Goal: Task Accomplishment & Management: Complete application form

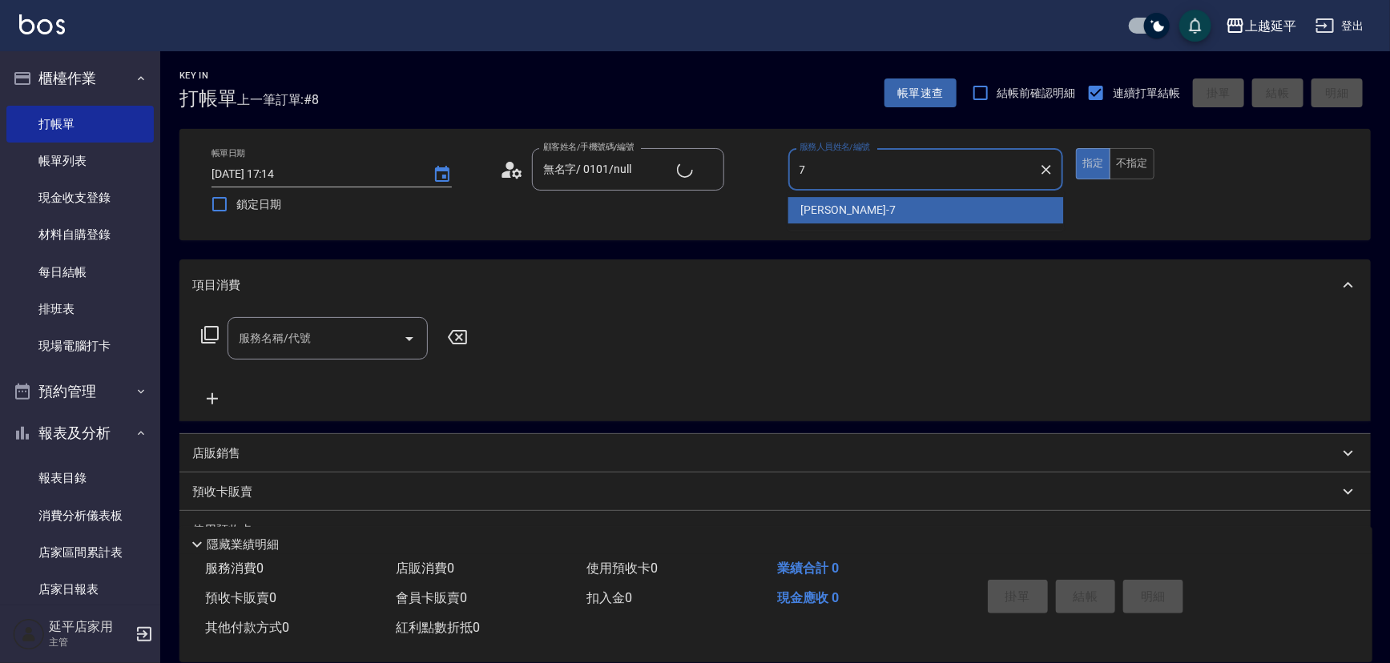
click at [843, 204] on span "[PERSON_NAME] -7" at bounding box center [848, 210] width 95 height 17
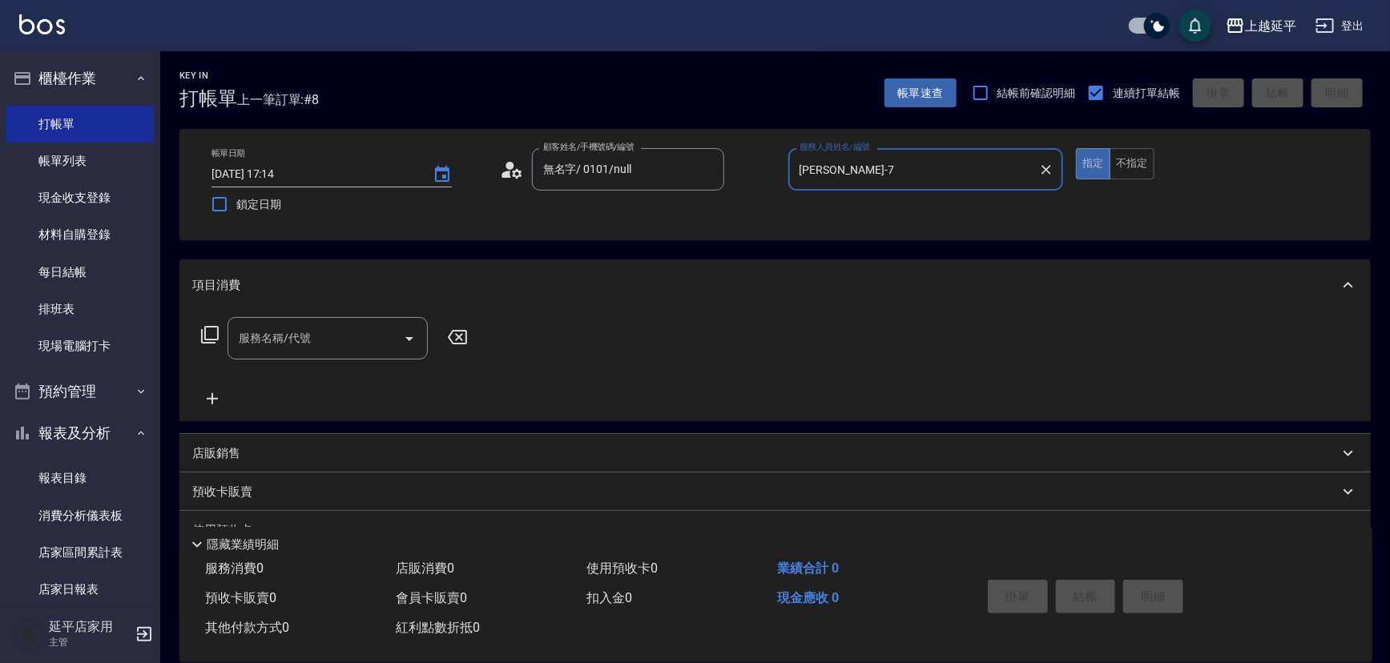
type input "[PERSON_NAME]-7"
click at [315, 347] on input "服務名稱/代號" at bounding box center [316, 338] width 162 height 28
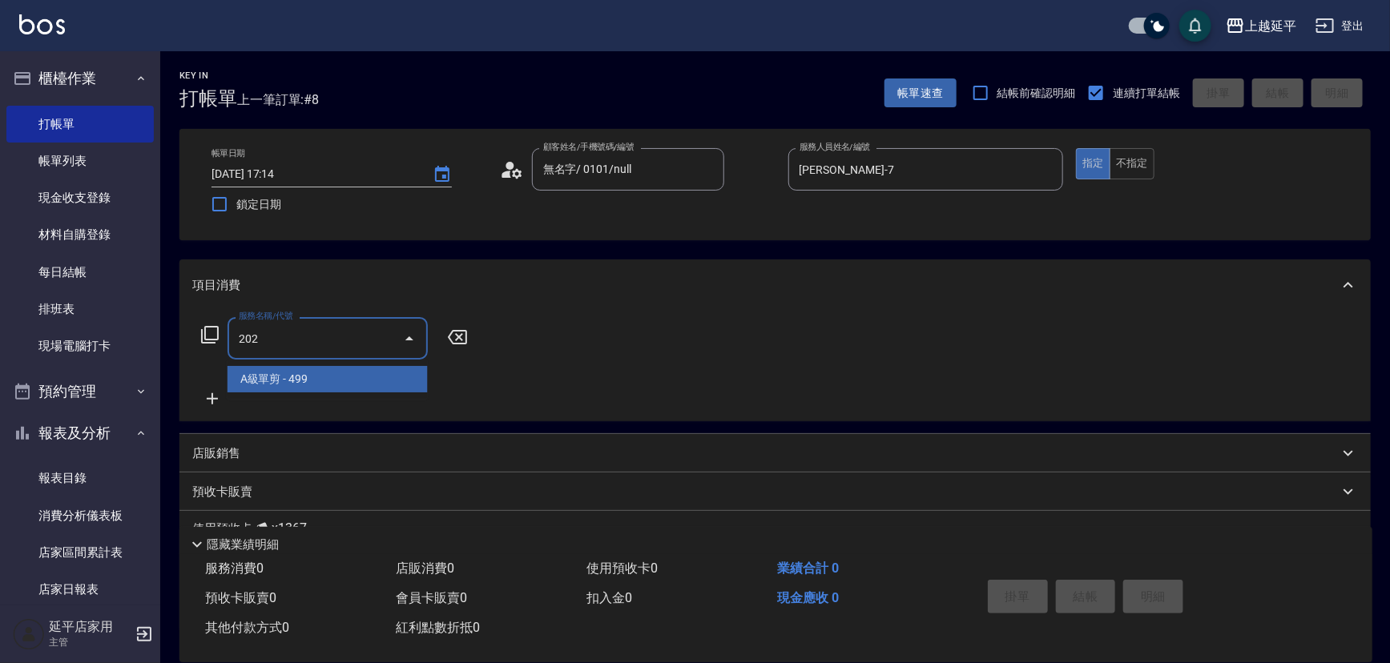
drag, startPoint x: 344, startPoint y: 384, endPoint x: 354, endPoint y: 381, distance: 10.7
click at [344, 384] on span "A級單剪 - 499" at bounding box center [328, 379] width 200 height 26
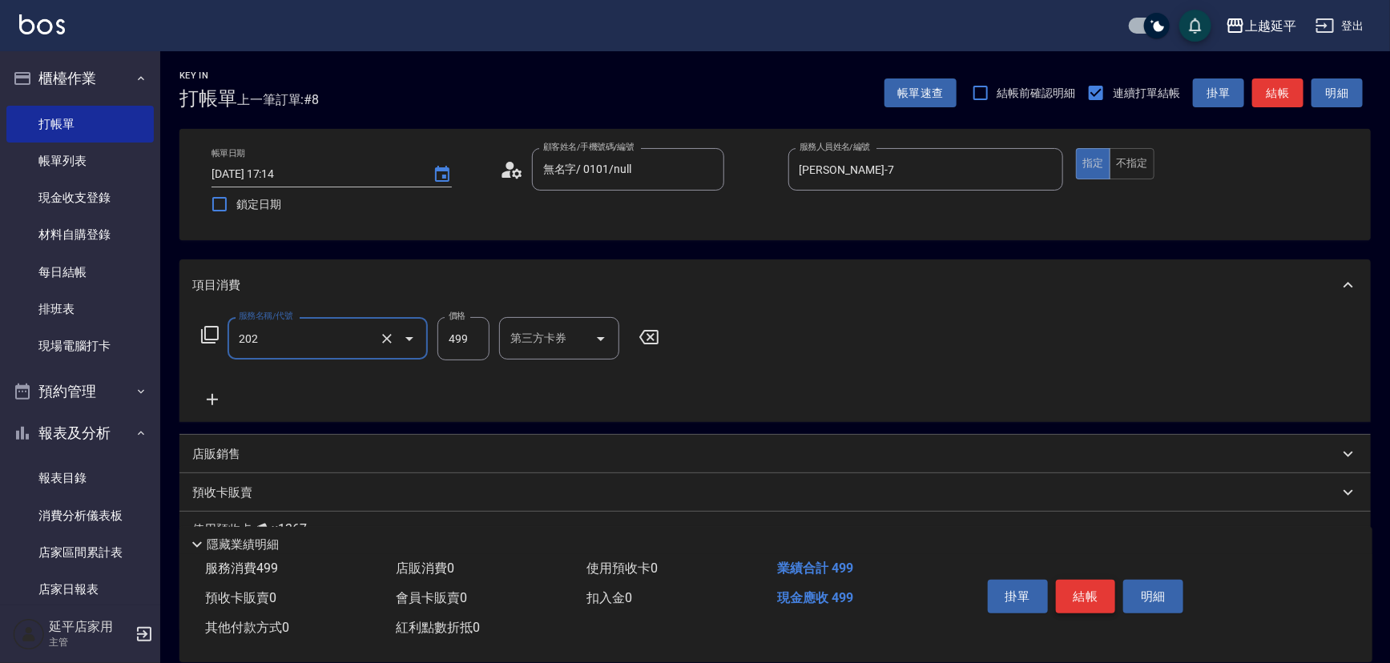
type input "A級單剪(202)"
click at [1080, 590] on button "結帳" at bounding box center [1086, 597] width 60 height 34
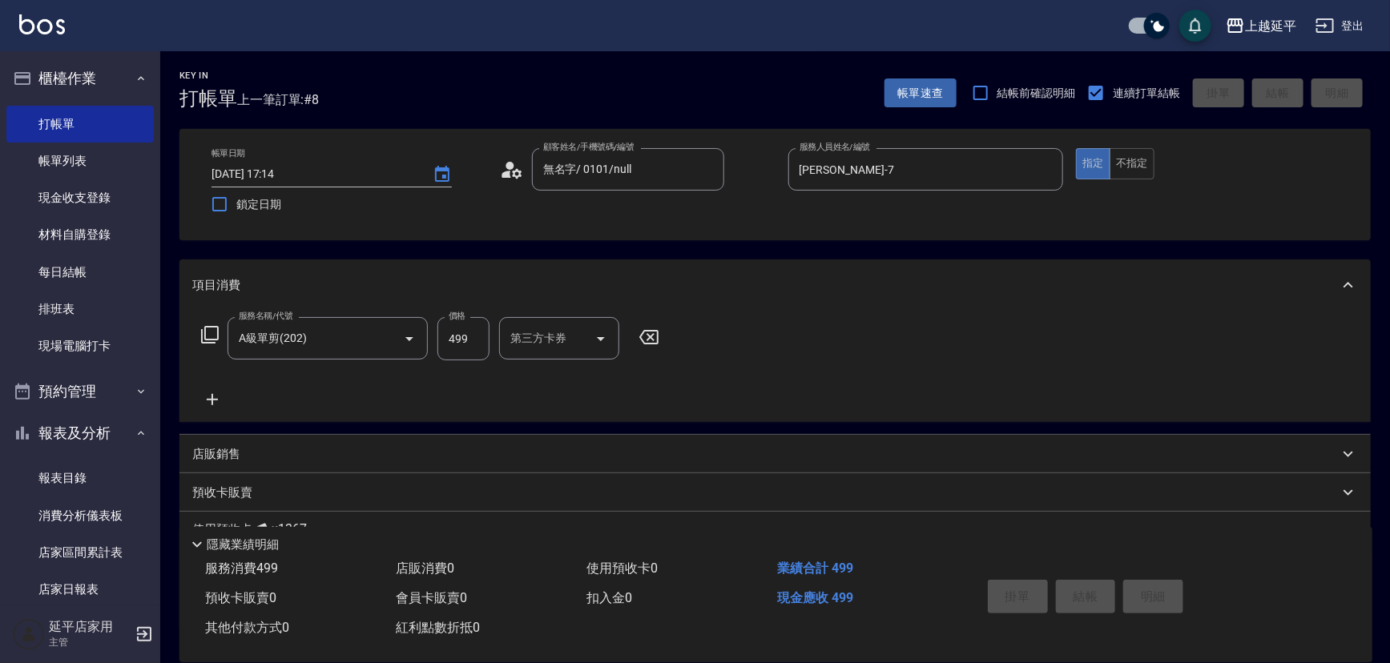
type input "2025/09/25 18:05"
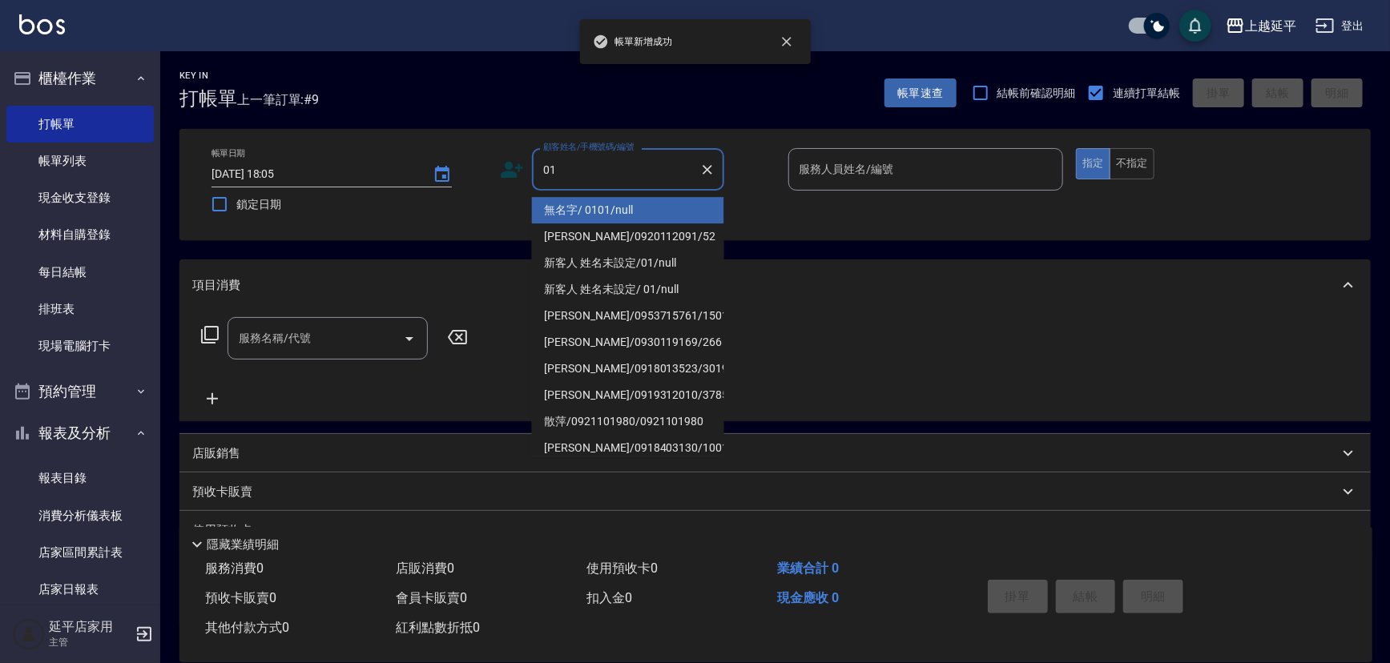
click at [635, 209] on li "無名字/ 0101/null" at bounding box center [628, 210] width 192 height 26
type input "無名字/ 0101/null"
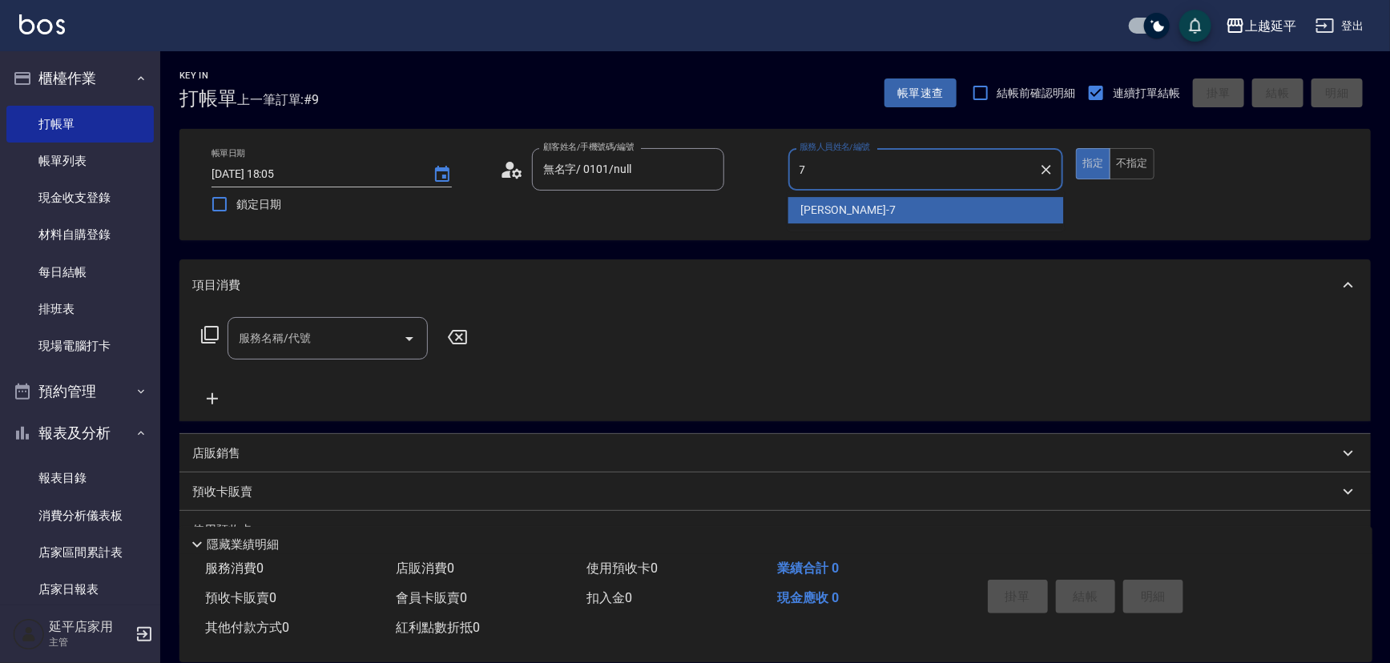
click at [840, 214] on span "許沁瑜 -7" at bounding box center [848, 210] width 95 height 17
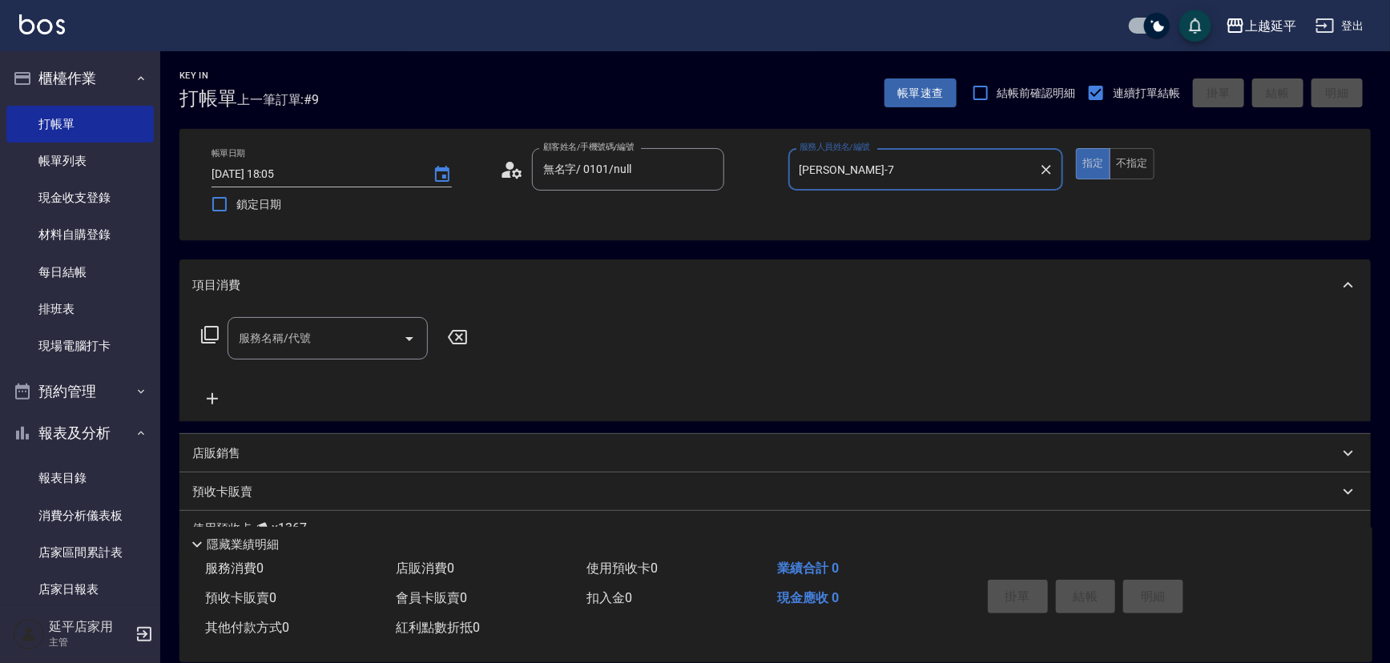
type input "許沁瑜-7"
click at [208, 336] on icon at bounding box center [209, 334] width 19 height 19
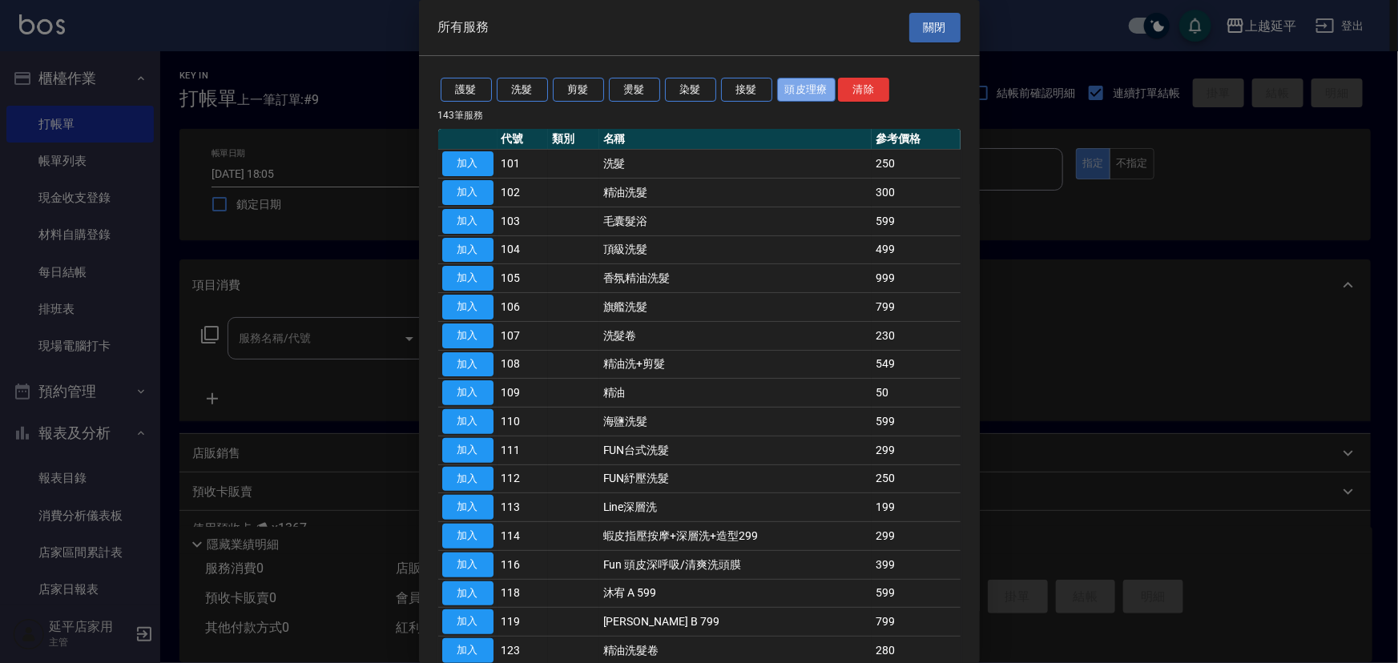
click at [793, 90] on button "頭皮理療" at bounding box center [806, 90] width 59 height 25
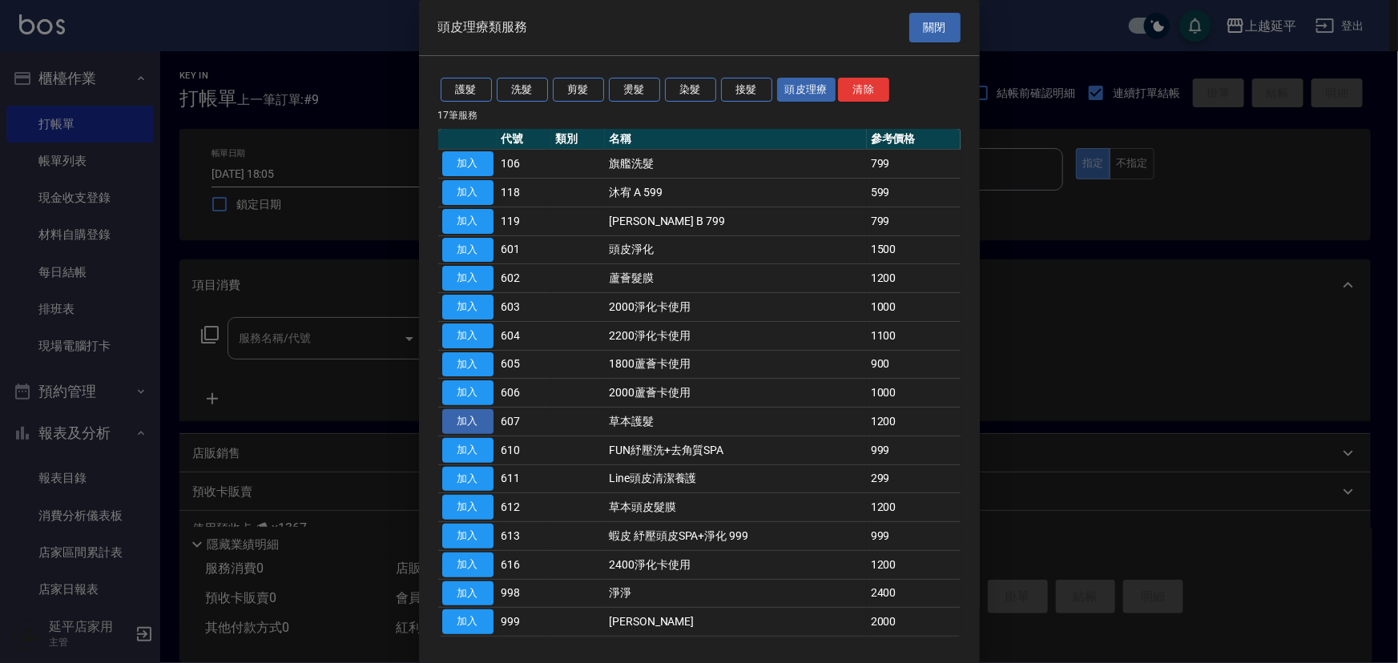
click at [473, 425] on button "加入" at bounding box center [467, 421] width 51 height 25
type input "草本護髮(607)"
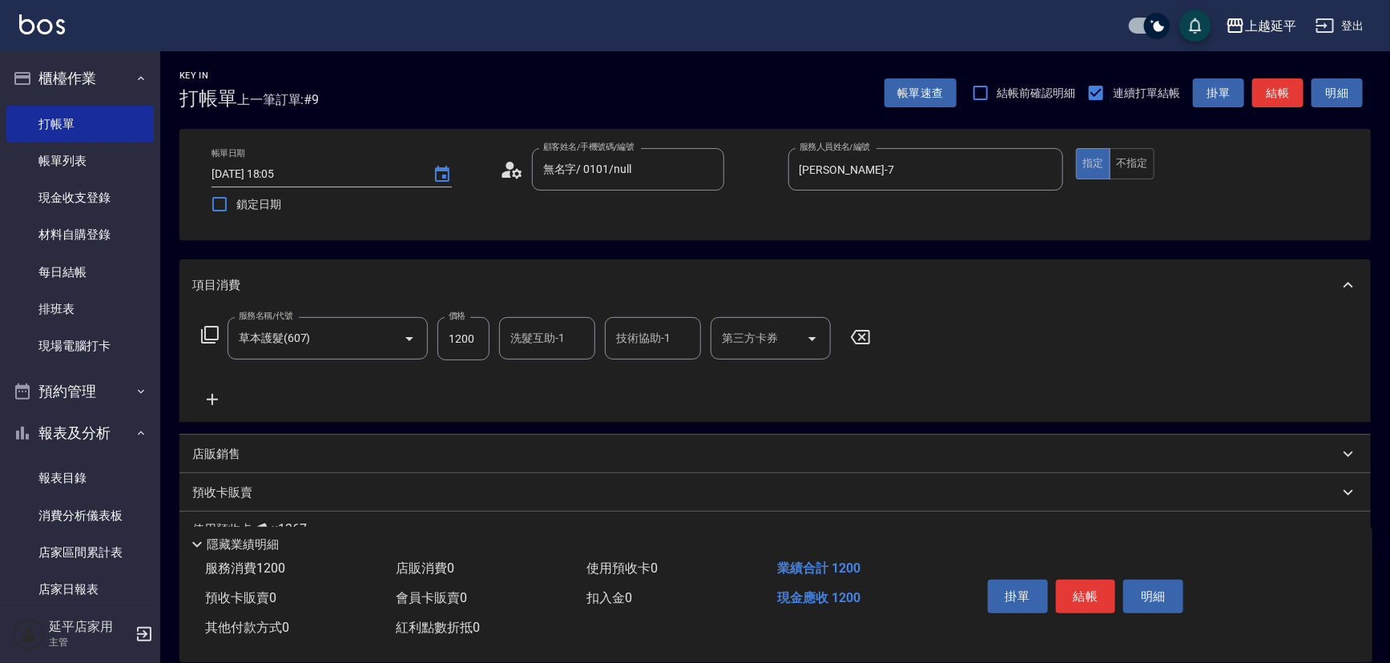
click at [466, 336] on input "1200" at bounding box center [463, 338] width 52 height 43
type input "1700"
click at [1074, 598] on button "結帳" at bounding box center [1086, 597] width 60 height 34
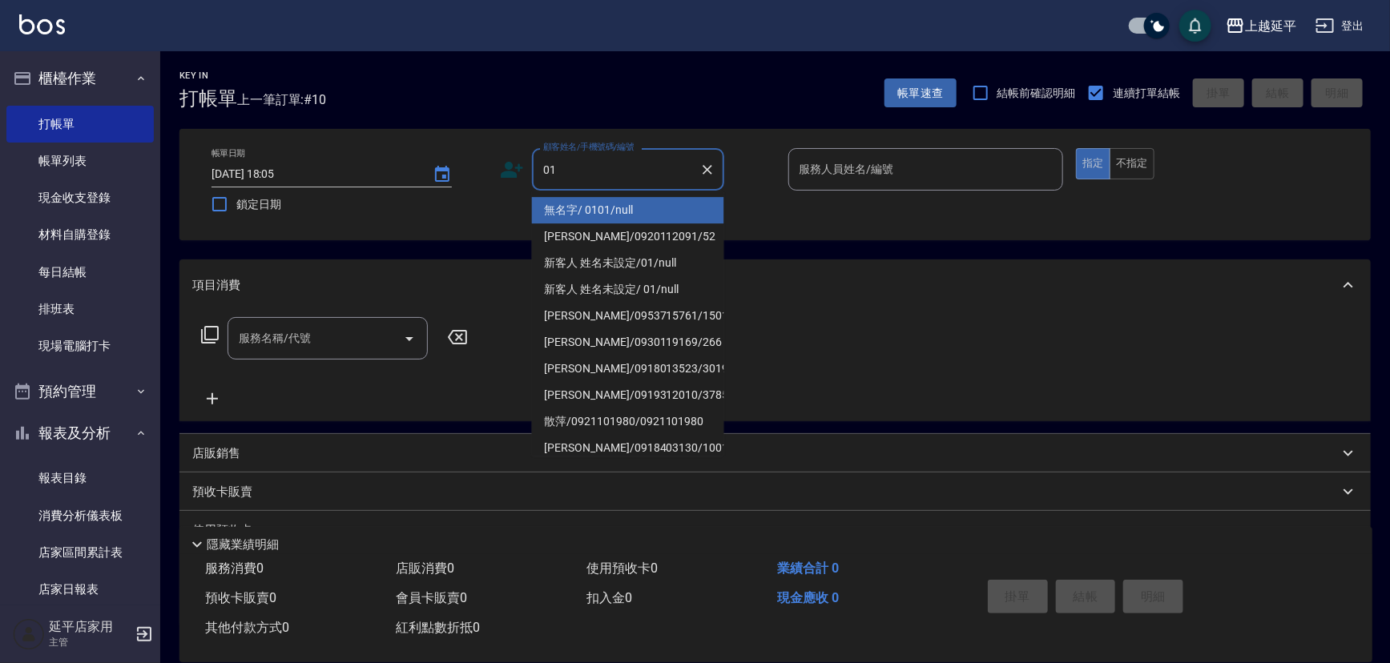
click at [661, 214] on li "無名字/ 0101/null" at bounding box center [628, 210] width 192 height 26
type input "無名字/ 0101/null"
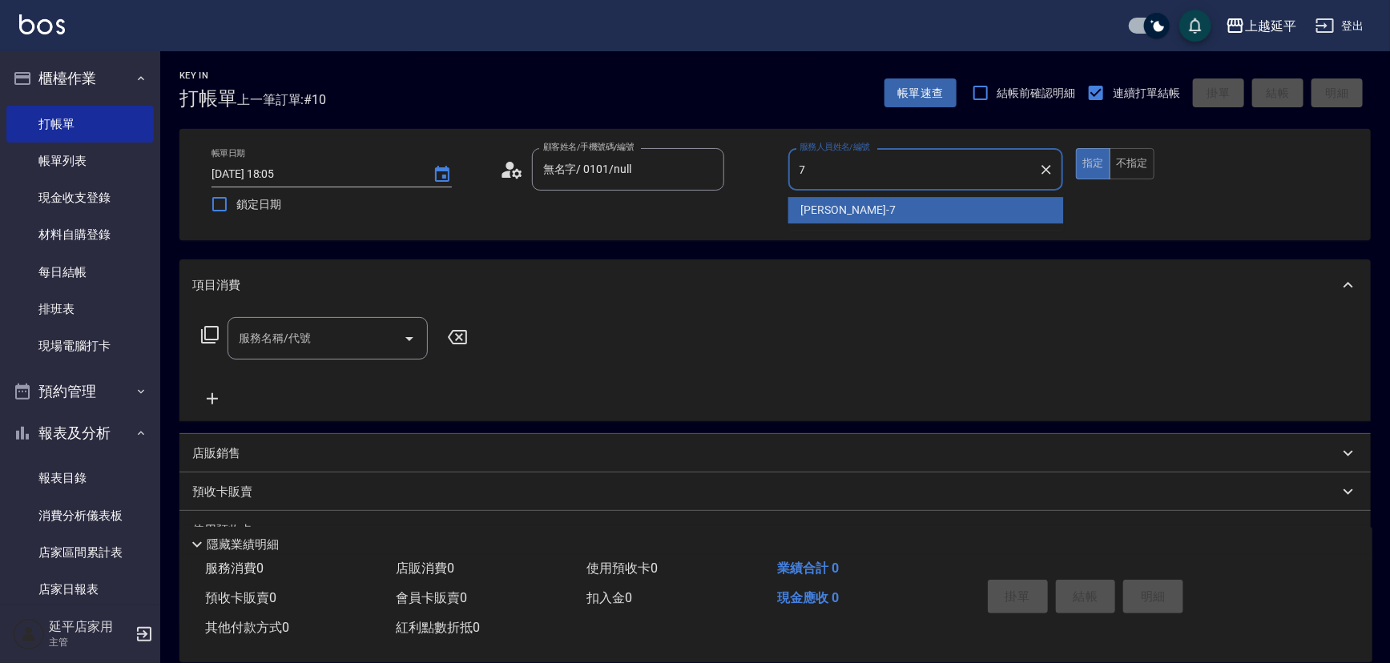
click at [854, 208] on div "許沁瑜 -7" at bounding box center [926, 210] width 276 height 26
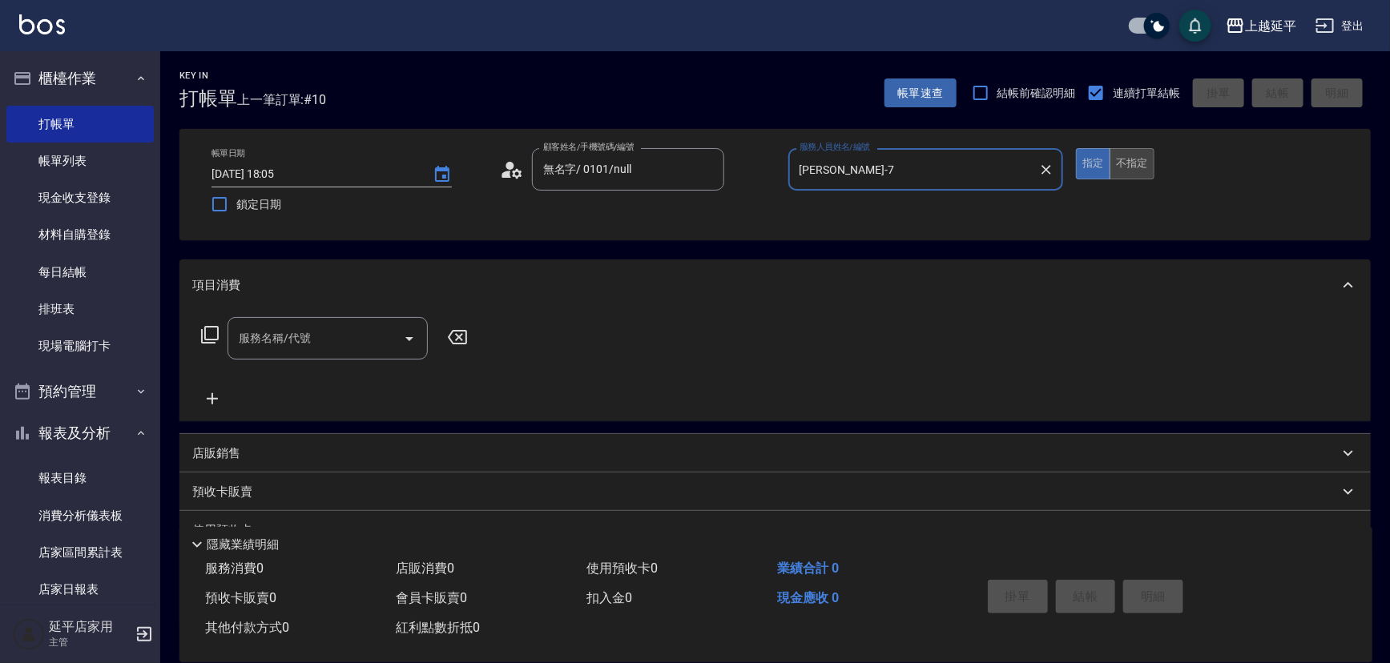
type input "許沁瑜-7"
click at [1131, 167] on button "不指定" at bounding box center [1132, 163] width 45 height 31
click at [409, 343] on icon "Open" at bounding box center [409, 338] width 19 height 19
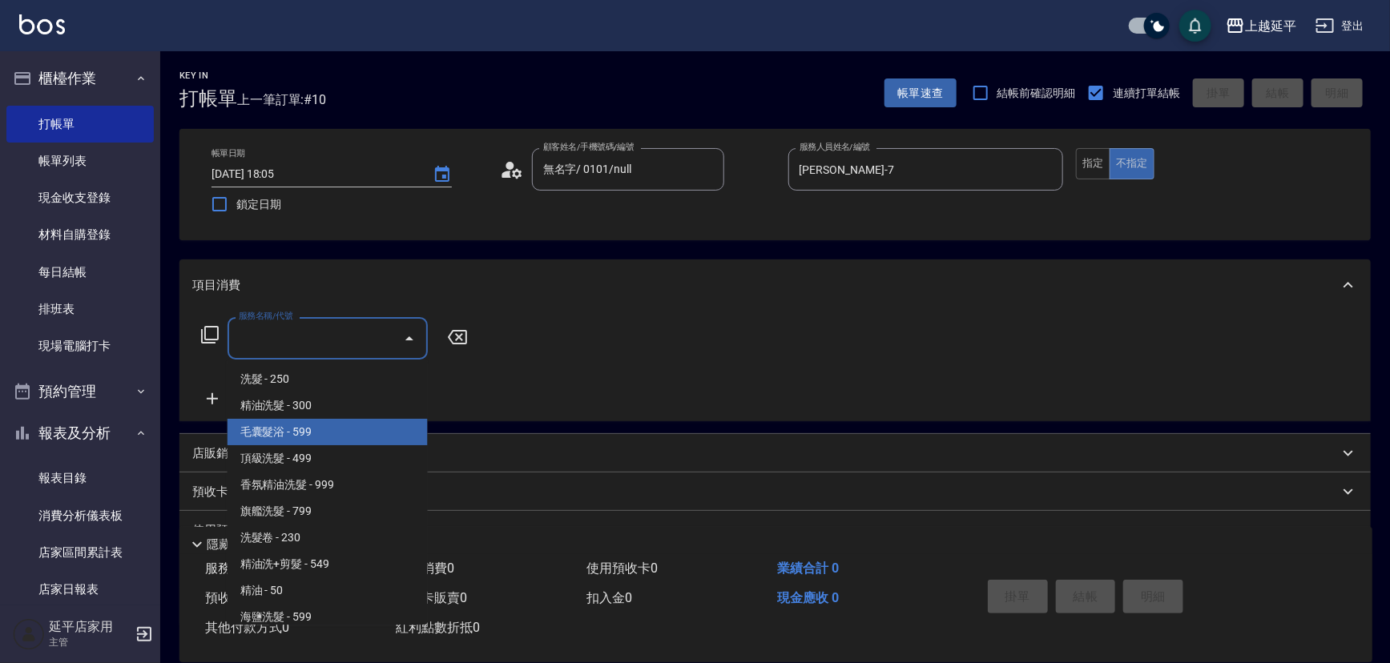
click at [386, 437] on span "毛囊髮浴 - 599" at bounding box center [328, 432] width 200 height 26
type input "毛囊髮浴(103)"
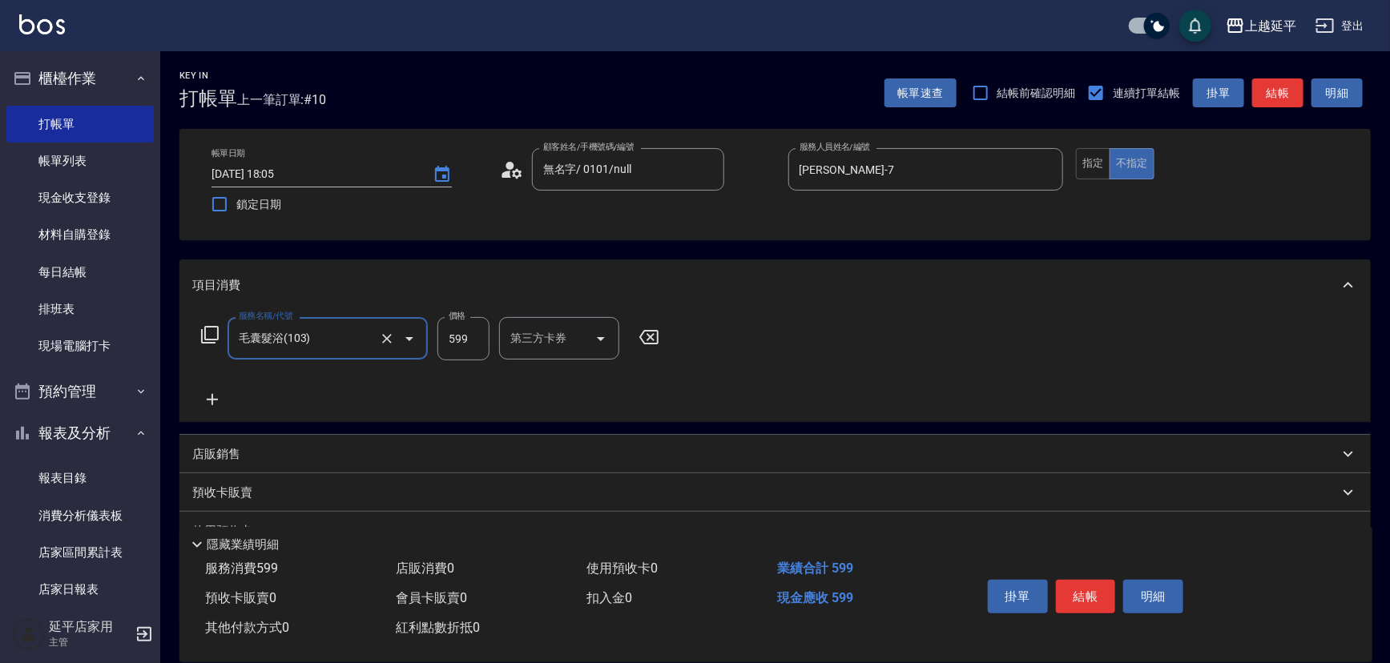
click at [480, 385] on div "服務名稱/代號 毛囊髮浴(103) 服務名稱/代號 價格 599 價格 第三方卡券 第三方卡券" at bounding box center [430, 363] width 477 height 92
click at [532, 343] on div "洗髮互助-1 洗髮互助-1" at bounding box center [547, 338] width 96 height 42
click at [590, 377] on div "恩恩 -23" at bounding box center [547, 379] width 96 height 26
type input "恩恩-23"
click at [1082, 597] on button "結帳" at bounding box center [1086, 597] width 60 height 34
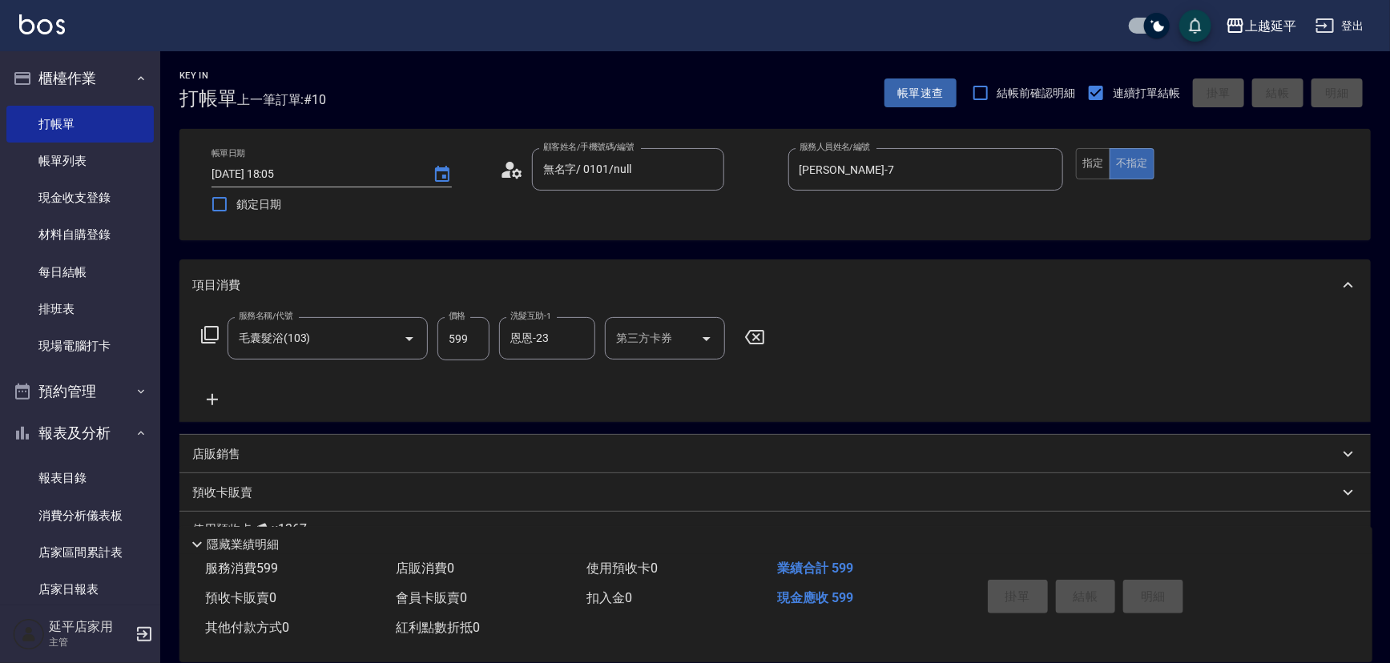
type input "2025/09/25 18:06"
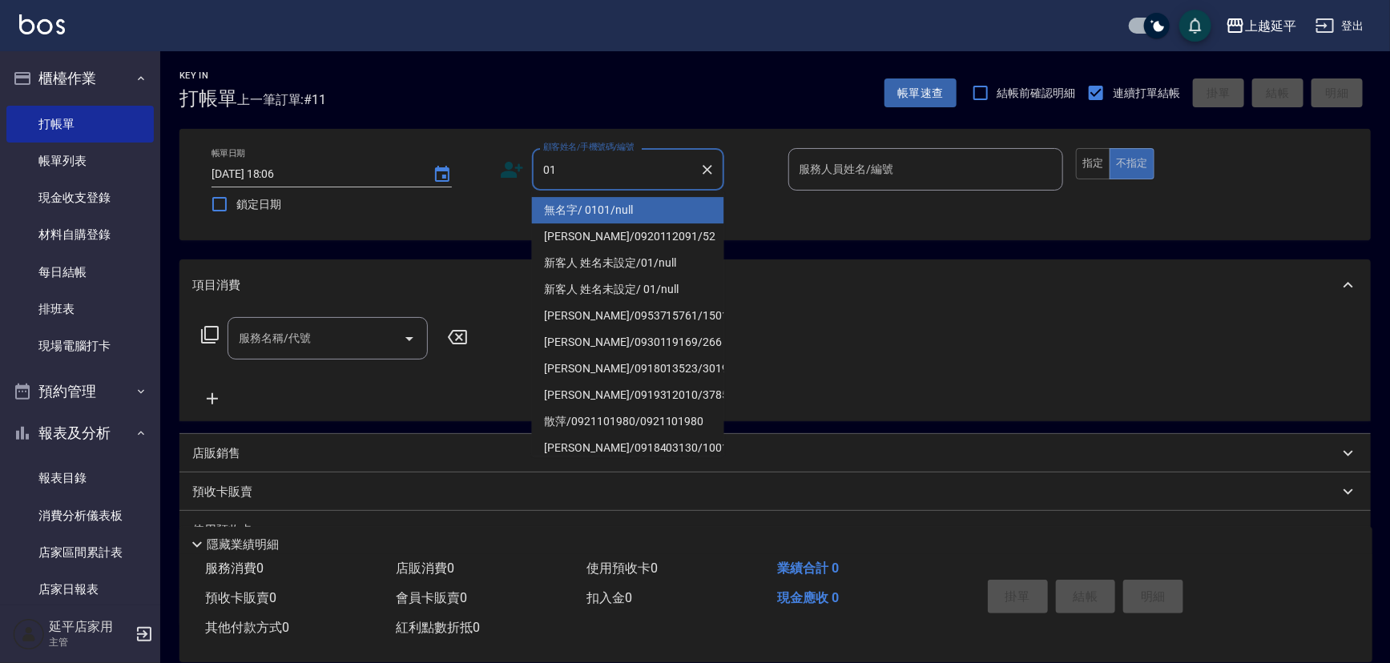
drag, startPoint x: 635, startPoint y: 202, endPoint x: 715, endPoint y: 221, distance: 81.6
click at [635, 203] on li "無名字/ 0101/null" at bounding box center [628, 210] width 192 height 26
type input "無名字/ 0101/null"
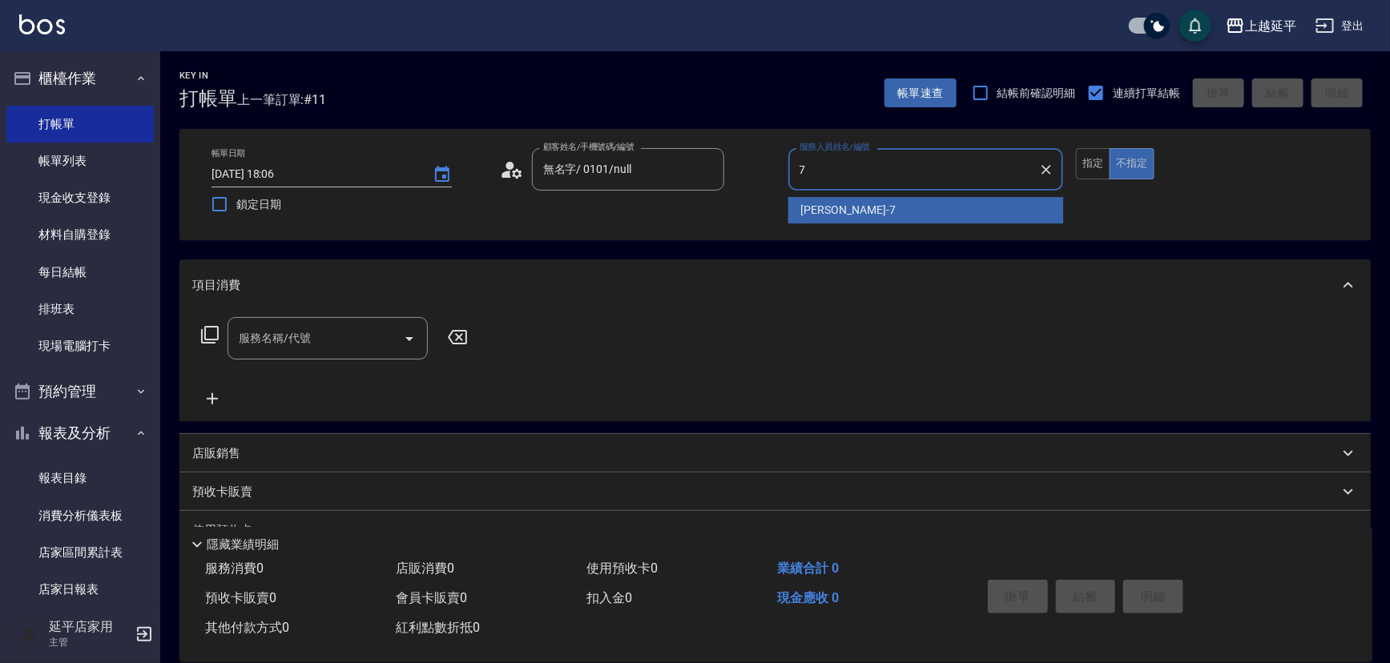
click at [796, 209] on div "許沁瑜 -7" at bounding box center [926, 210] width 276 height 26
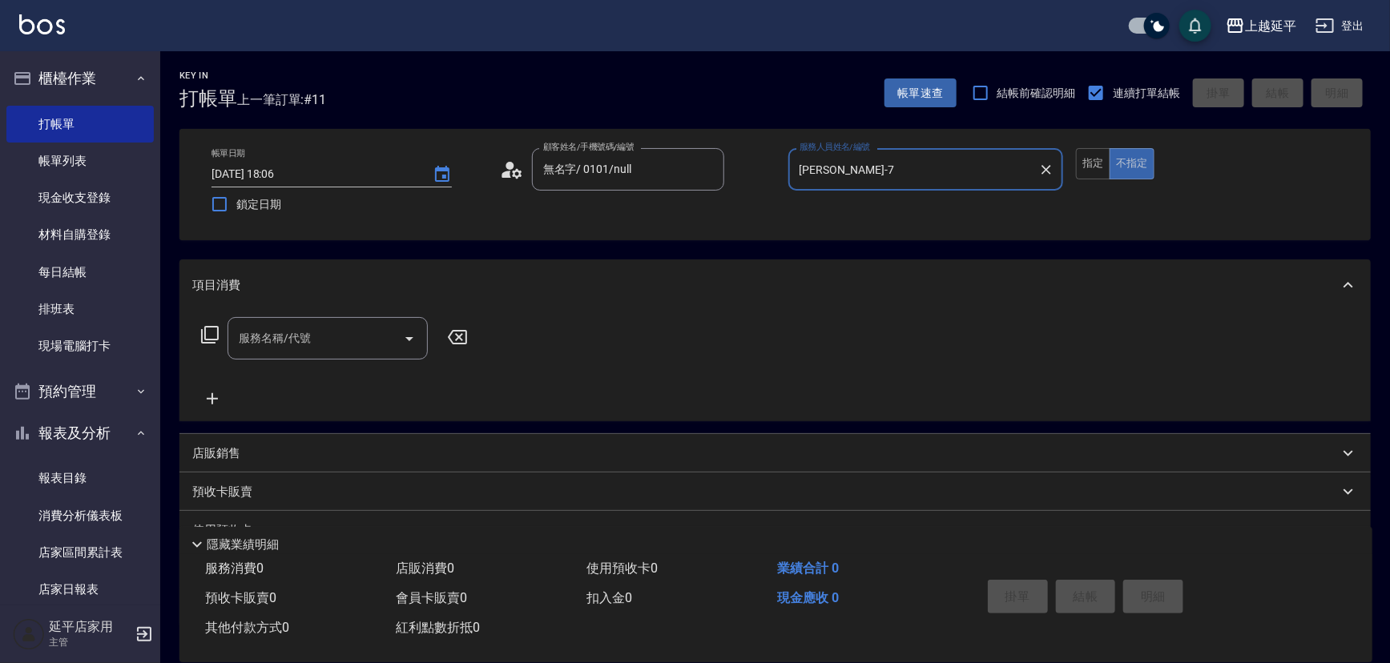
type input "許沁瑜-7"
click at [206, 339] on icon at bounding box center [210, 335] width 18 height 18
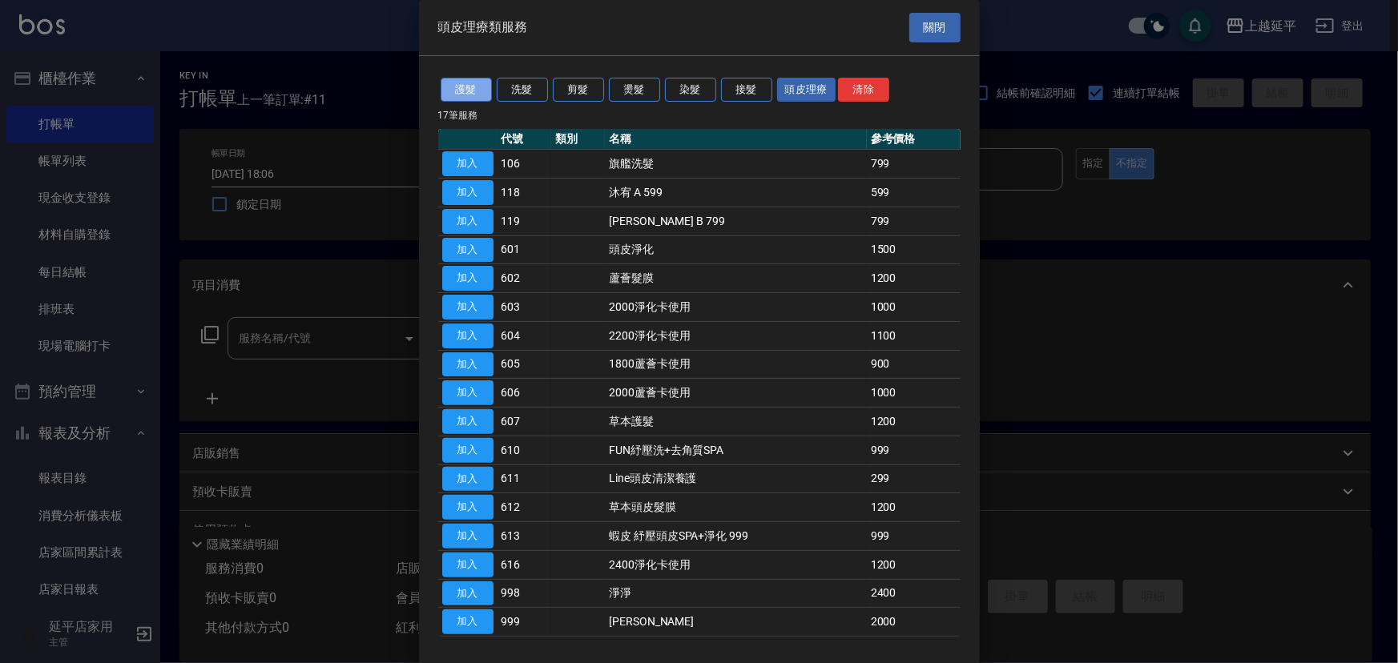
click at [455, 85] on button "護髮" at bounding box center [466, 90] width 51 height 25
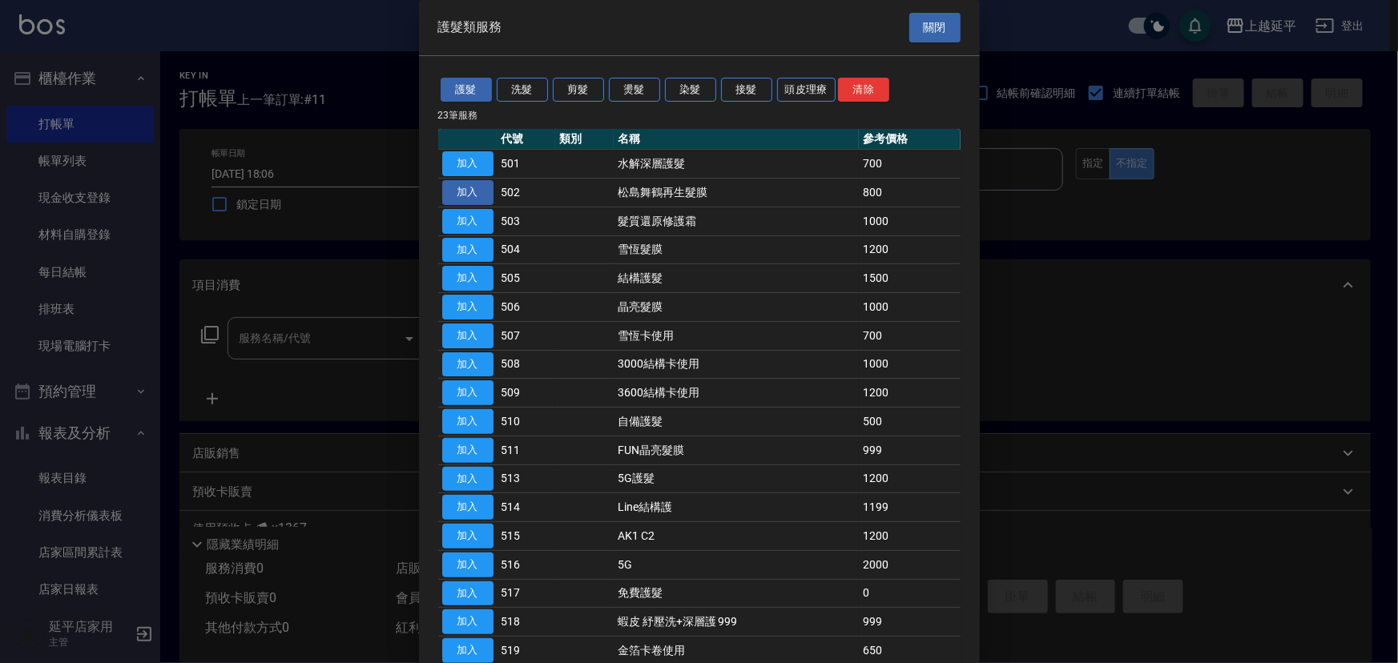
click at [489, 187] on button "加入" at bounding box center [467, 192] width 51 height 25
type input "松島舞鶴再生髮膜(502)"
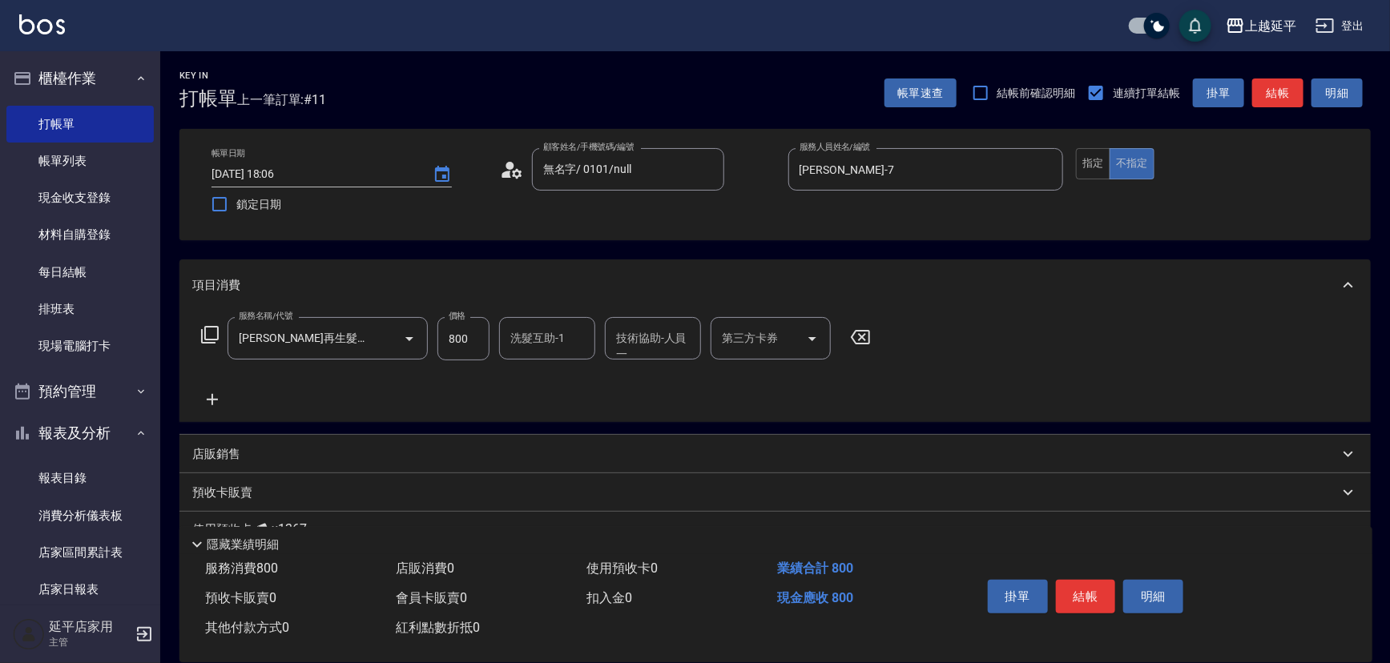
click at [933, 30] on div "上越延平 登出" at bounding box center [695, 25] width 1390 height 51
click at [561, 336] on input "洗髮互助-1" at bounding box center [547, 338] width 82 height 28
click at [581, 376] on div "恩恩 -23" at bounding box center [547, 379] width 96 height 26
type input "恩恩-23"
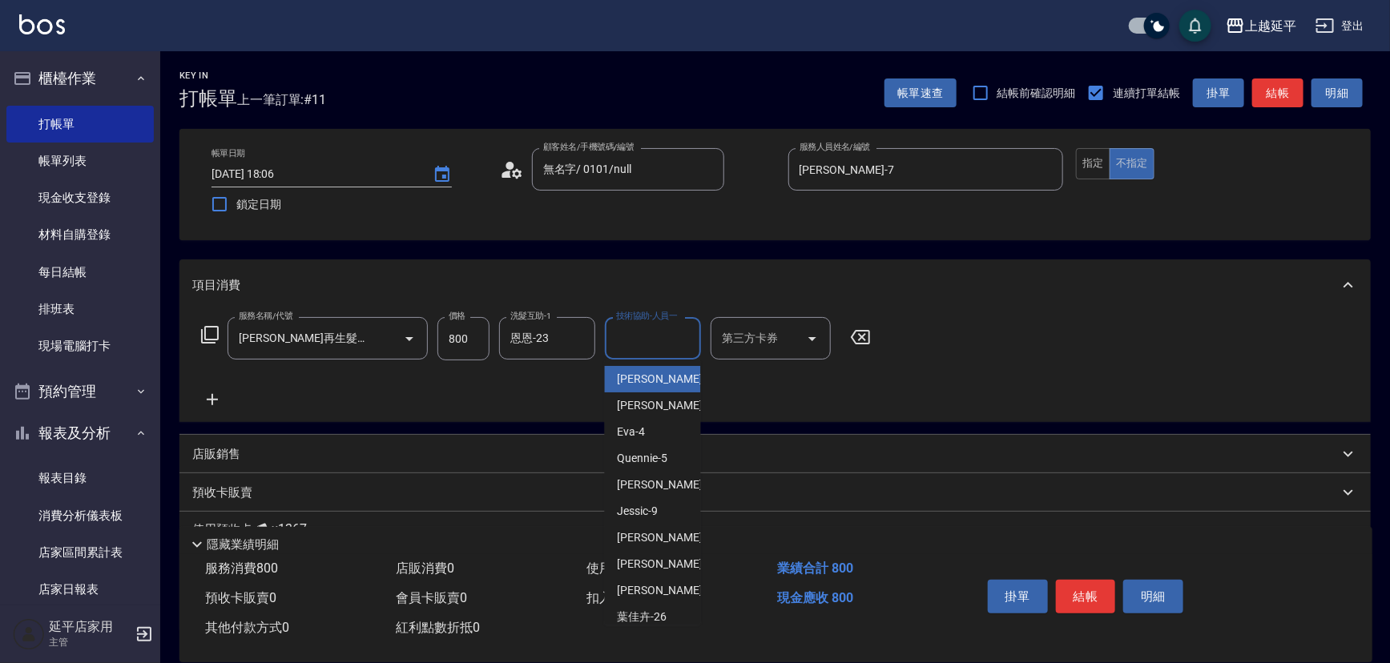
click at [658, 331] on div "技術協助-人員一 技術協助-人員一" at bounding box center [653, 338] width 96 height 42
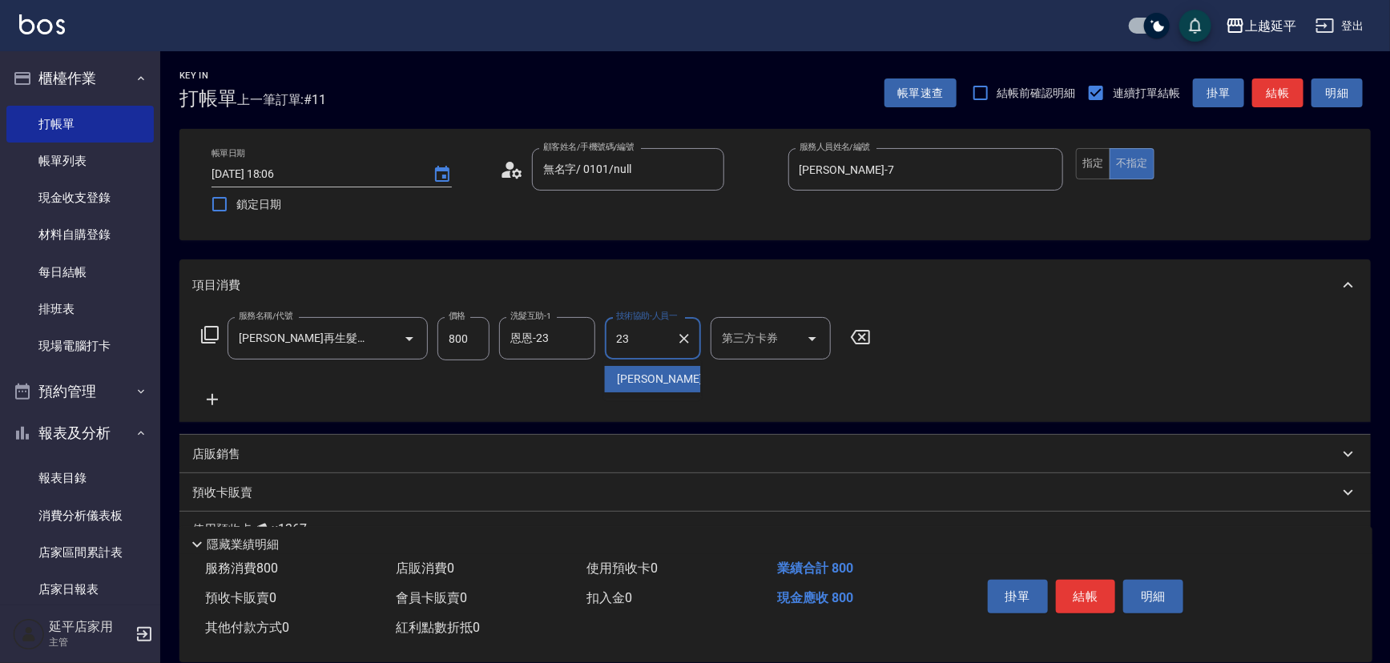
click at [654, 368] on div "恩恩 -23" at bounding box center [653, 379] width 96 height 26
type input "恩恩-23"
click at [1065, 599] on button "結帳" at bounding box center [1086, 597] width 60 height 34
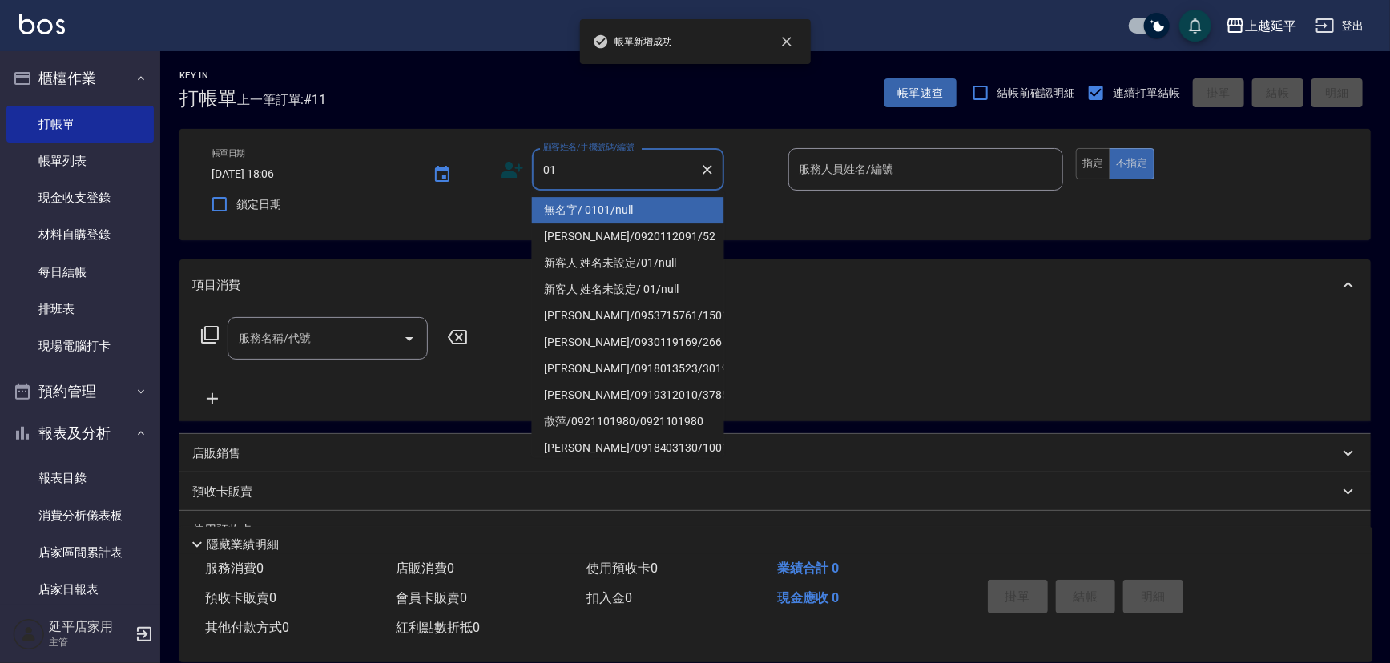
drag, startPoint x: 648, startPoint y: 216, endPoint x: 824, endPoint y: 208, distance: 176.4
click at [649, 216] on li "無名字/ 0101/null" at bounding box center [628, 210] width 192 height 26
type input "無名字/ 0101/null"
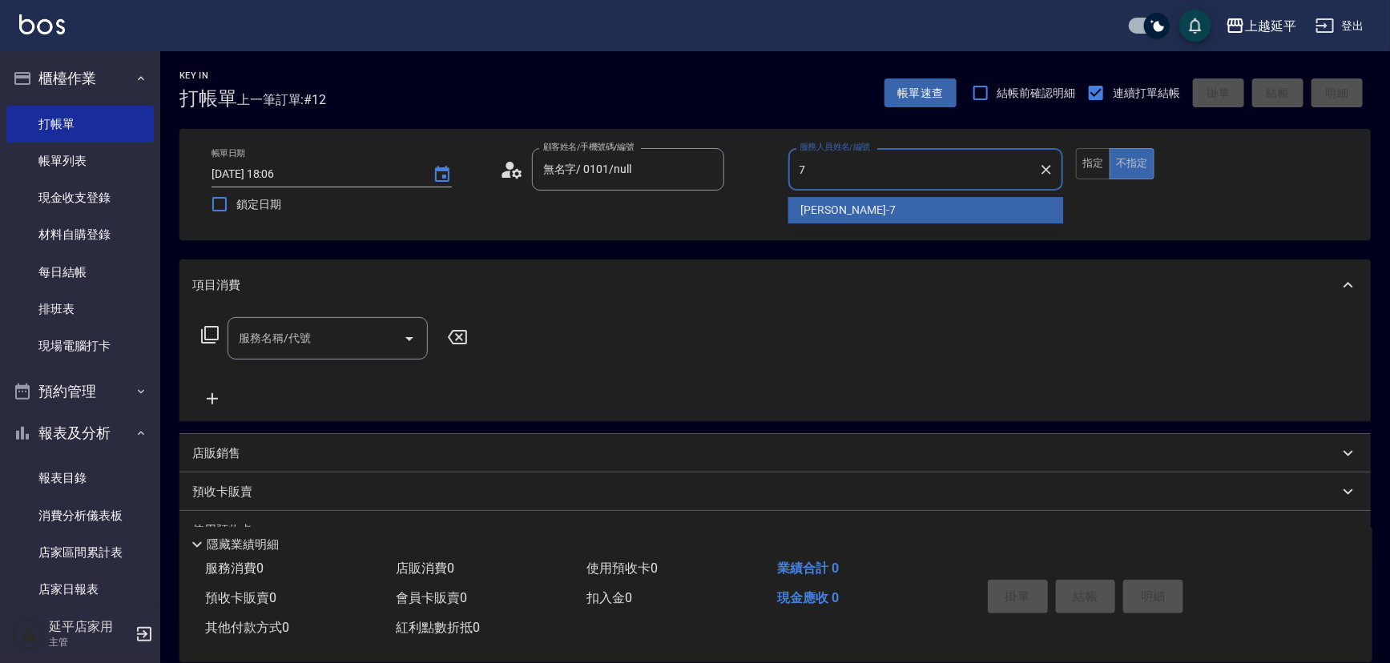
click at [827, 212] on span "許沁瑜 -7" at bounding box center [848, 210] width 95 height 17
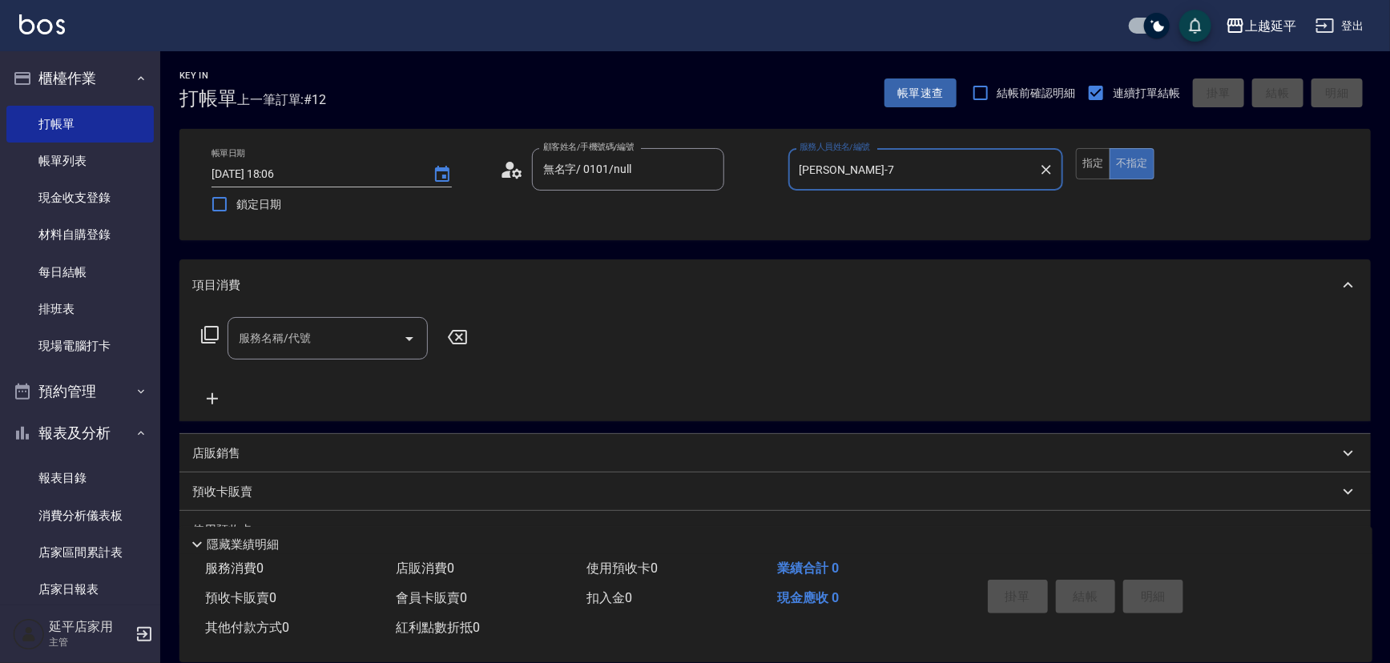
type input "許沁瑜-7"
click at [214, 336] on icon at bounding box center [209, 334] width 19 height 19
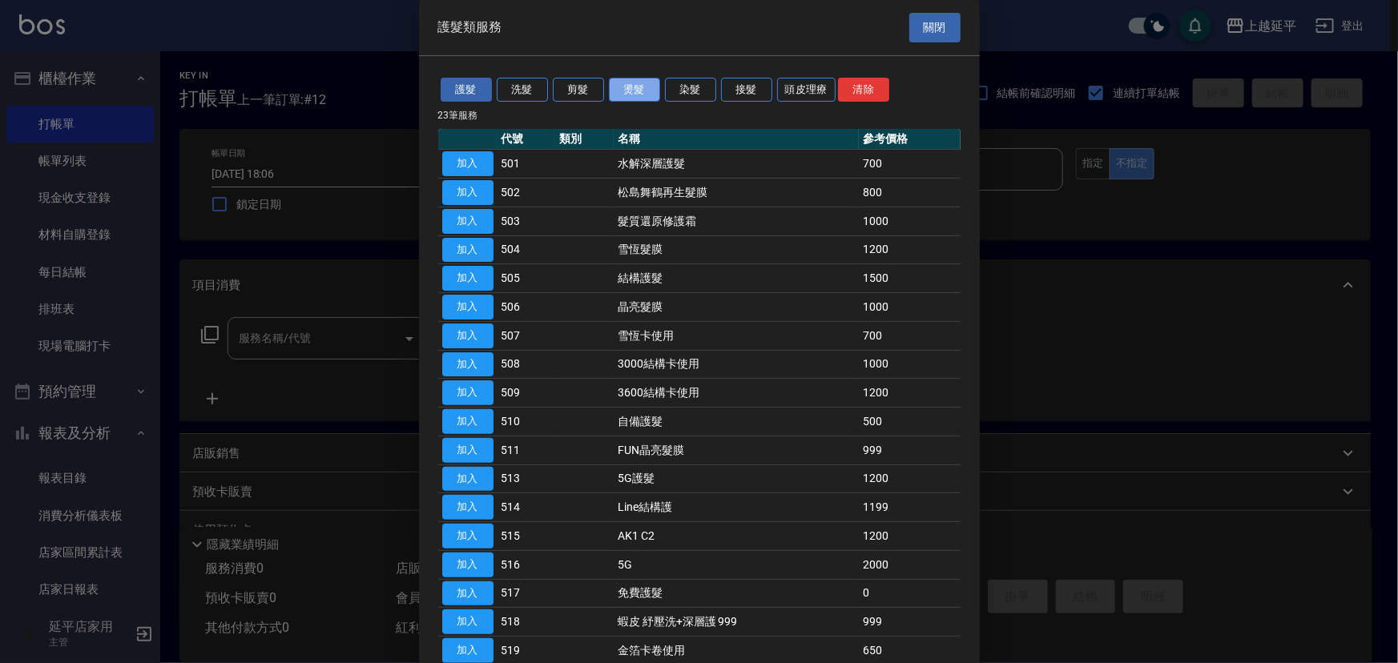
click at [643, 86] on button "燙髮" at bounding box center [634, 90] width 51 height 25
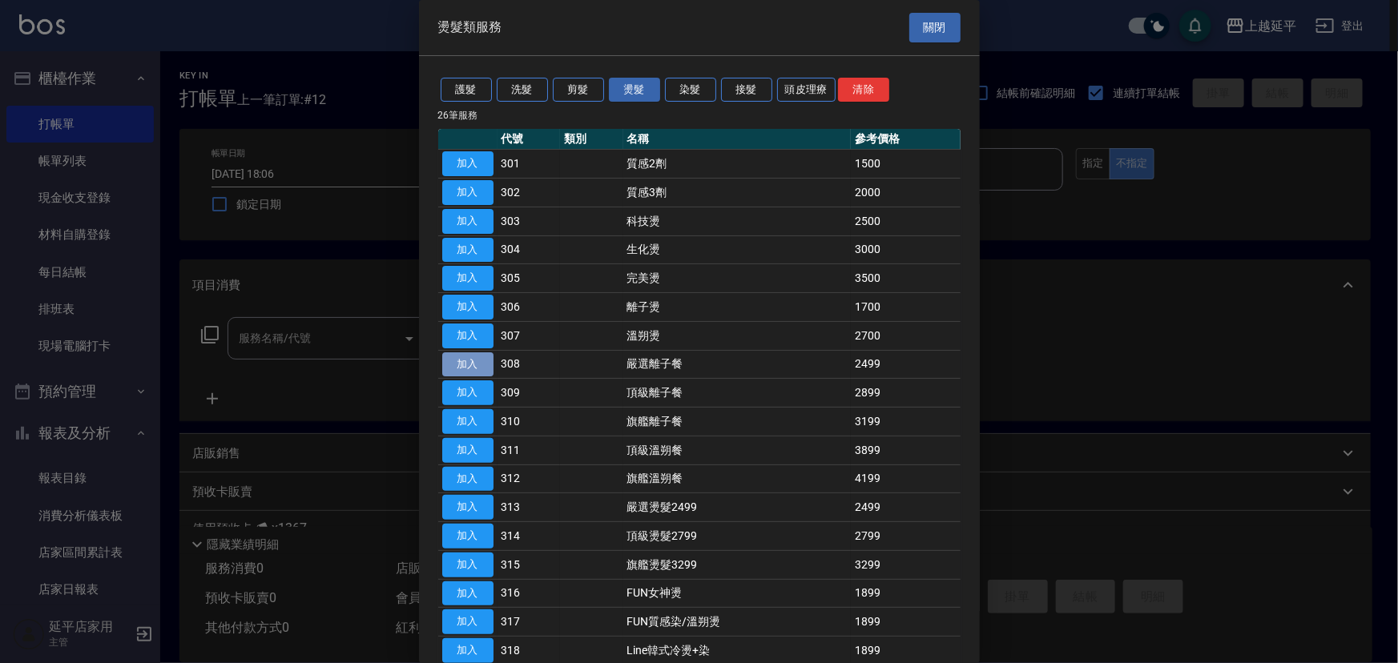
click at [484, 361] on button "加入" at bounding box center [467, 365] width 51 height 25
type input "嚴選離子餐(308)"
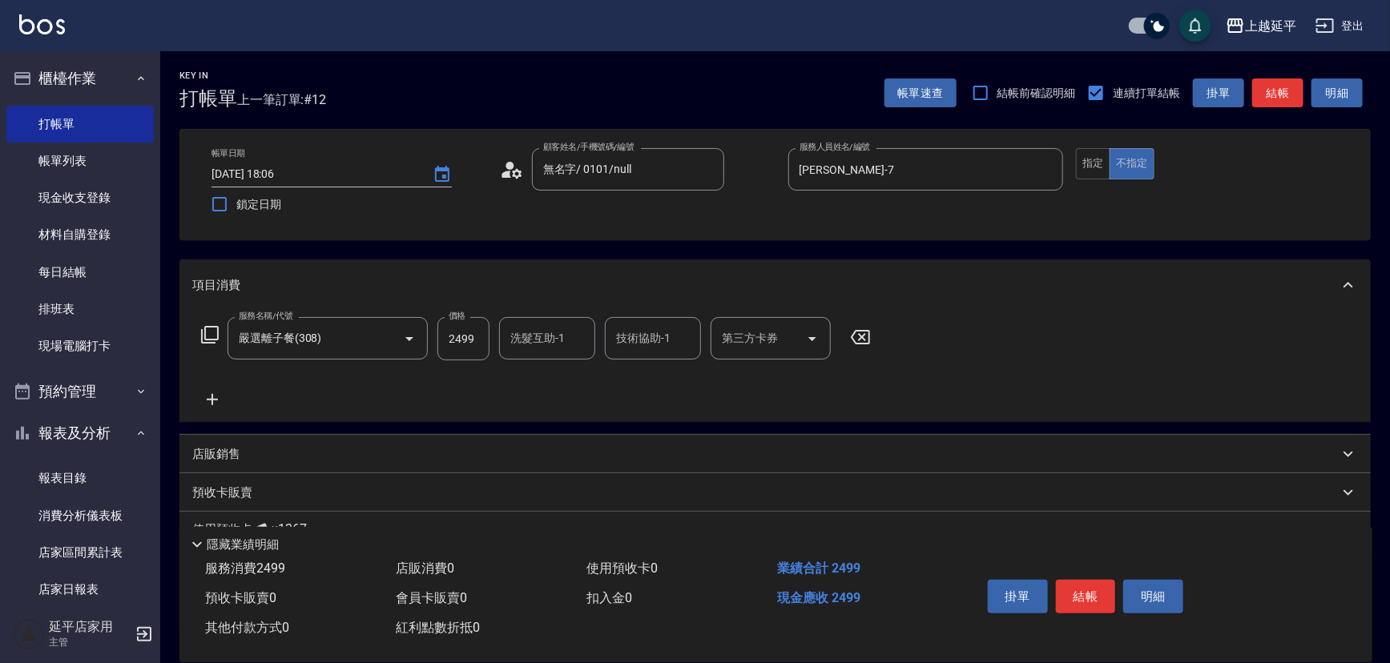
click at [216, 332] on icon at bounding box center [209, 334] width 19 height 19
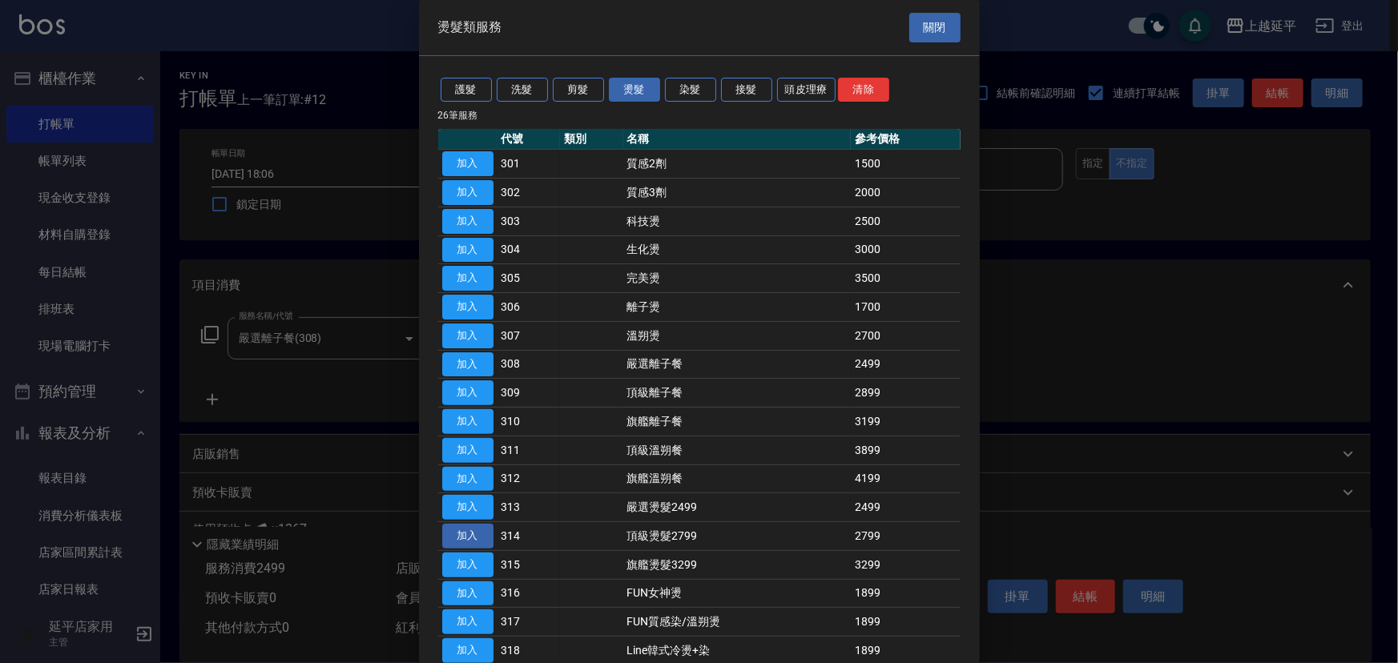
click at [473, 530] on button "加入" at bounding box center [467, 536] width 51 height 25
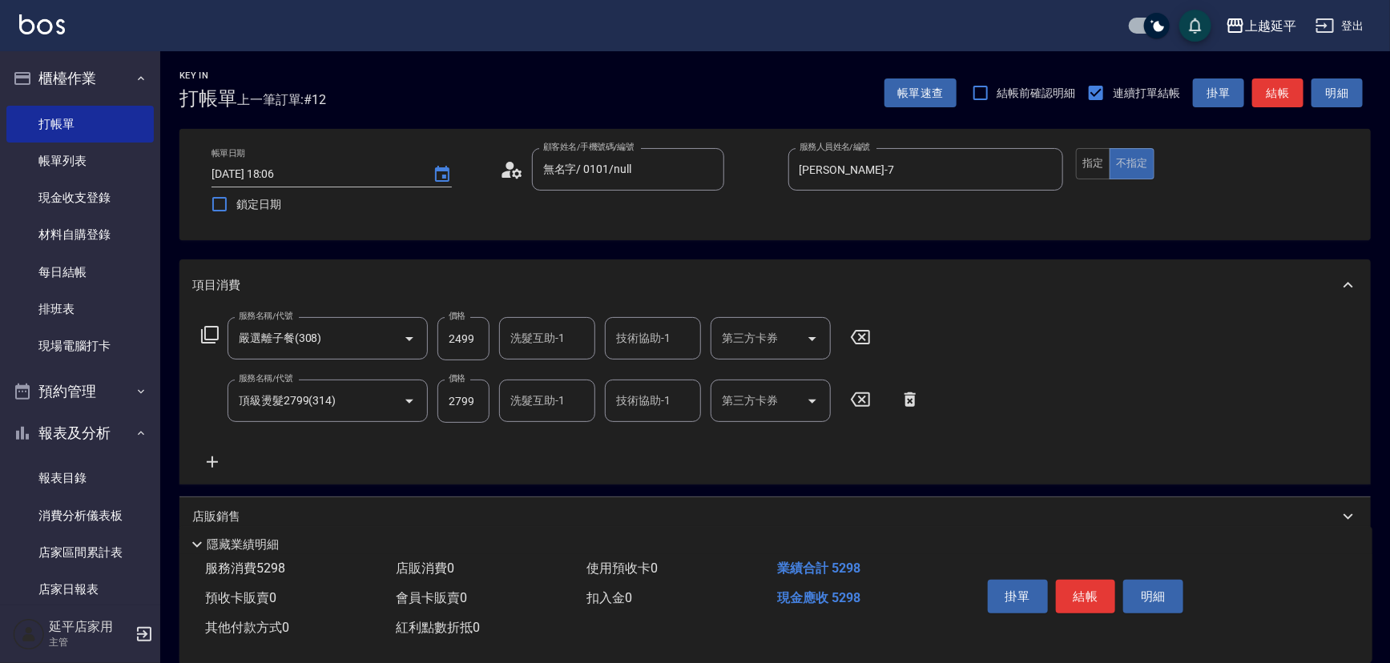
click at [855, 328] on icon at bounding box center [860, 337] width 40 height 19
click at [534, 393] on div "洗髮互助-1 洗髮互助-1" at bounding box center [547, 400] width 96 height 42
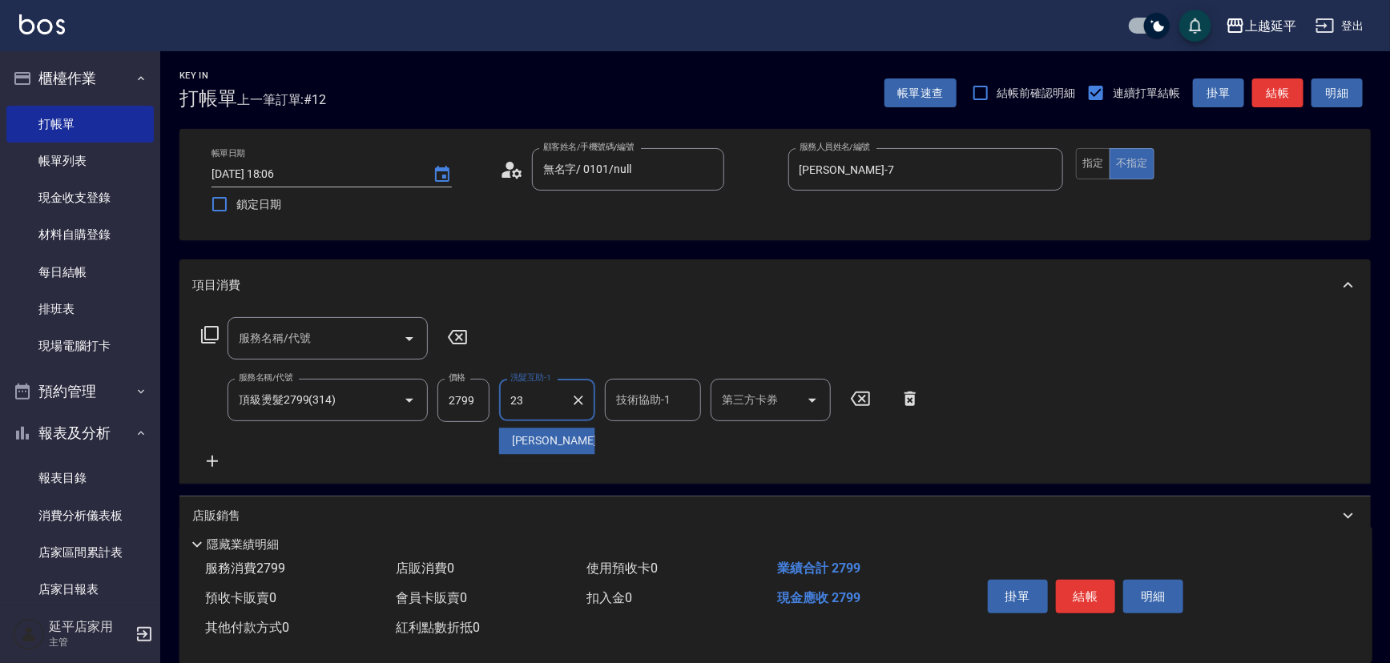
click at [560, 434] on div "恩恩 -23" at bounding box center [547, 441] width 96 height 26
type input "恩恩-23"
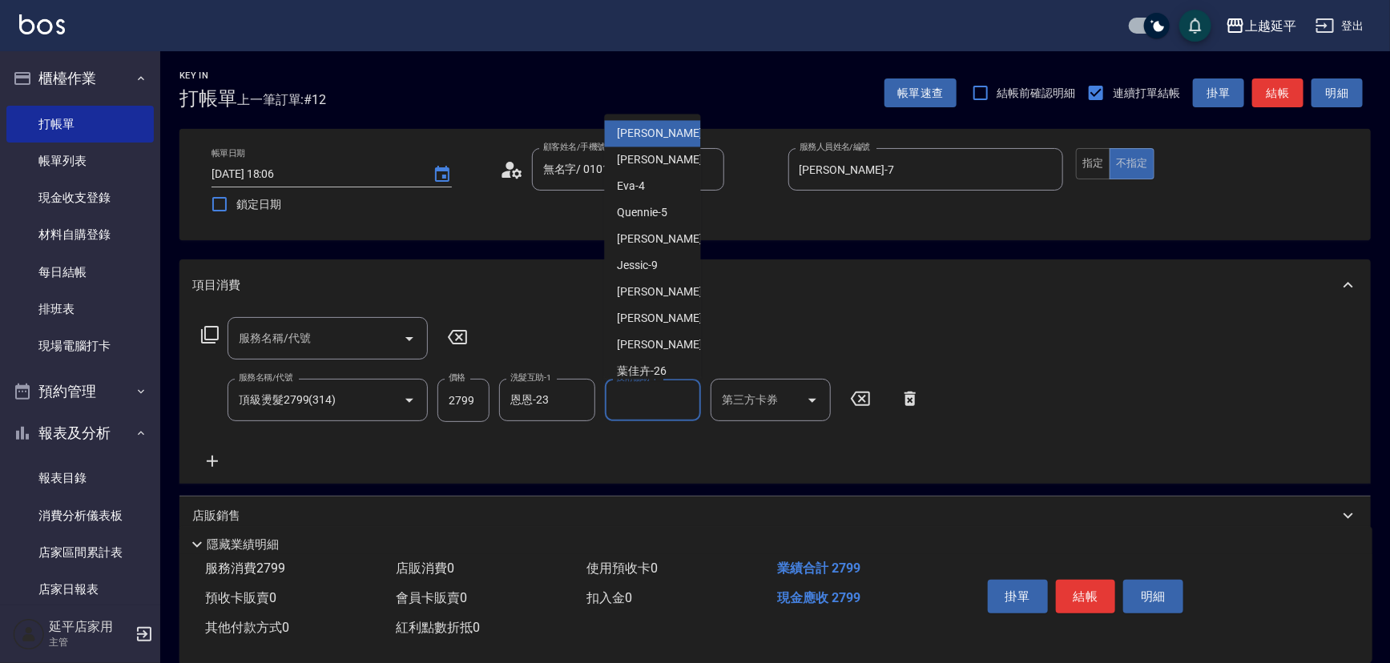
click at [667, 406] on input "技術協助-1" at bounding box center [653, 400] width 82 height 28
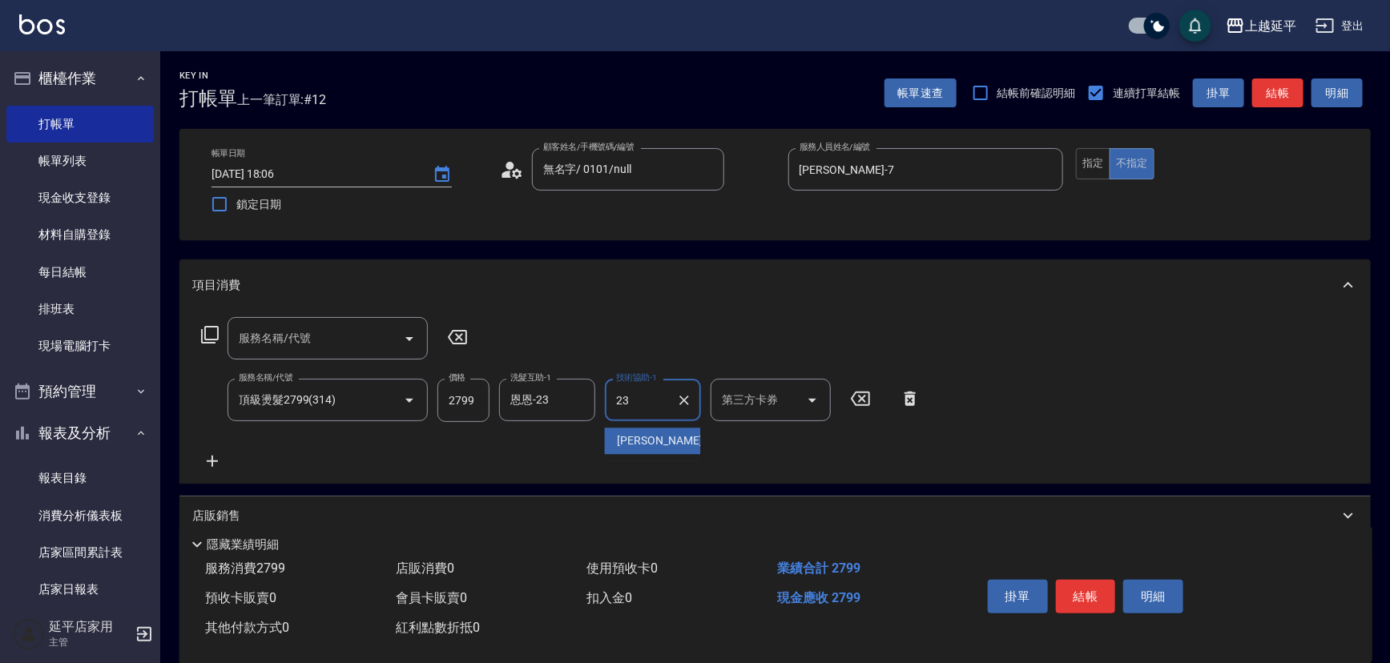
click at [666, 449] on div "恩恩 -23" at bounding box center [653, 441] width 96 height 26
type input "恩恩-23"
click at [1079, 594] on button "結帳" at bounding box center [1086, 597] width 60 height 34
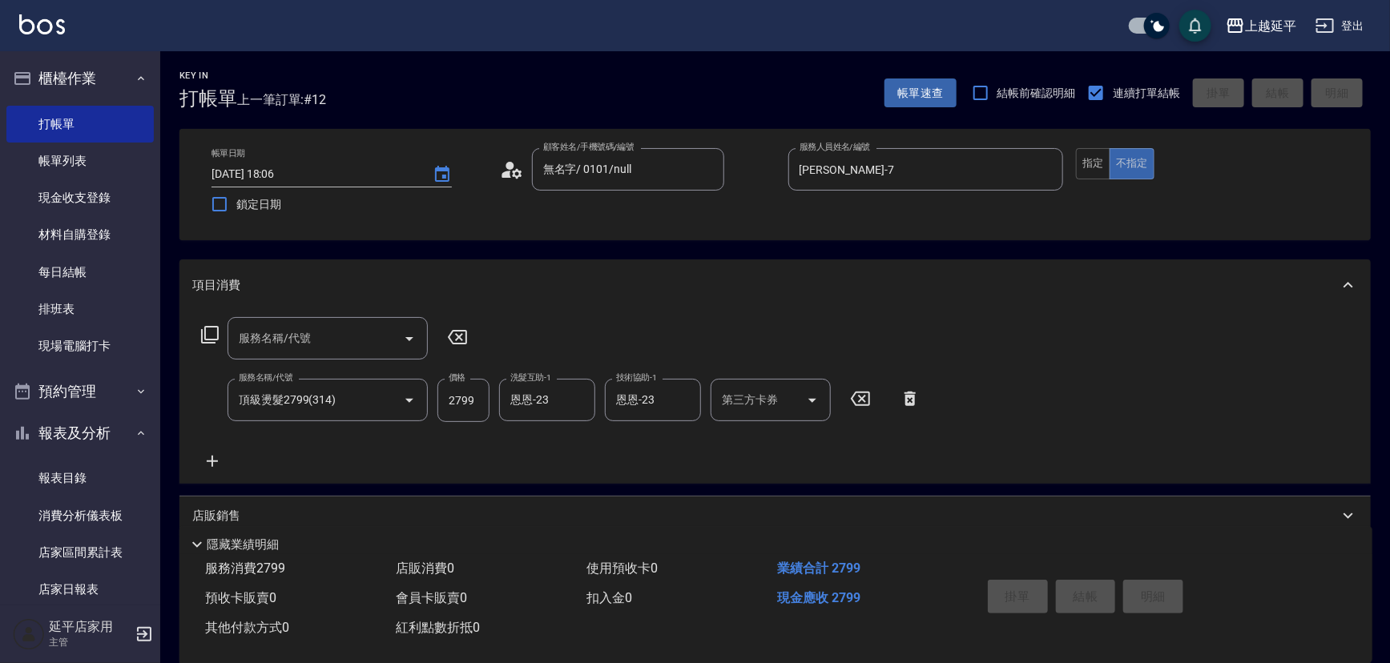
type input "2025/09/25 18:07"
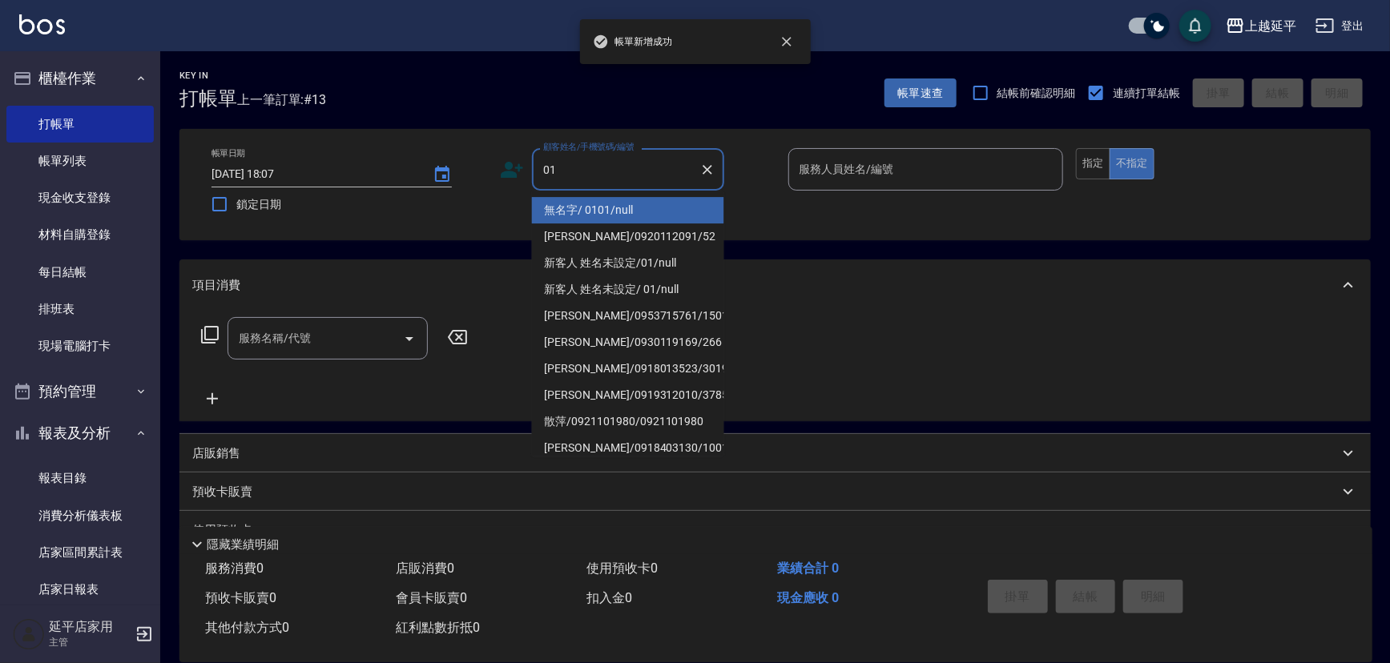
click at [593, 207] on li "無名字/ 0101/null" at bounding box center [628, 210] width 192 height 26
type input "無名字/ 0101/null"
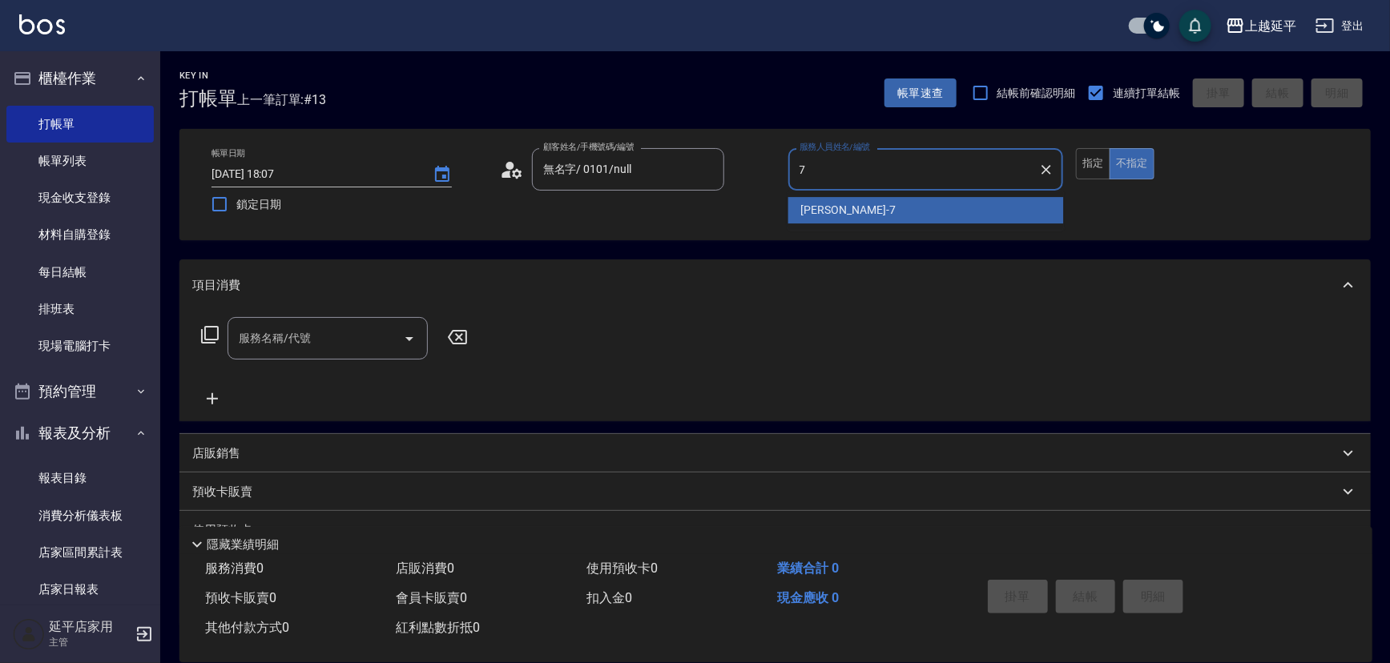
click at [856, 204] on div "許沁瑜 -7" at bounding box center [926, 210] width 276 height 26
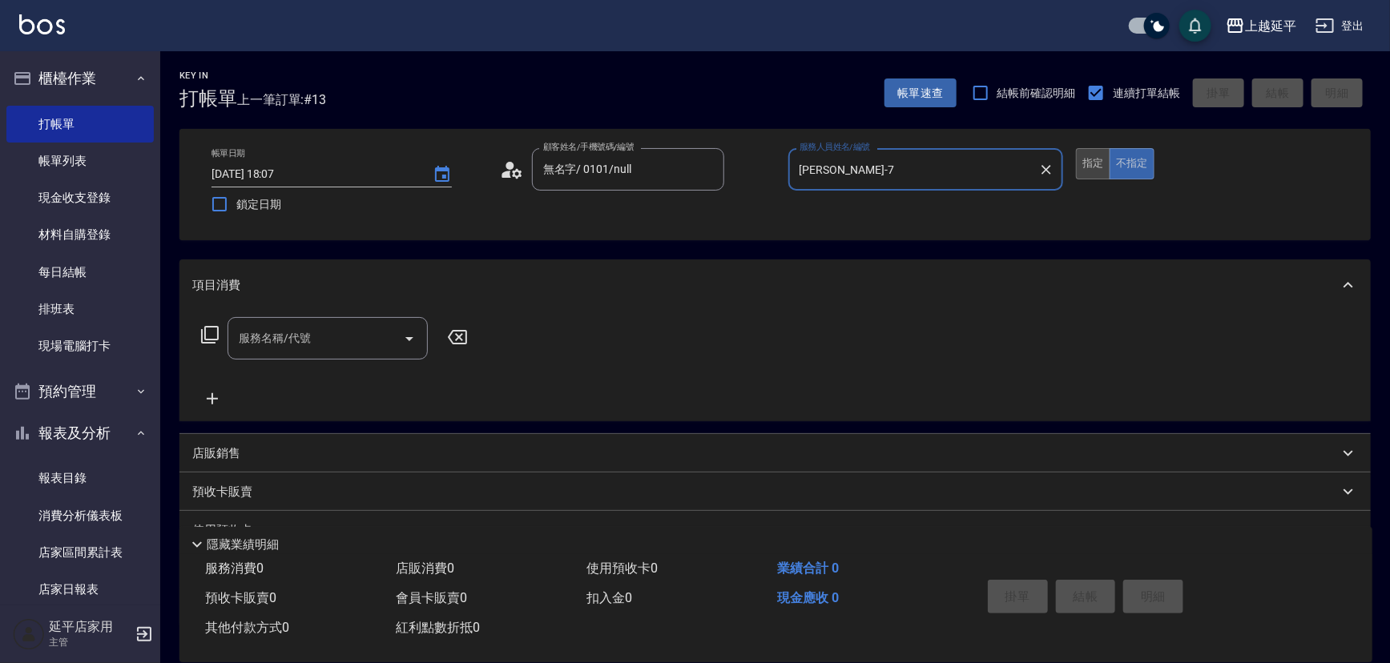
type input "許沁瑜-7"
click at [1097, 159] on button "指定" at bounding box center [1093, 163] width 34 height 31
click at [417, 336] on icon "Open" at bounding box center [409, 338] width 19 height 19
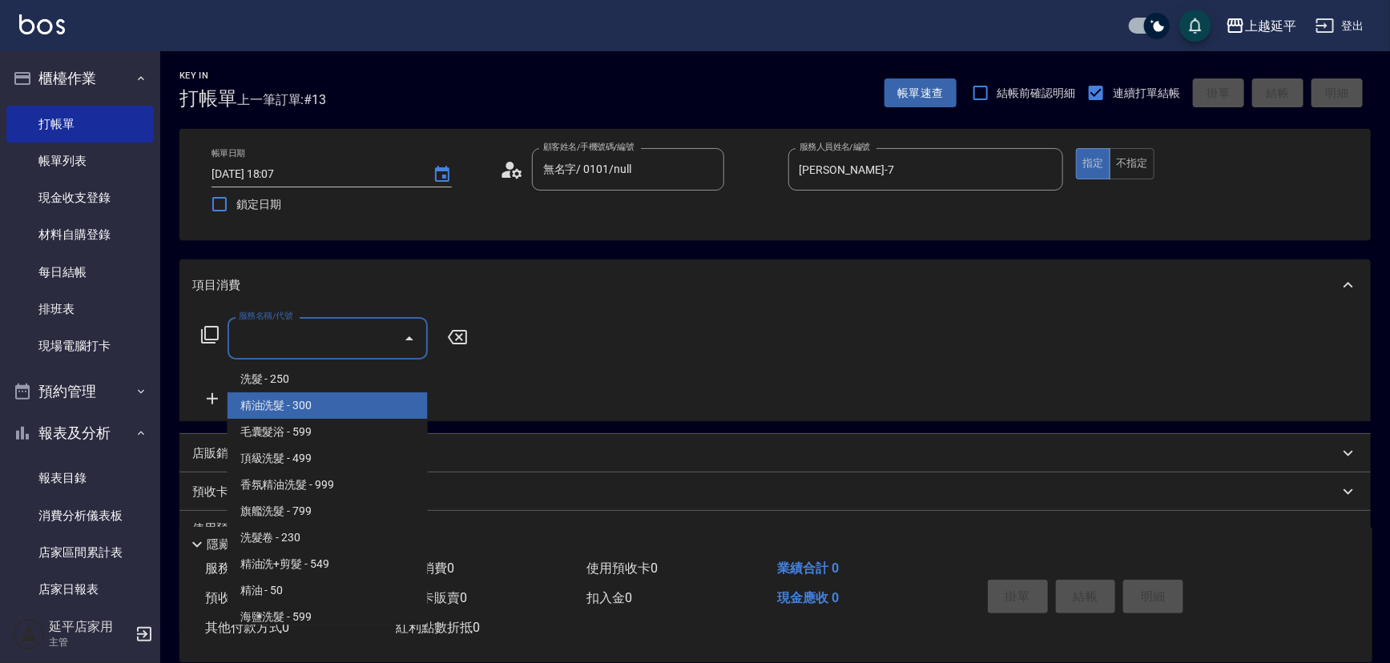
click at [391, 402] on span "精油洗髮 - 300" at bounding box center [328, 406] width 200 height 26
type input "精油洗髮(102)"
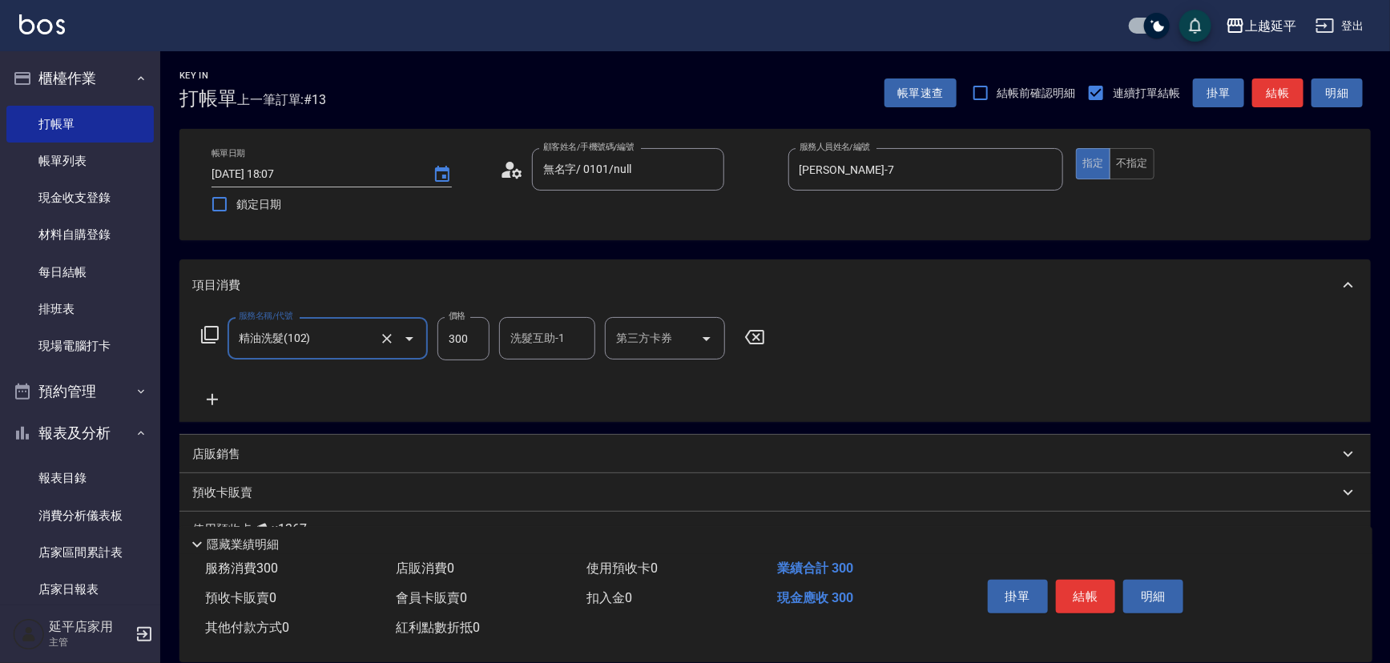
click at [546, 342] on input "洗髮互助-1" at bounding box center [547, 338] width 82 height 28
click at [546, 373] on span "恩恩 -23" at bounding box center [562, 379] width 101 height 17
type input "恩恩-23"
click at [1076, 598] on button "結帳" at bounding box center [1086, 597] width 60 height 34
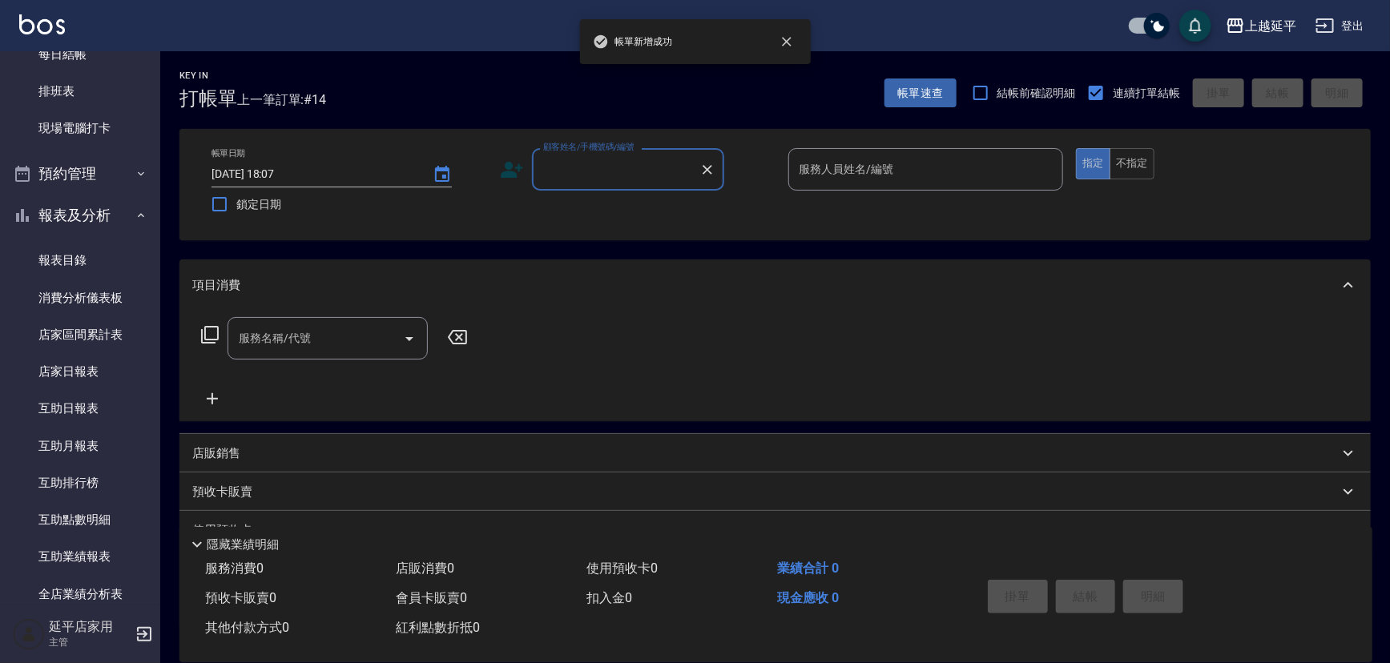
scroll to position [510, 0]
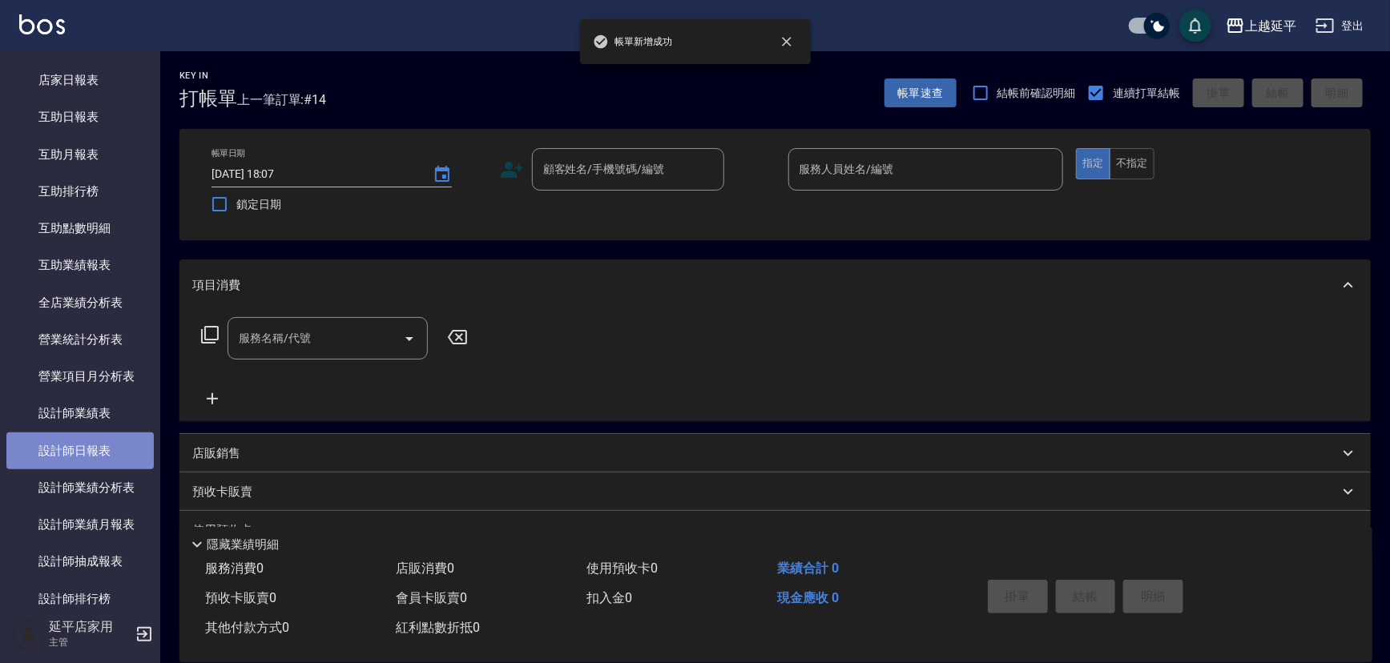
click at [80, 445] on link "設計師日報表" at bounding box center [79, 451] width 147 height 37
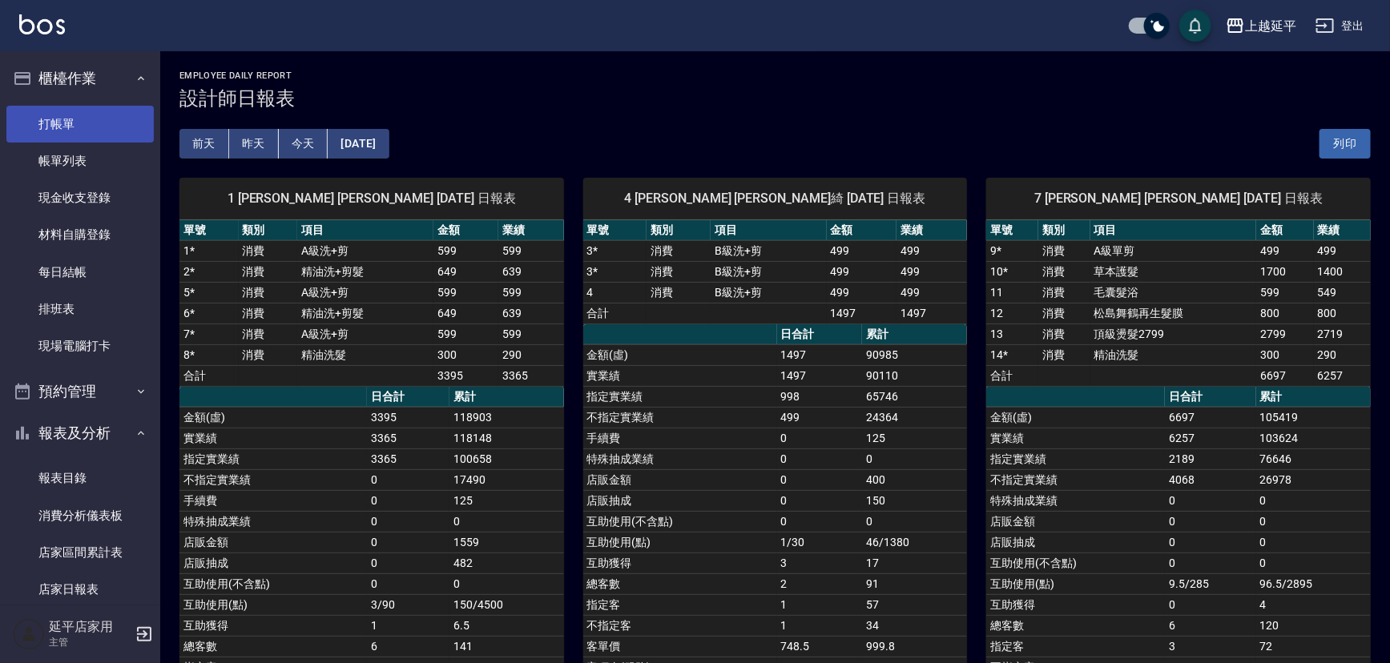
click at [103, 115] on link "打帳單" at bounding box center [79, 124] width 147 height 37
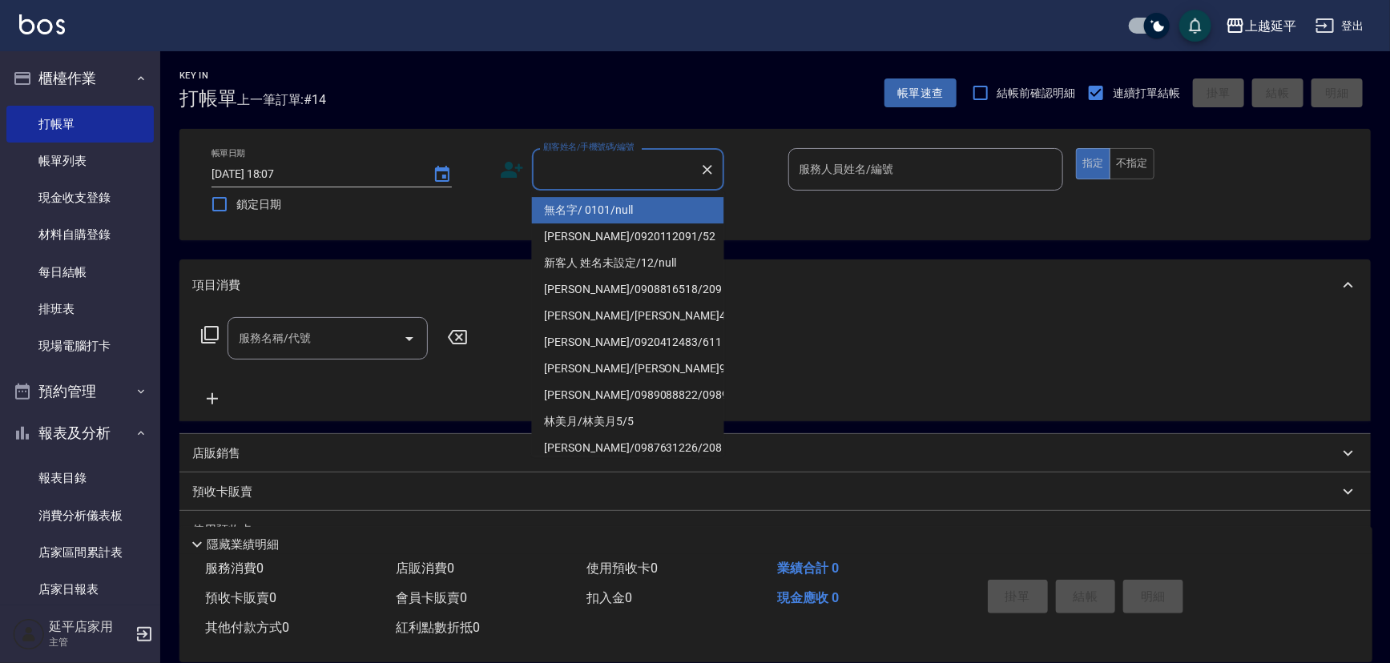
click at [627, 159] on input "顧客姓名/手機號碼/編號" at bounding box center [616, 169] width 154 height 28
click at [633, 201] on li "無名字/ 0101/null" at bounding box center [628, 210] width 192 height 26
type input "無名字/ 0101/null"
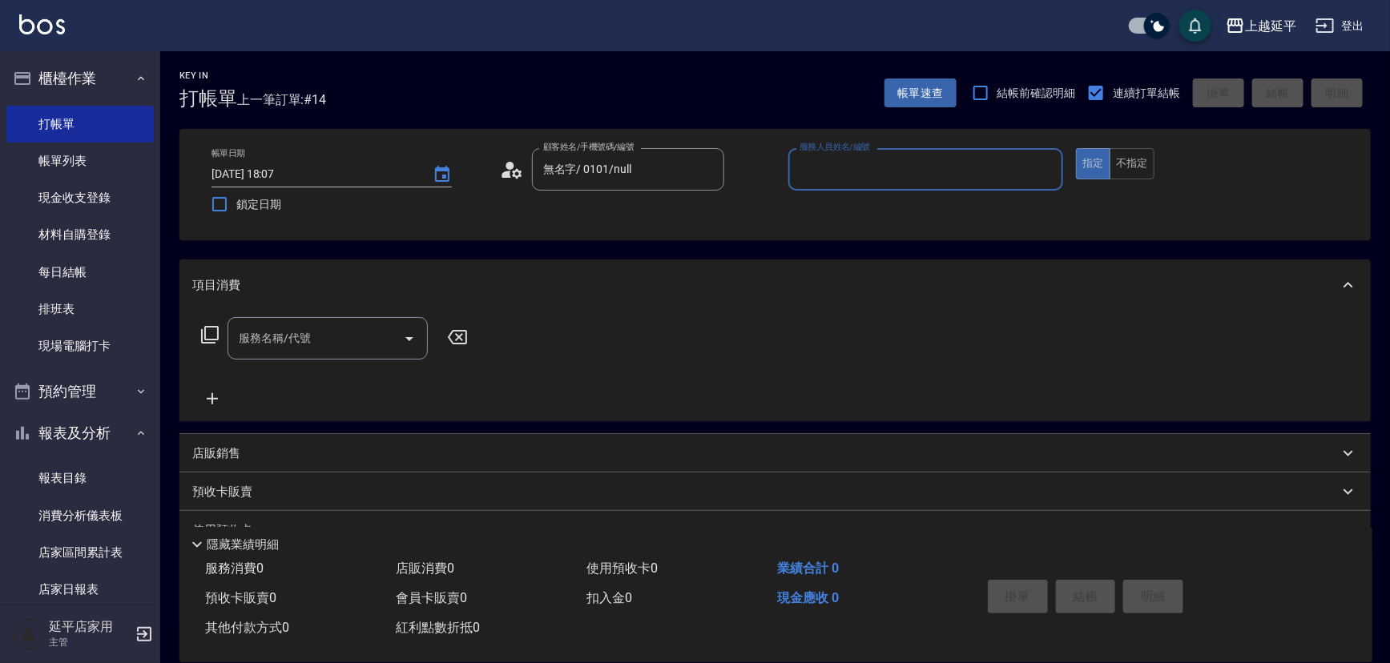
click at [848, 162] on input "服務人員姓名/編號" at bounding box center [926, 169] width 261 height 28
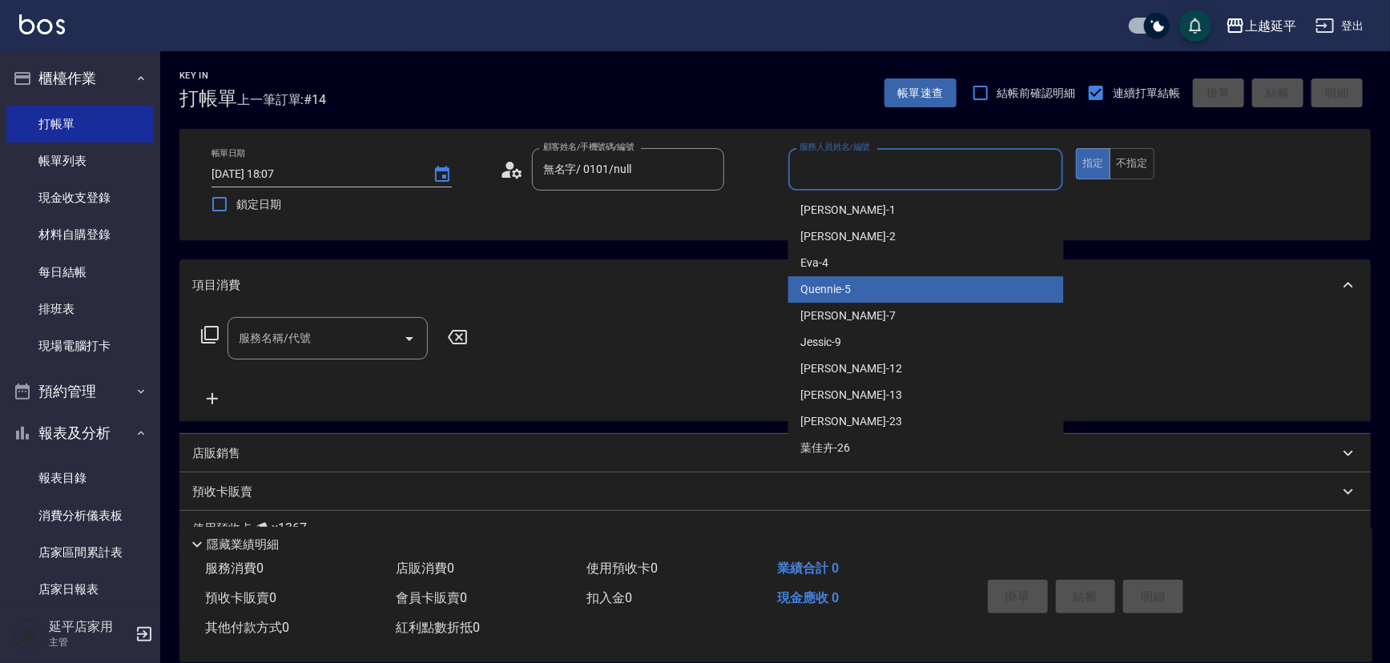
click at [899, 288] on div "Quennie -5" at bounding box center [926, 289] width 276 height 26
type input "Quennie-5"
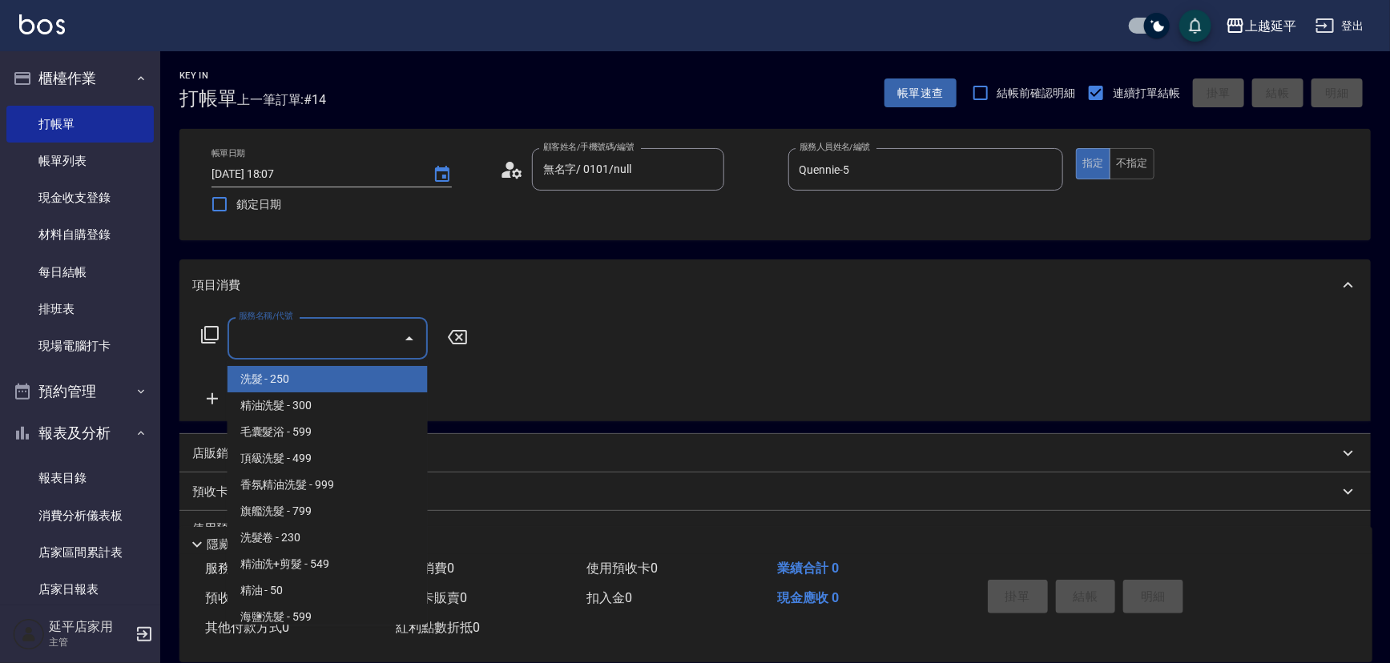
click at [284, 337] on div "服務名稱/代號 服務名稱/代號" at bounding box center [328, 338] width 200 height 42
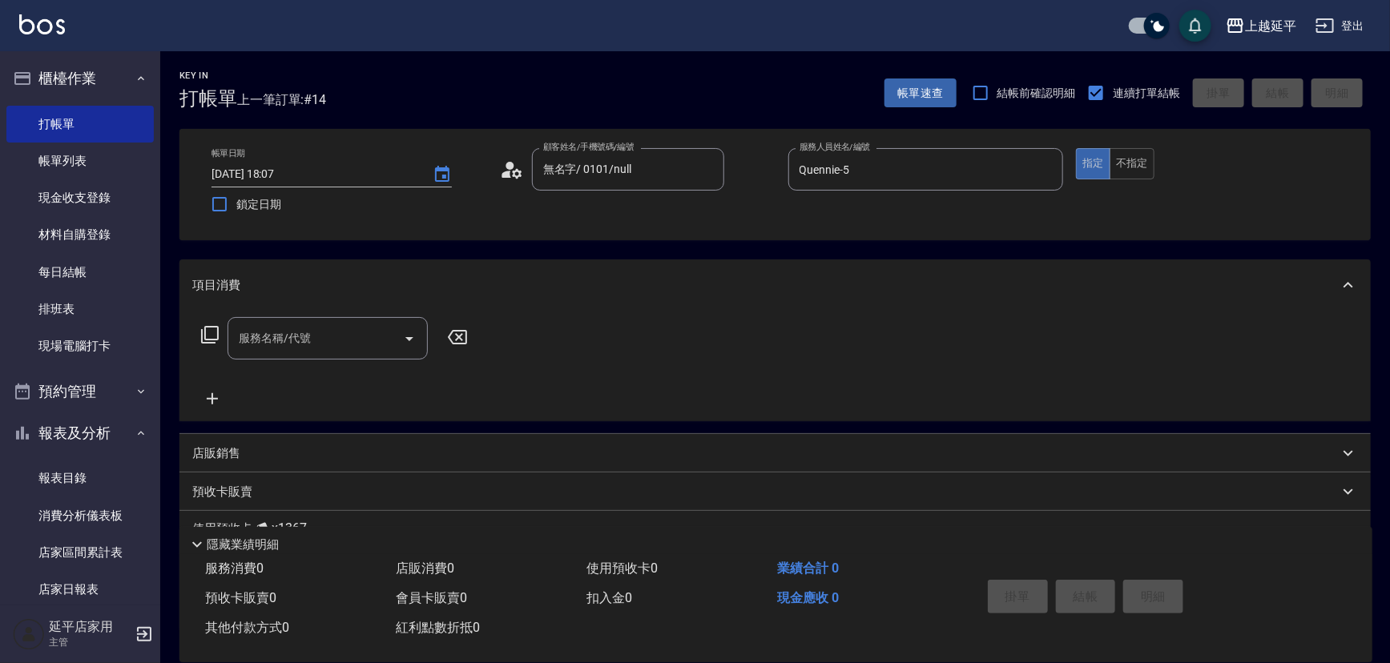
click at [212, 339] on icon at bounding box center [210, 335] width 18 height 18
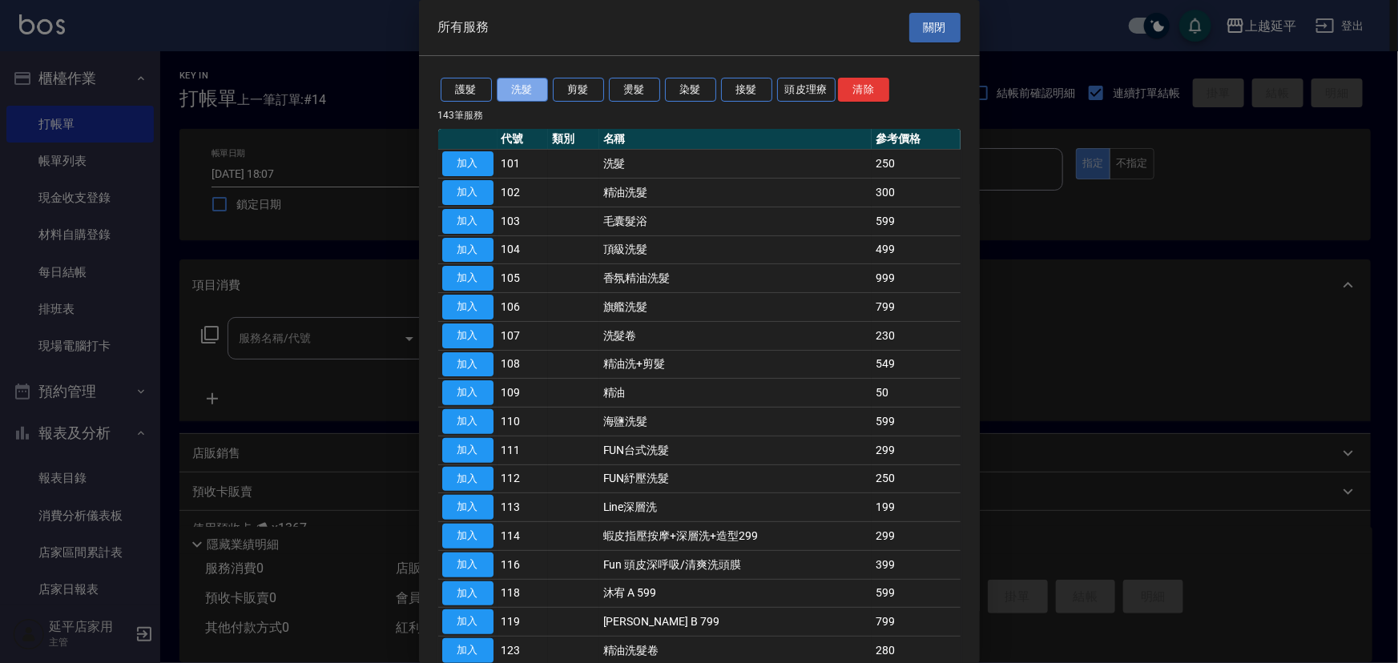
click at [521, 87] on button "洗髮" at bounding box center [522, 90] width 51 height 25
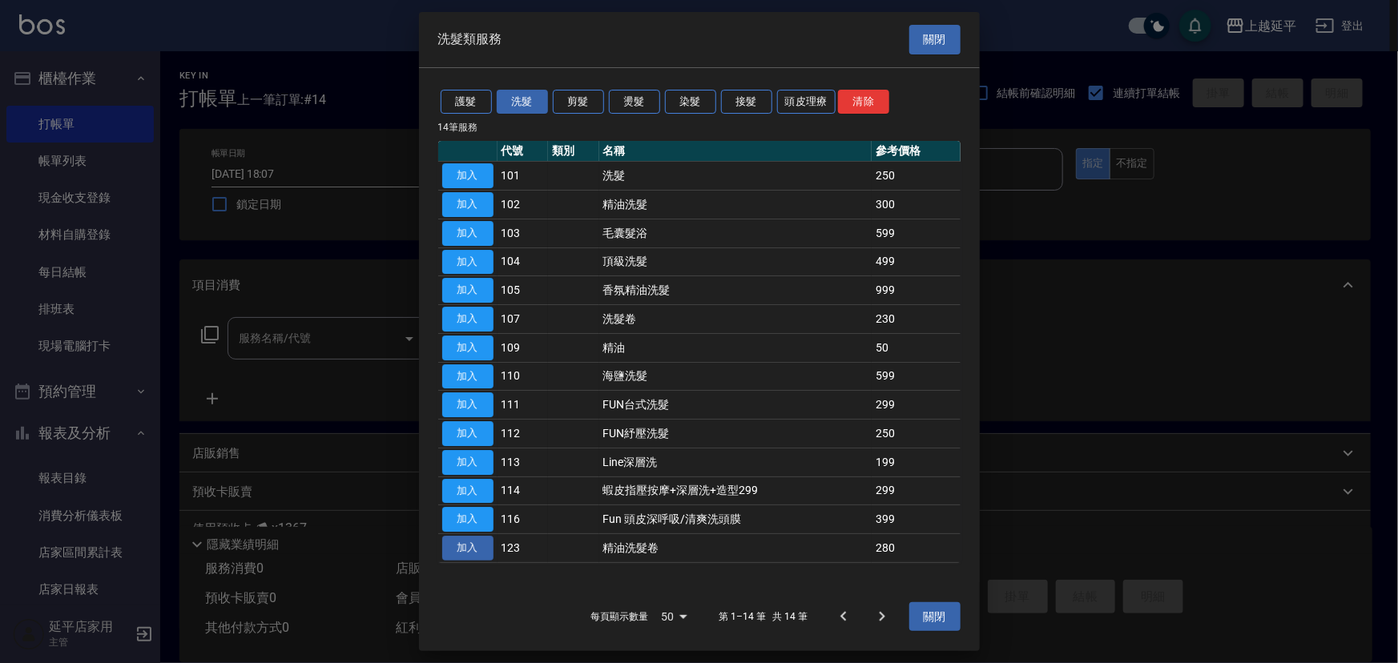
click at [485, 551] on button "加入" at bounding box center [467, 548] width 51 height 25
type input "精油洗髮卷(123)"
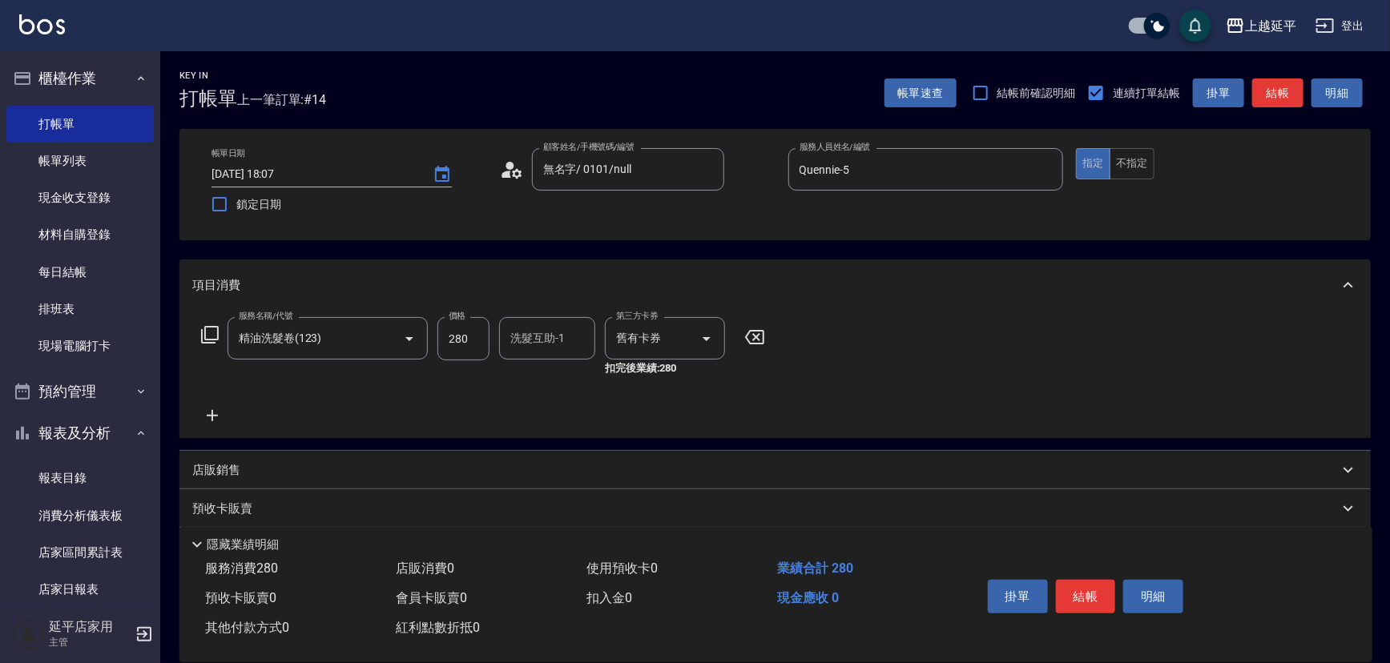
drag, startPoint x: 537, startPoint y: 336, endPoint x: 546, endPoint y: 336, distance: 9.6
click at [538, 340] on input "洗髮互助-1" at bounding box center [547, 338] width 82 height 28
type input "恩恩-23"
click at [1068, 587] on button "結帳" at bounding box center [1086, 597] width 60 height 34
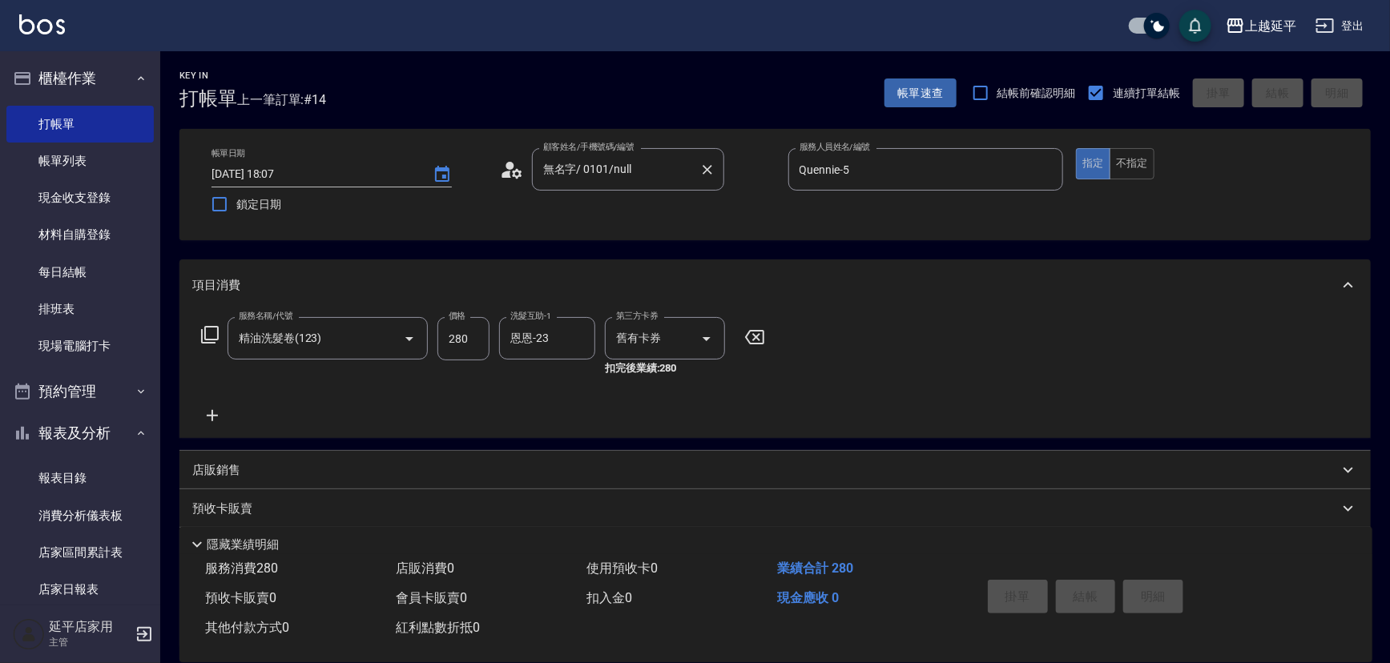
type input "2025/09/25 18:13"
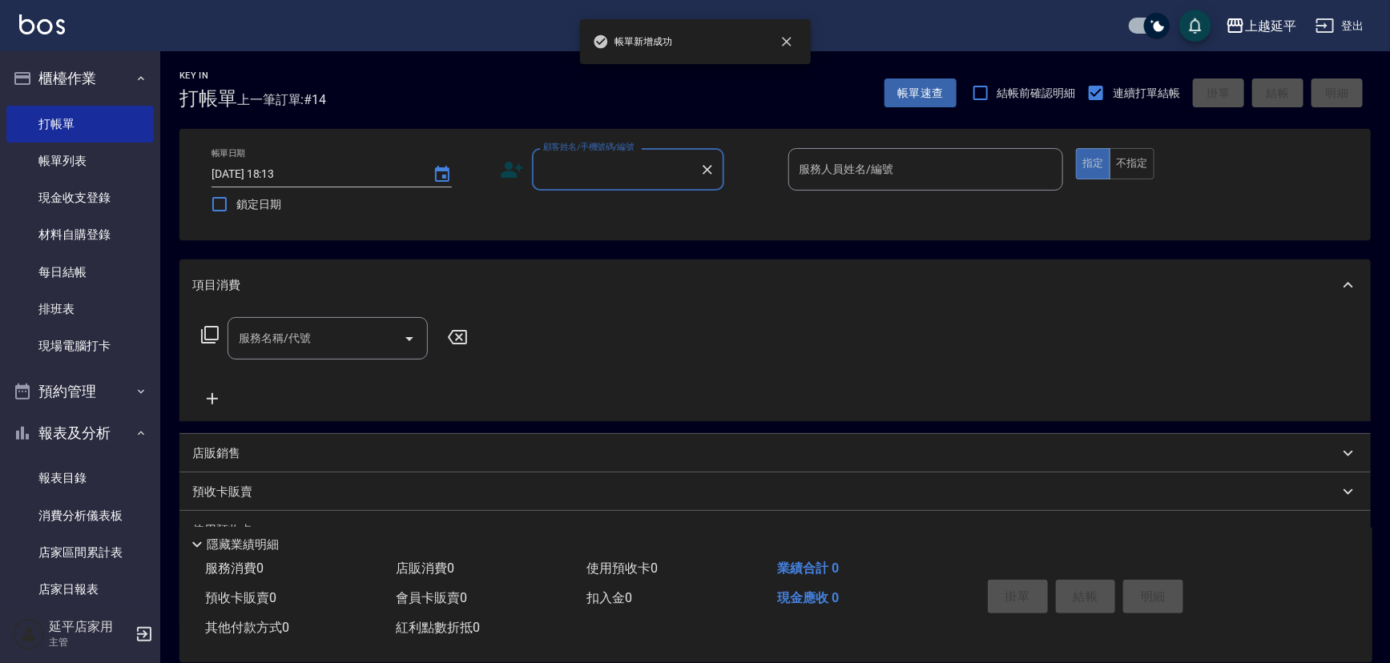
click at [590, 166] on input "顧客姓名/手機號碼/編號" at bounding box center [616, 169] width 154 height 28
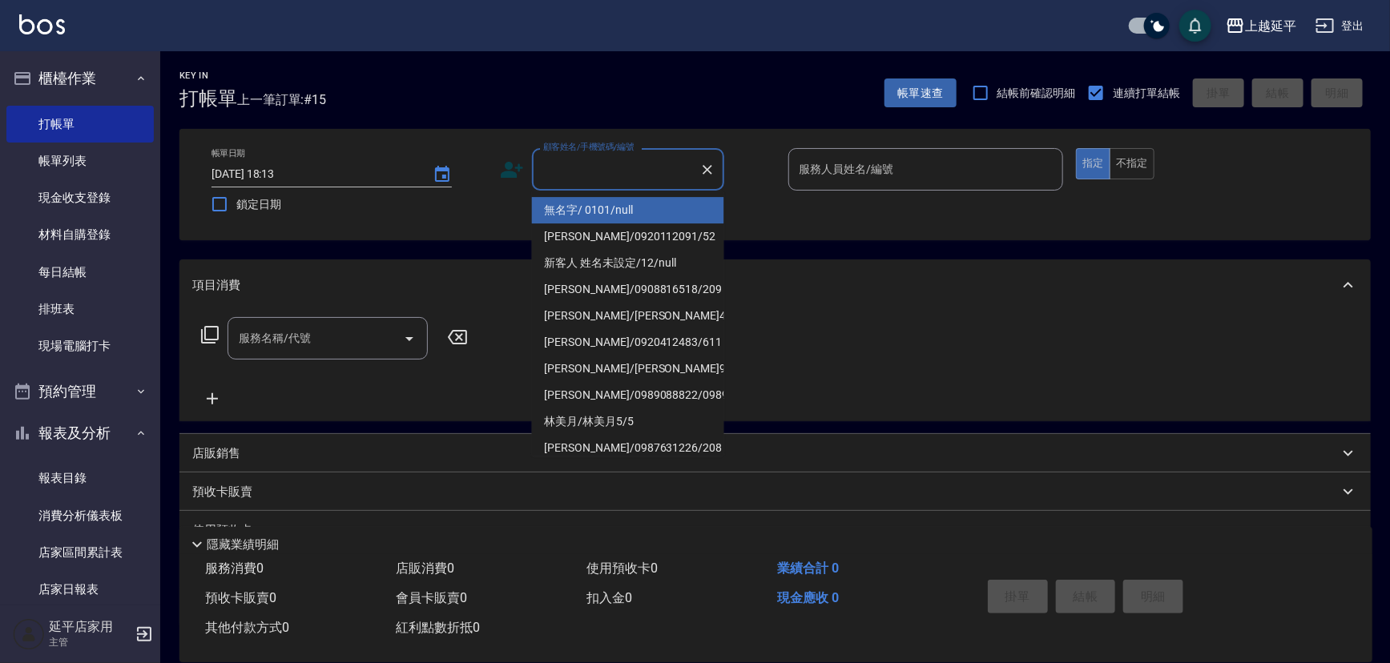
click at [615, 209] on li "無名字/ 0101/null" at bounding box center [628, 210] width 192 height 26
type input "無名字/ 0101/null"
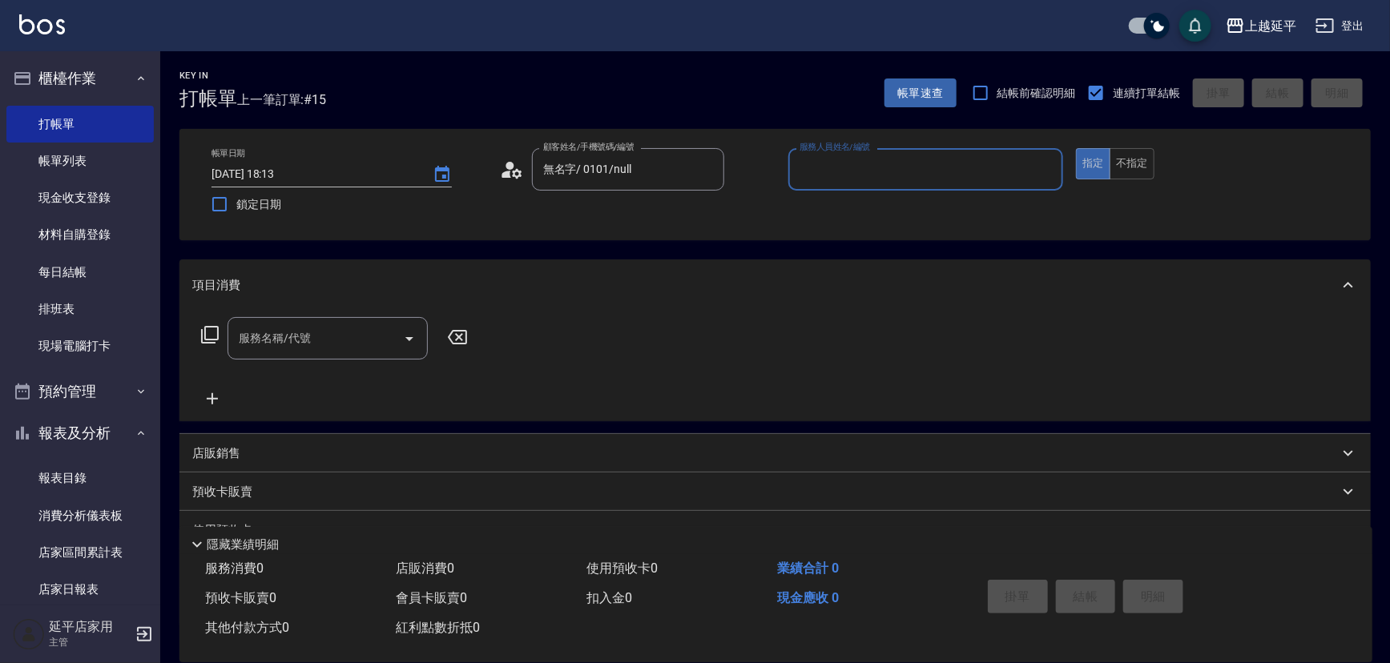
click at [812, 171] on input "服務人員姓名/編號" at bounding box center [926, 169] width 261 height 28
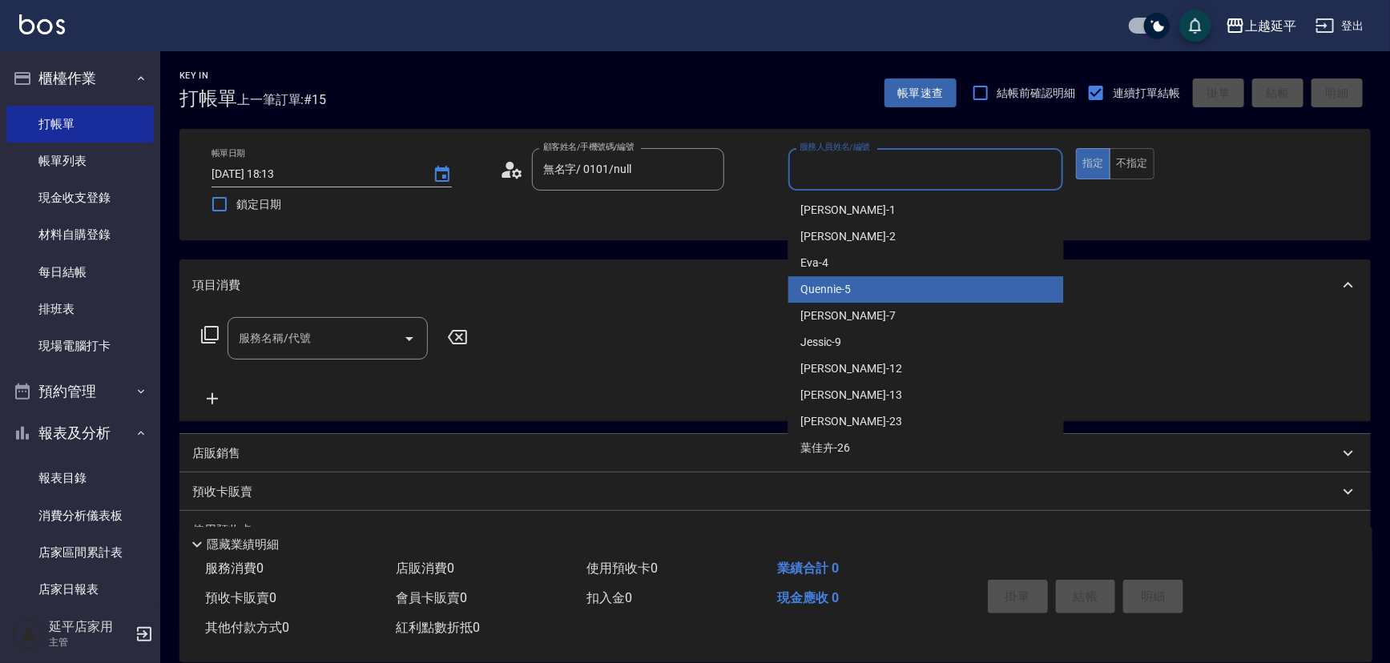
click at [833, 276] on div "Quennie -5" at bounding box center [926, 289] width 276 height 26
type input "Quennie-5"
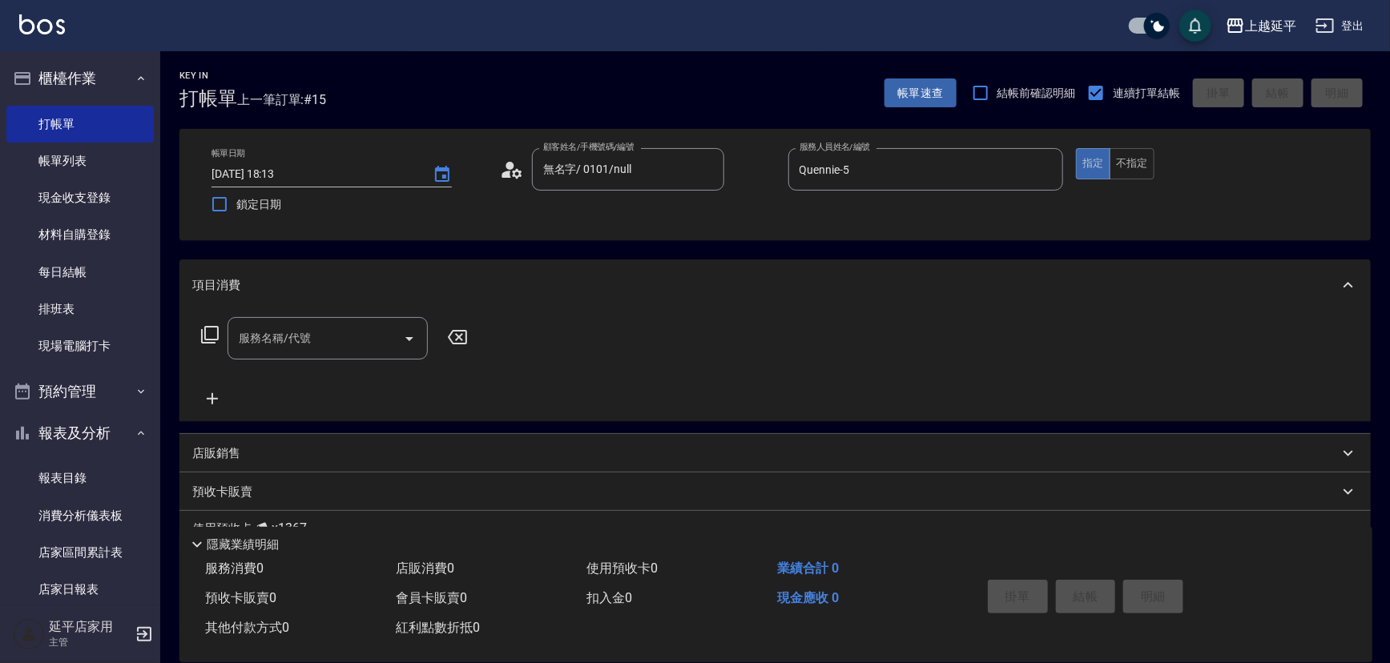
click at [204, 331] on icon at bounding box center [210, 335] width 18 height 18
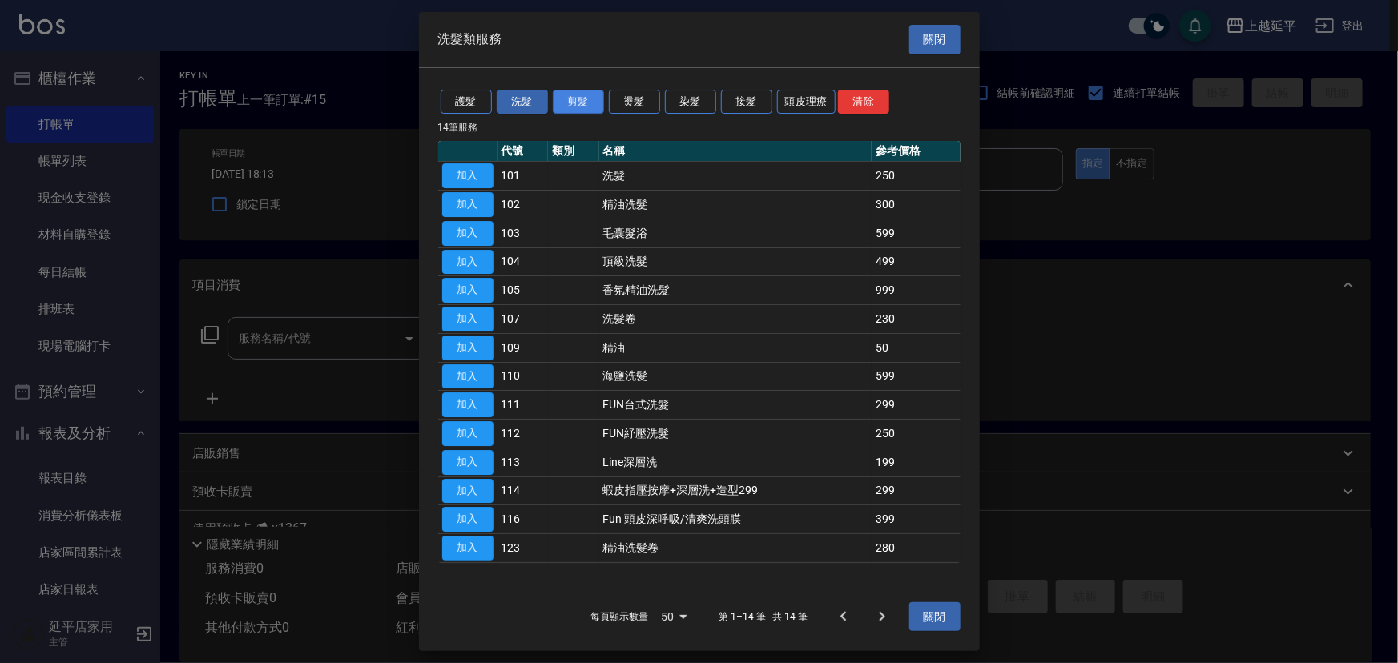
click at [590, 100] on button "剪髮" at bounding box center [578, 102] width 51 height 25
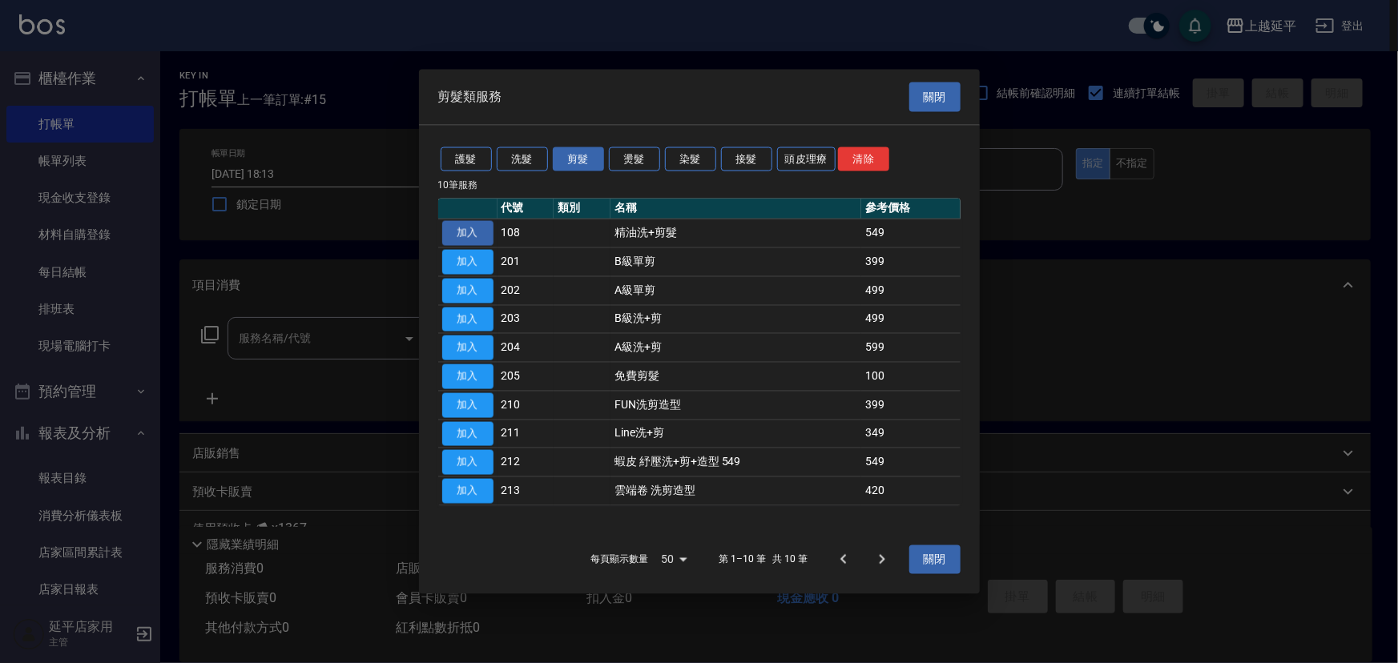
click at [444, 232] on button "加入" at bounding box center [467, 233] width 51 height 25
type input "精油洗+剪髮(108)"
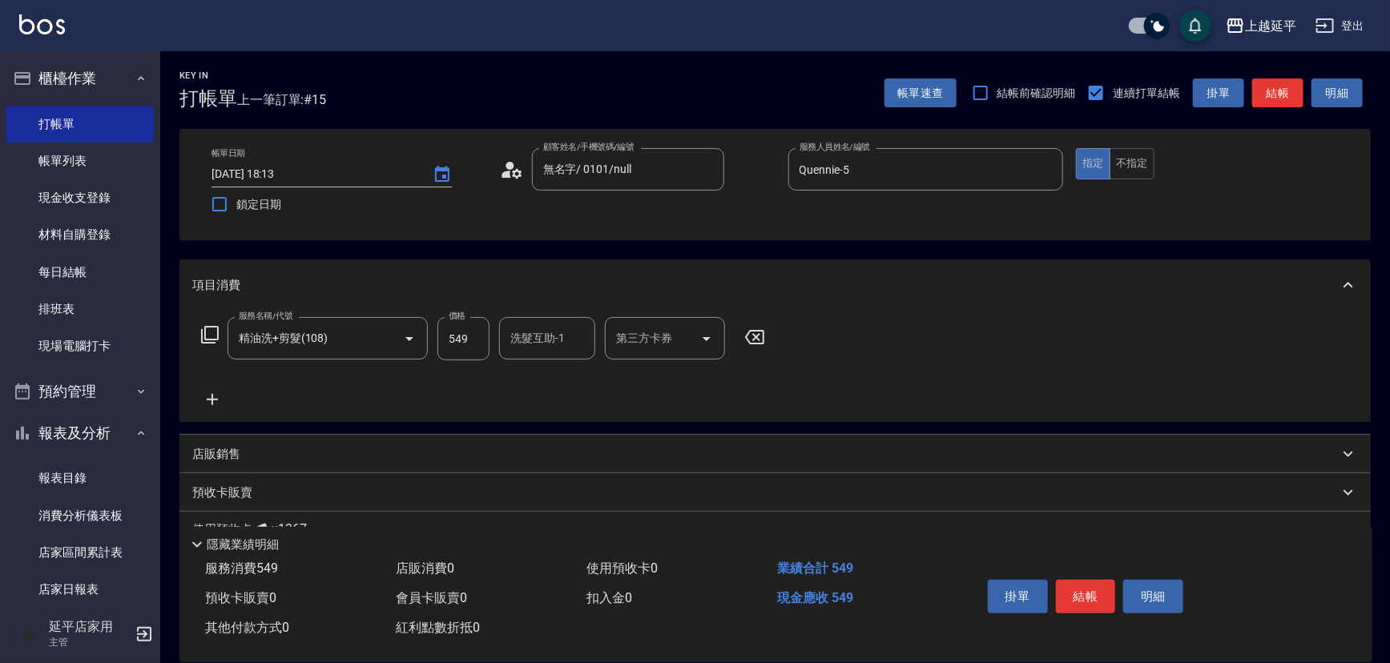
click at [469, 343] on input "549" at bounding box center [463, 338] width 52 height 43
type input "649"
type input "恩恩-23"
click at [1094, 592] on button "結帳" at bounding box center [1086, 597] width 60 height 34
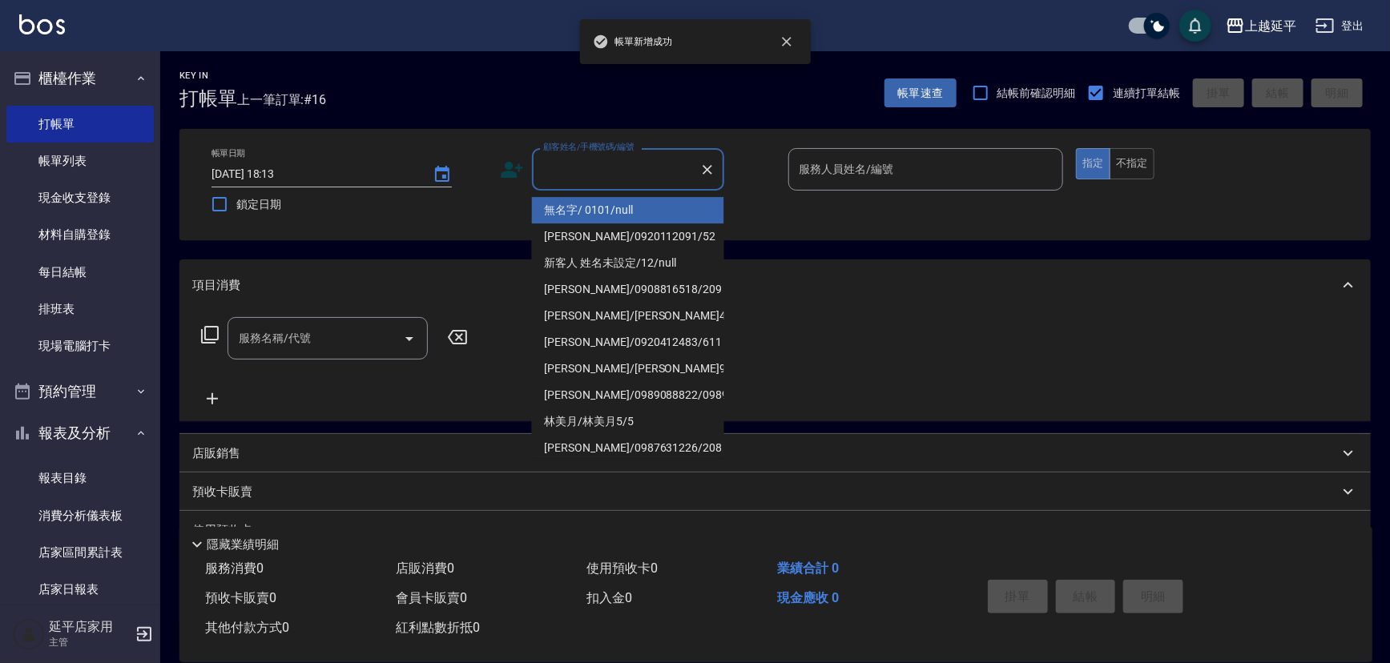
click at [631, 172] on input "顧客姓名/手機號碼/編號" at bounding box center [616, 169] width 154 height 28
click at [649, 212] on li "無名字/ 0101/null" at bounding box center [628, 210] width 192 height 26
type input "無名字/ 0101/null"
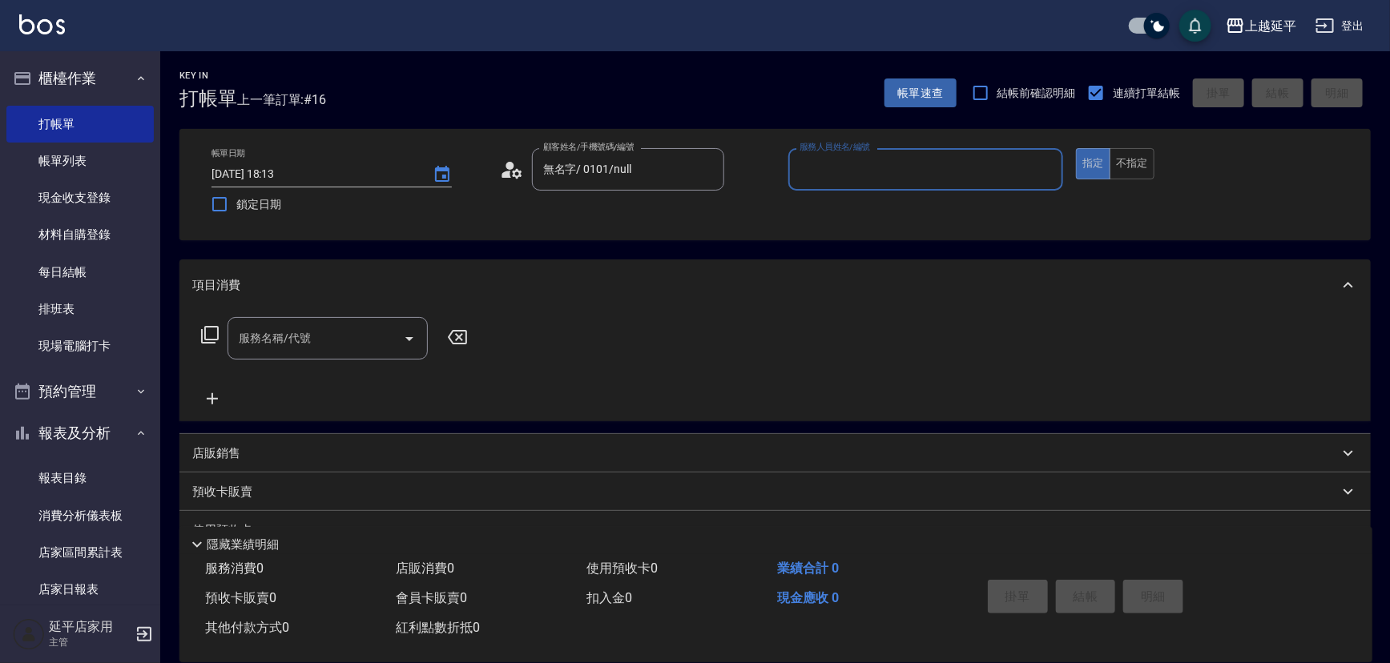
click at [846, 179] on input "服務人員姓名/編號" at bounding box center [926, 169] width 261 height 28
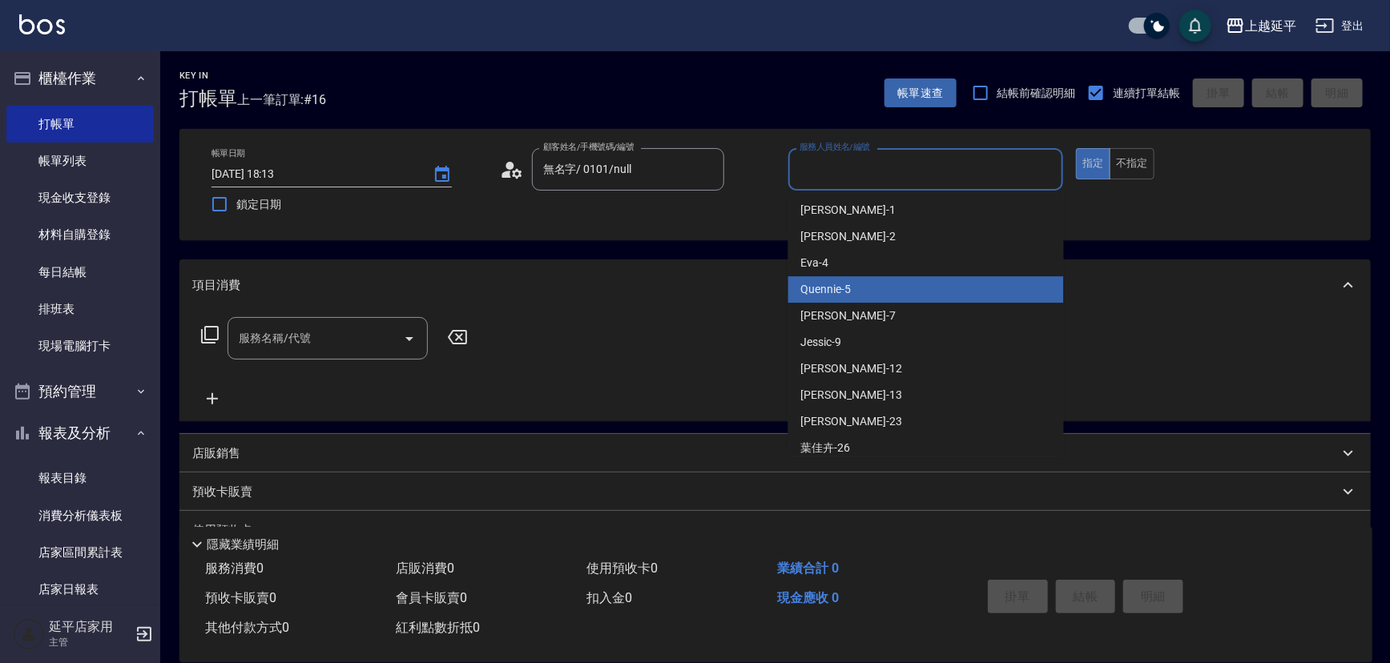
click at [879, 283] on div "Quennie -5" at bounding box center [926, 289] width 276 height 26
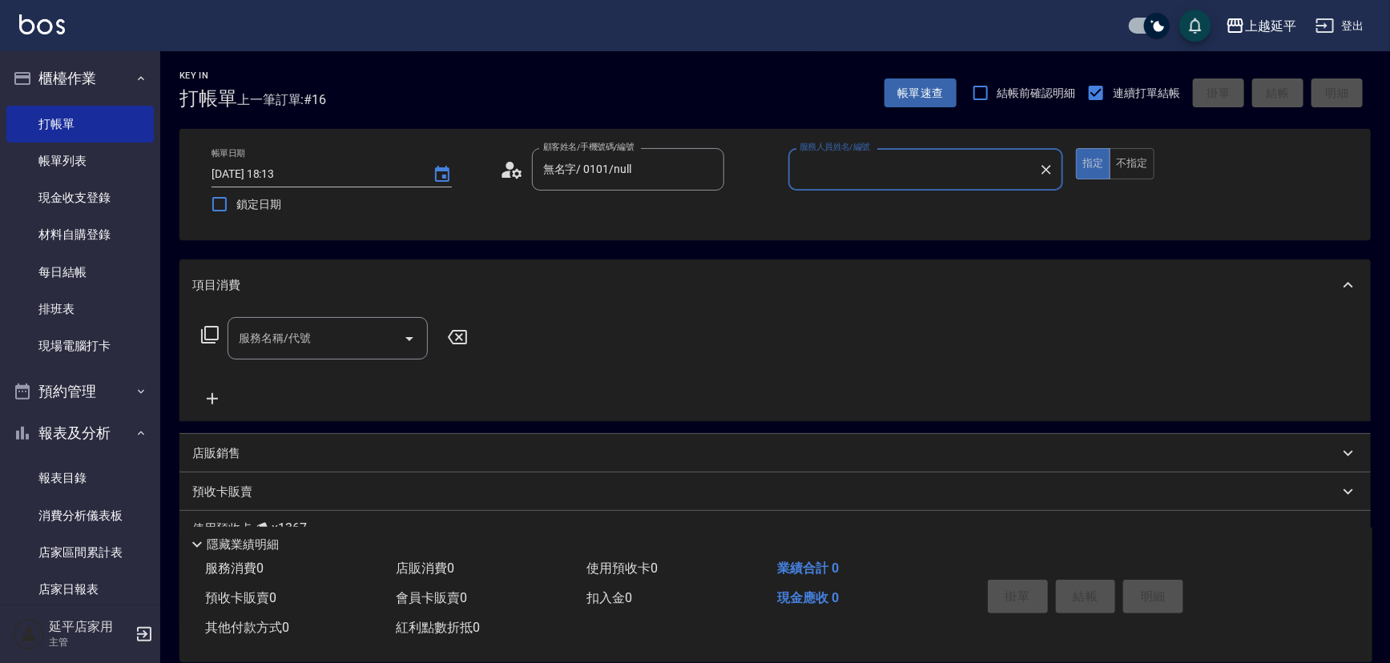
type input "Quennie-5"
click at [208, 338] on icon at bounding box center [209, 334] width 19 height 19
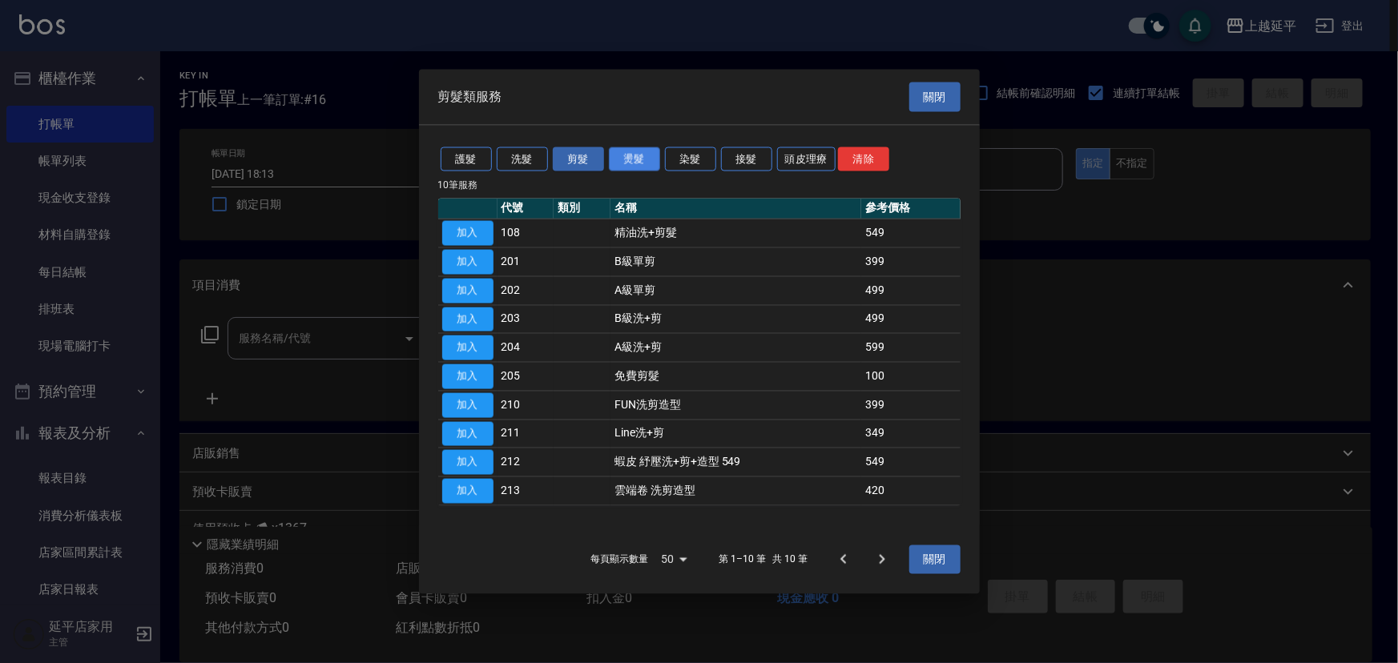
click at [633, 155] on button "燙髮" at bounding box center [634, 159] width 51 height 25
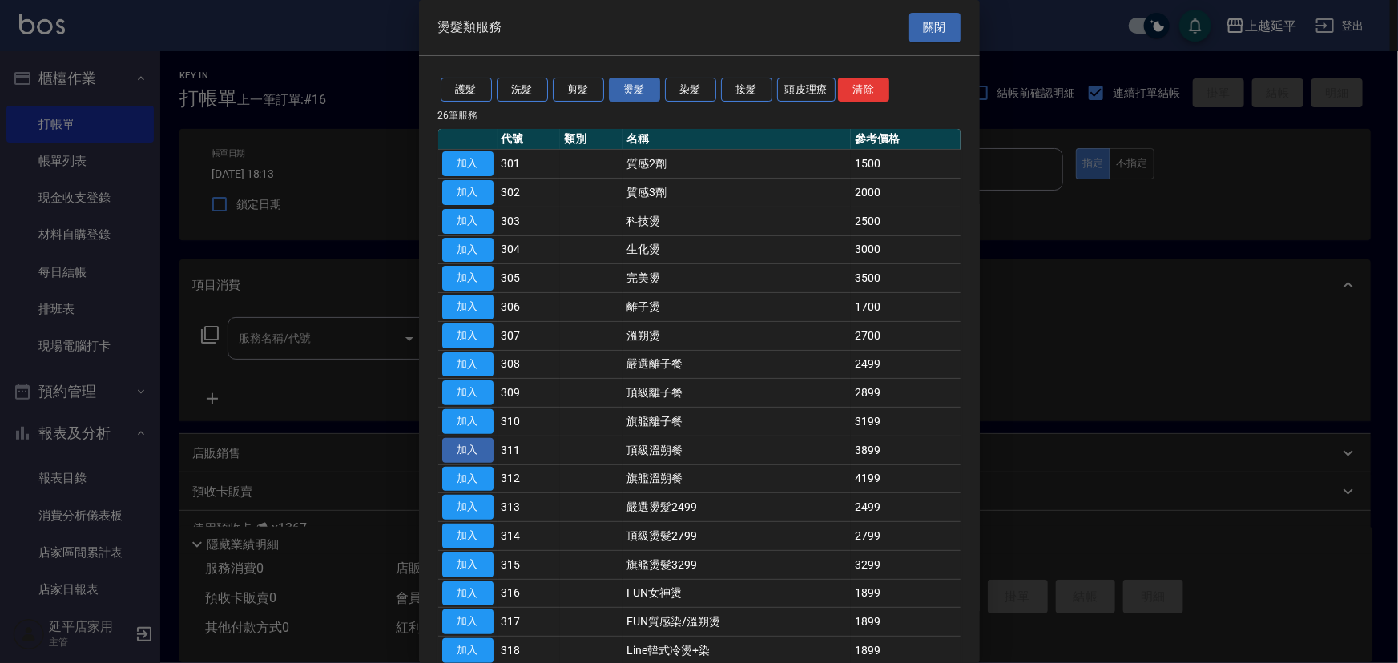
click at [468, 447] on button "加入" at bounding box center [467, 450] width 51 height 25
type input "頂級溫朔餐(311)"
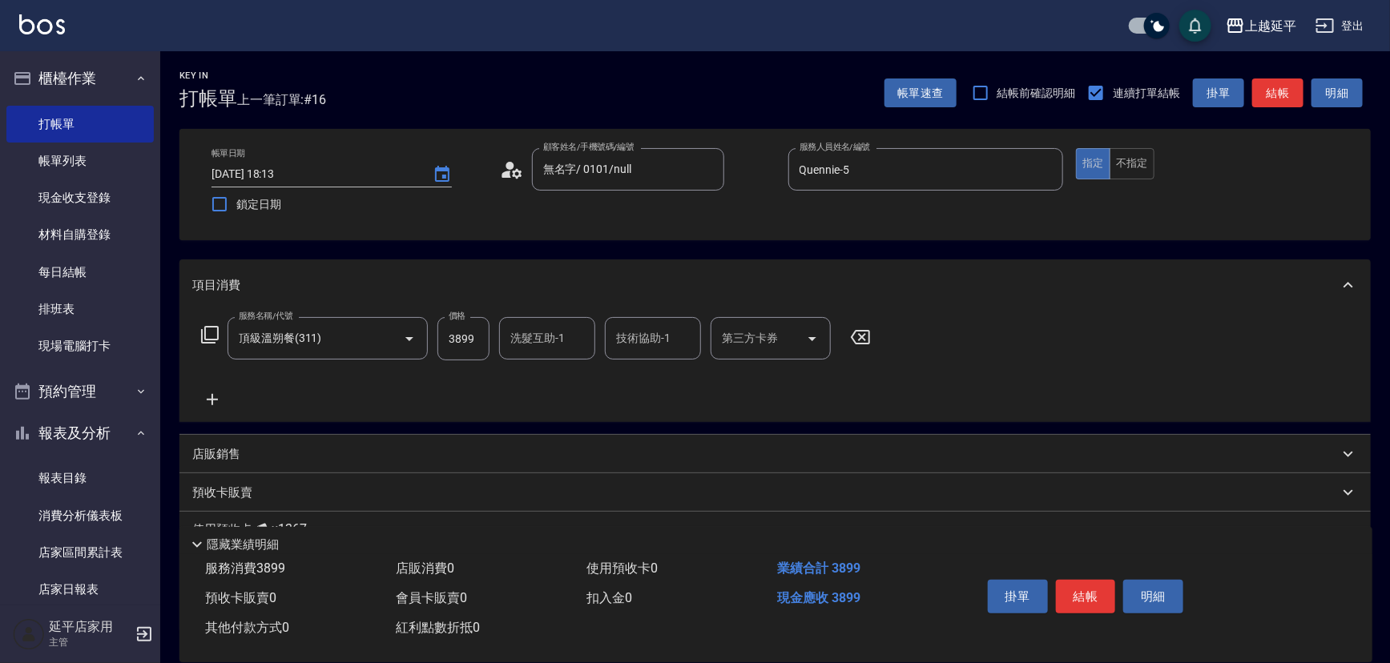
click at [558, 342] on input "洗髮互助-1" at bounding box center [547, 338] width 82 height 28
drag, startPoint x: 1074, startPoint y: 304, endPoint x: 1076, endPoint y: 320, distance: 16.2
click at [1074, 303] on div "項目消費" at bounding box center [774, 285] width 1191 height 51
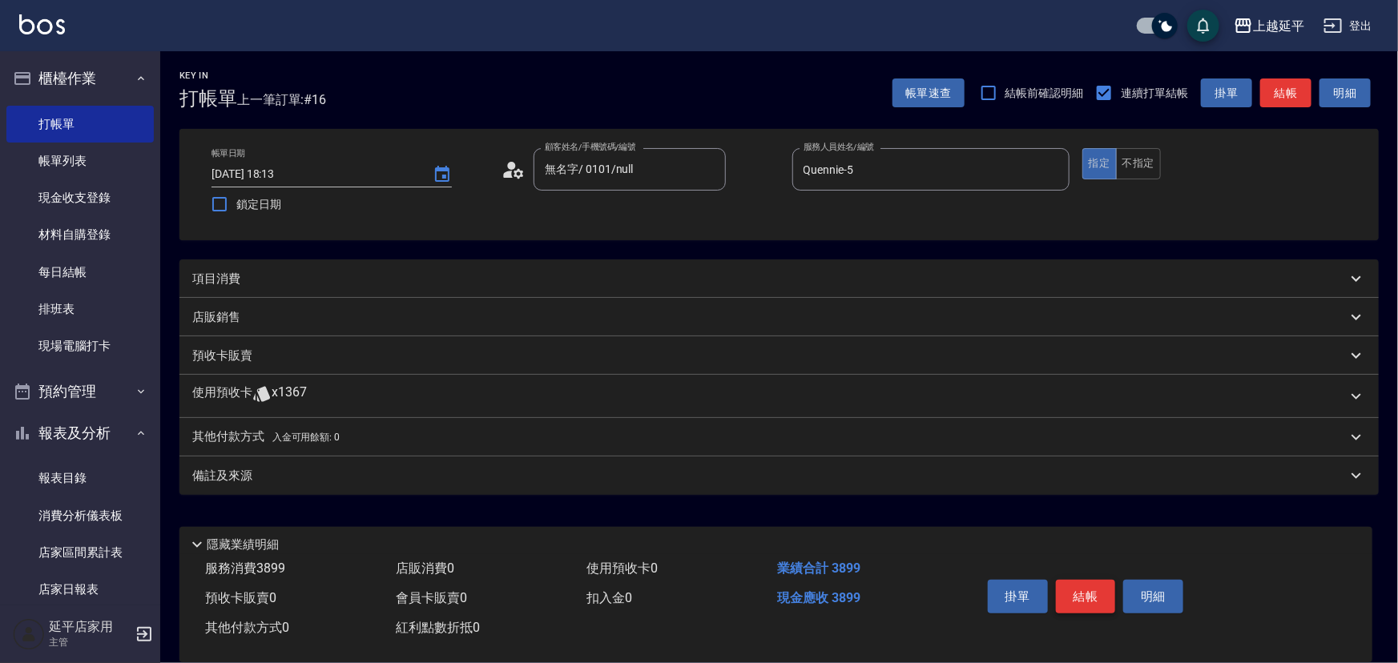
click at [1073, 590] on button "結帳" at bounding box center [1086, 597] width 60 height 34
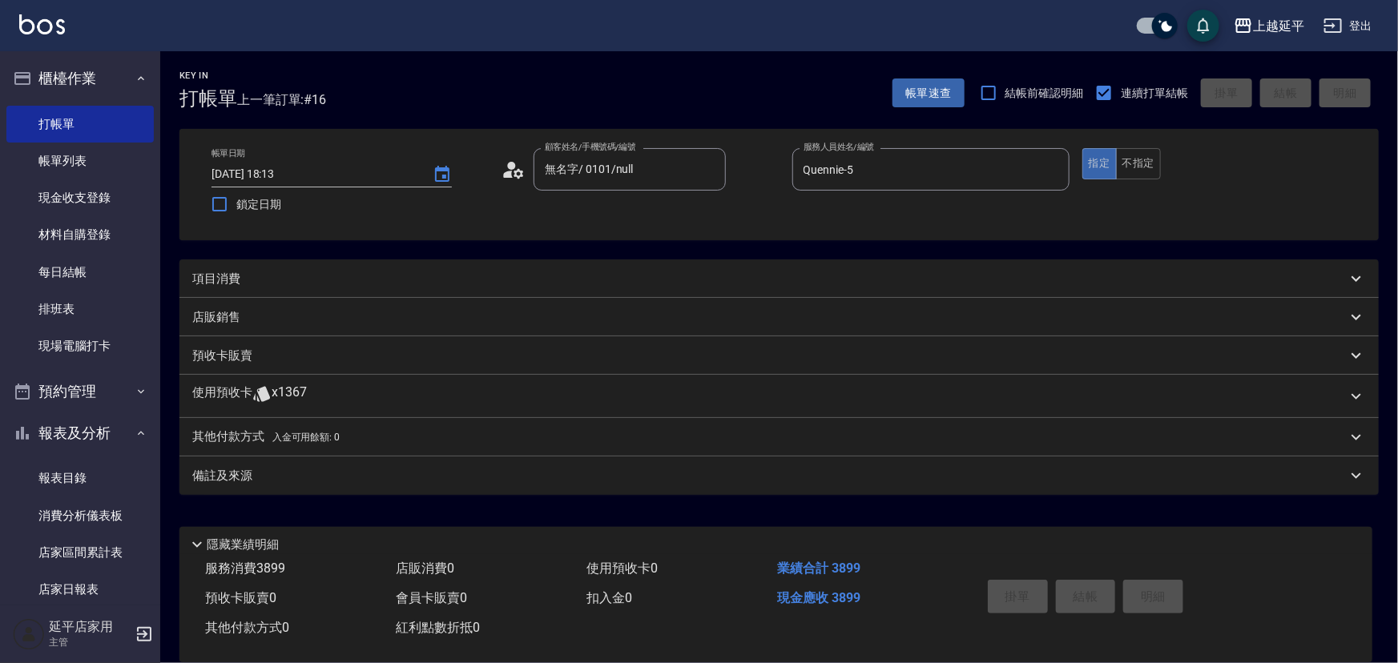
type input "2025/09/25 18:14"
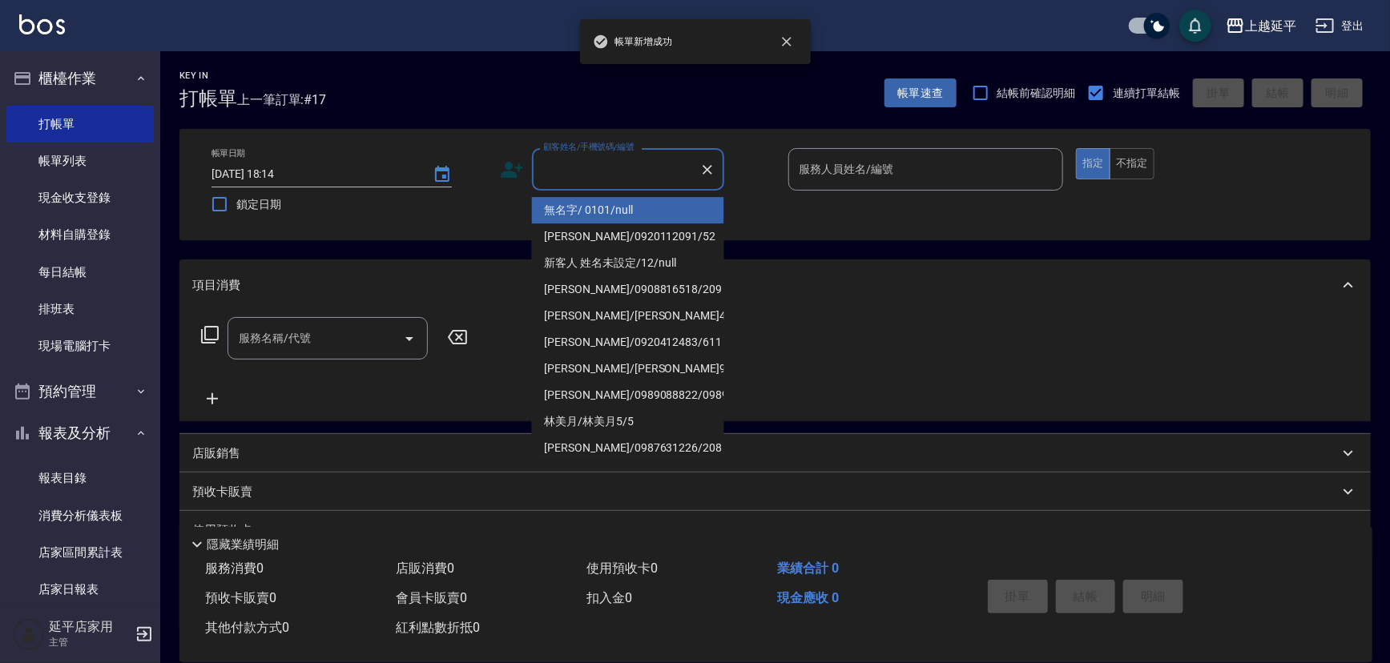
click at [631, 166] on input "顧客姓名/手機號碼/編號" at bounding box center [616, 169] width 154 height 28
click at [643, 208] on li "無名字/ 0101/null" at bounding box center [628, 210] width 192 height 26
type input "無名字/ 0101/null"
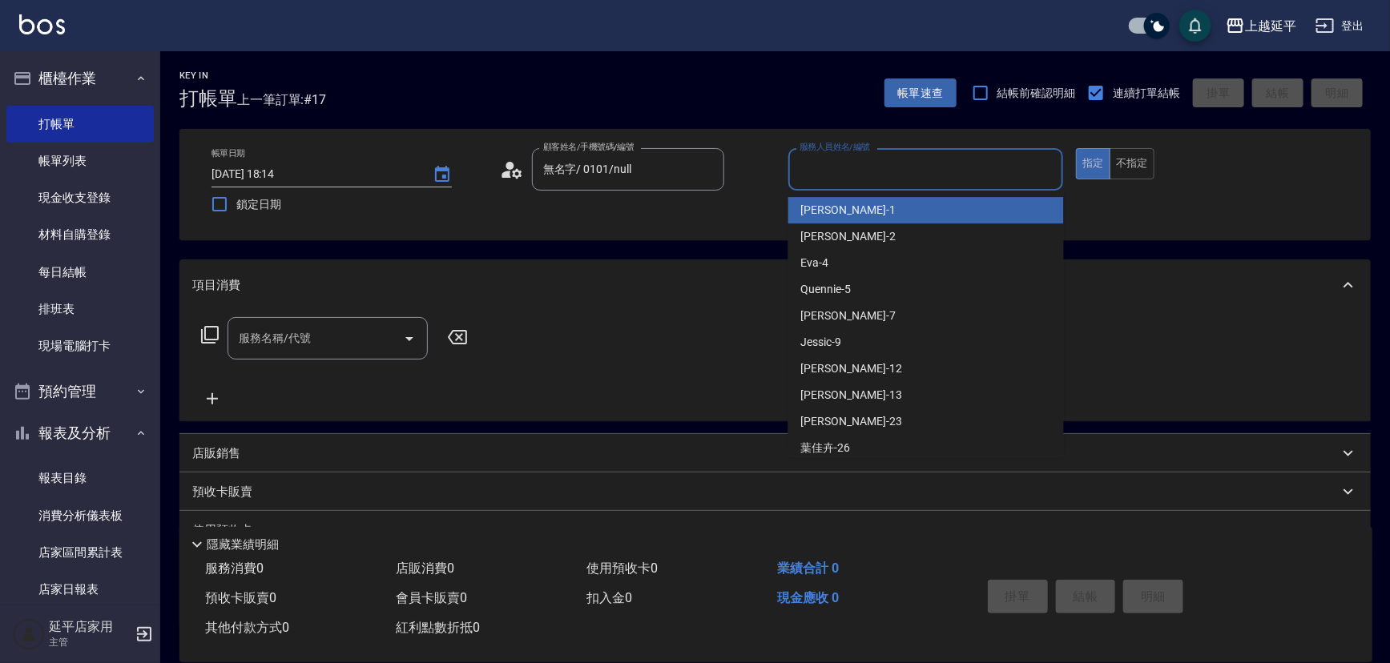
click at [886, 172] on input "服務人員姓名/編號" at bounding box center [926, 169] width 261 height 28
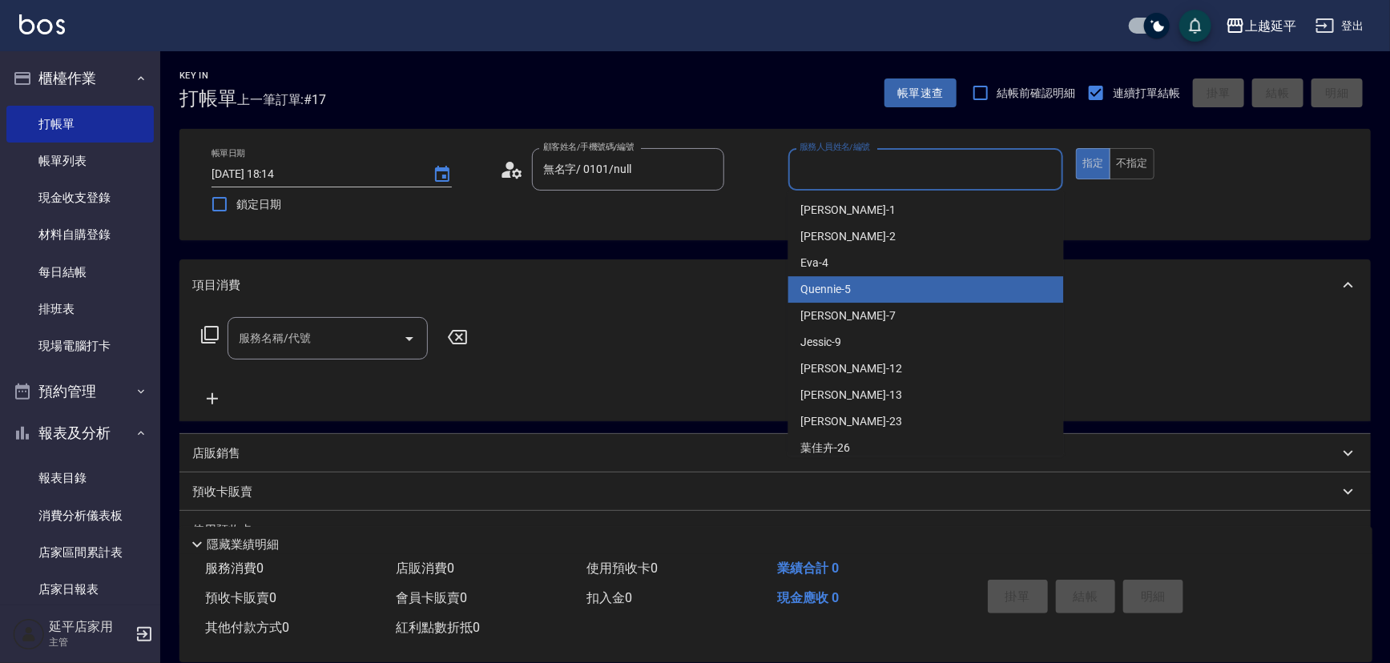
click at [920, 287] on div "Quennie -5" at bounding box center [926, 289] width 276 height 26
type input "Quennie-5"
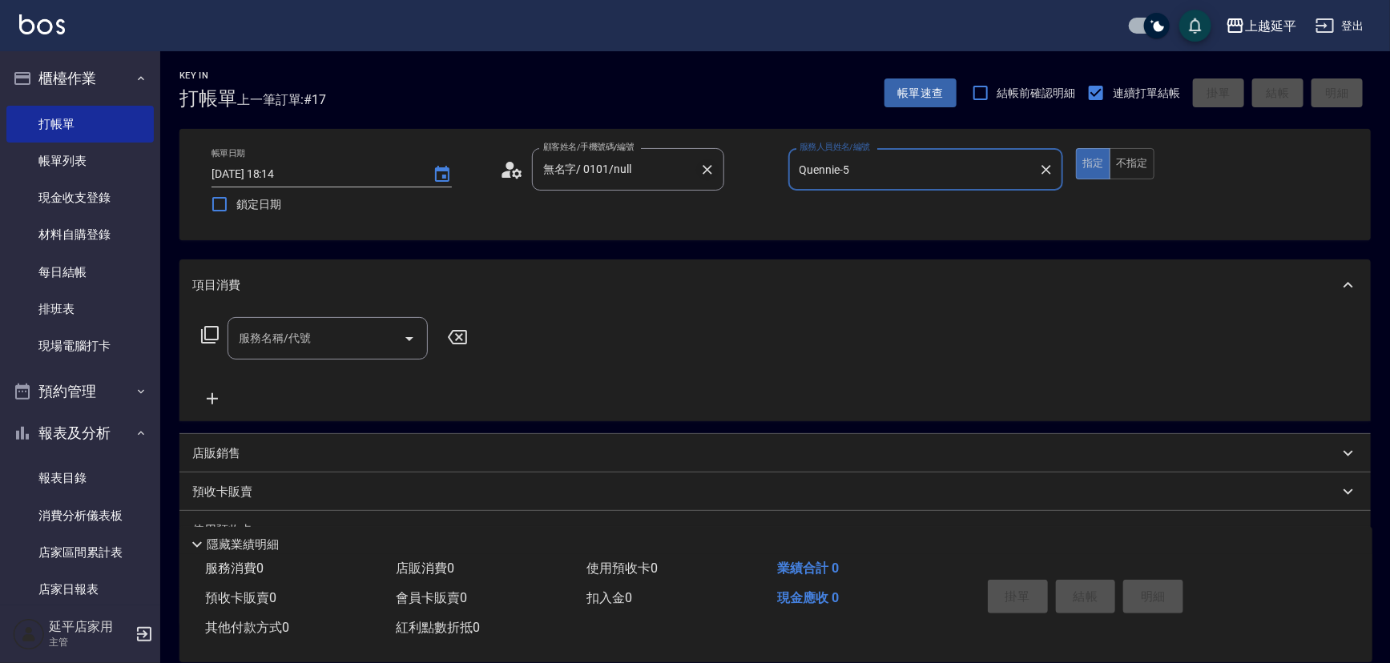
click at [707, 171] on icon "Clear" at bounding box center [707, 170] width 16 height 16
click at [1046, 168] on icon "Clear" at bounding box center [1046, 170] width 16 height 16
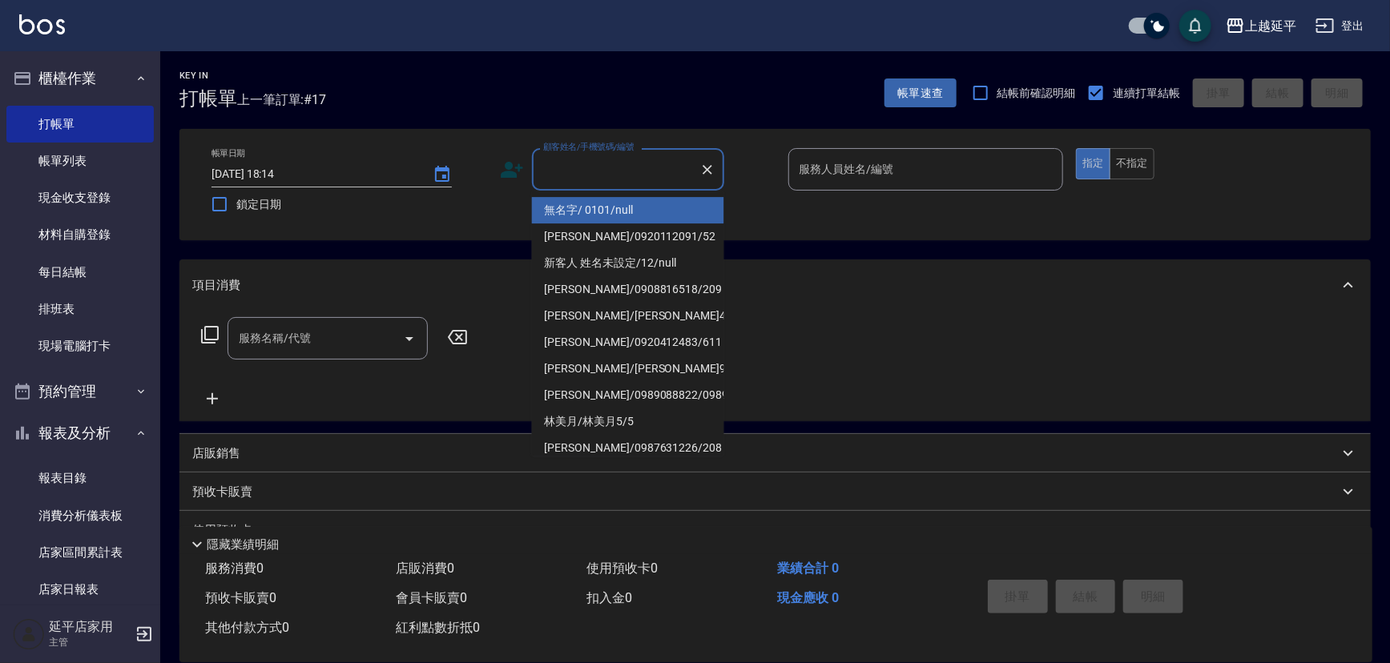
click at [651, 177] on input "顧客姓名/手機號碼/編號" at bounding box center [616, 169] width 154 height 28
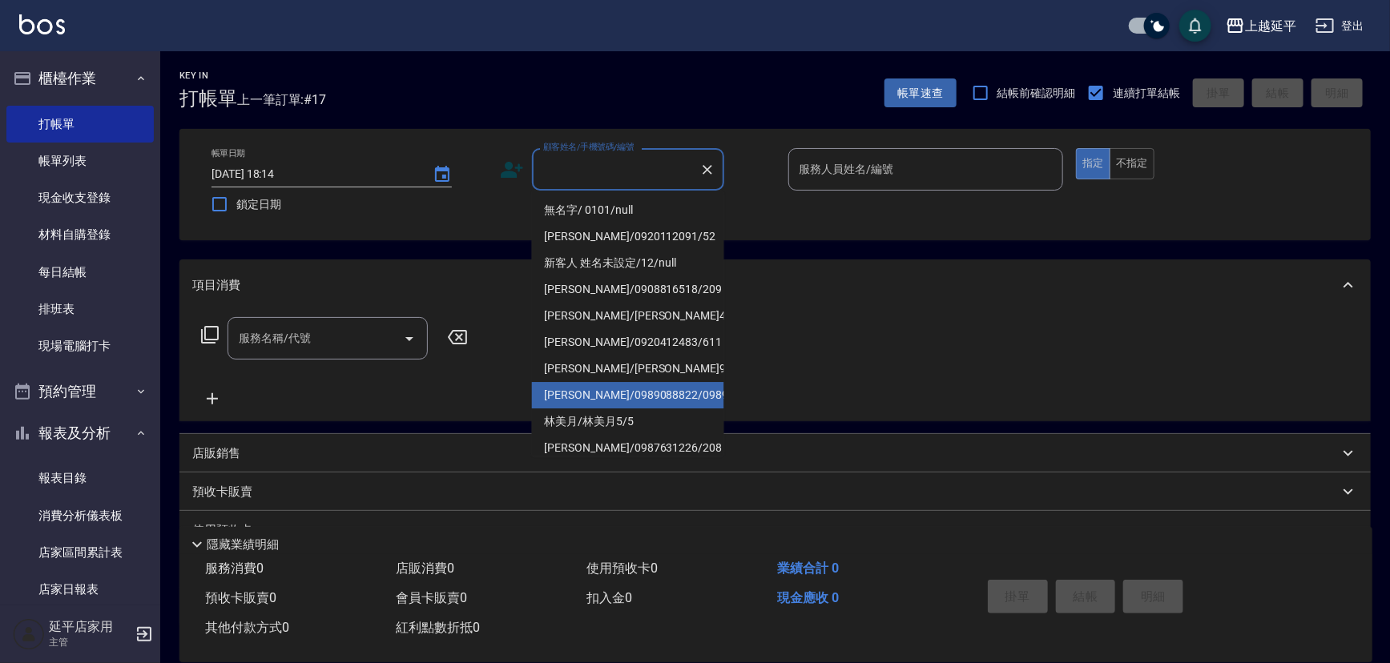
click at [671, 409] on li "李靜怡/0989088822/0989088822" at bounding box center [628, 395] width 192 height 26
type input "李靜怡/0989088822/0989088822"
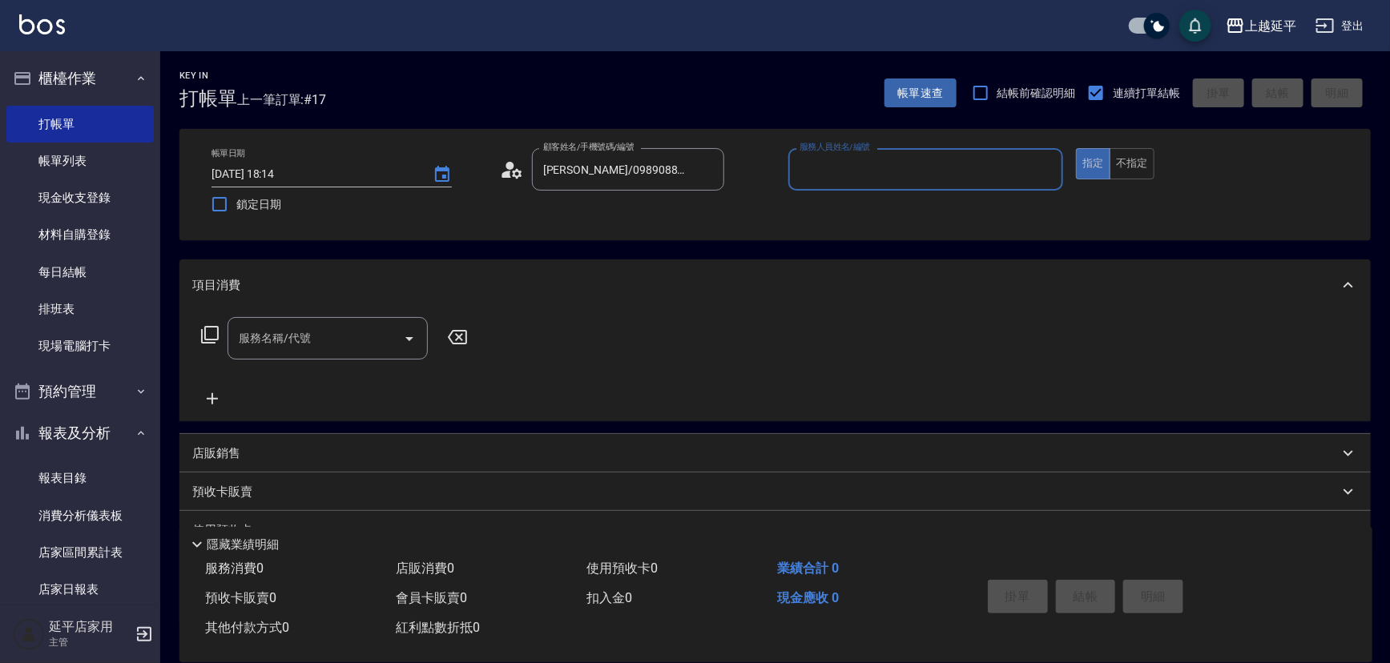
type input "Quennie-5"
click at [272, 334] on input "服務名稱/代號" at bounding box center [316, 338] width 162 height 28
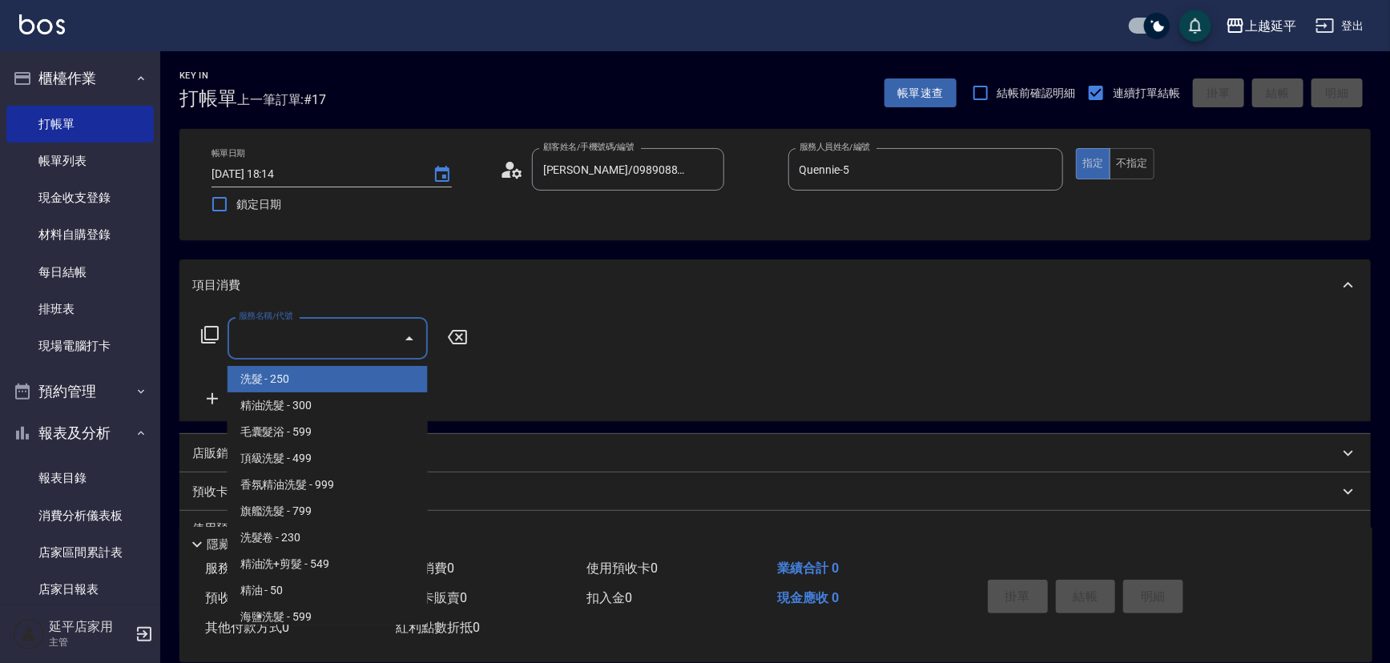
click at [302, 377] on span "洗髮 - 250" at bounding box center [328, 379] width 200 height 26
type input "洗髮(101)"
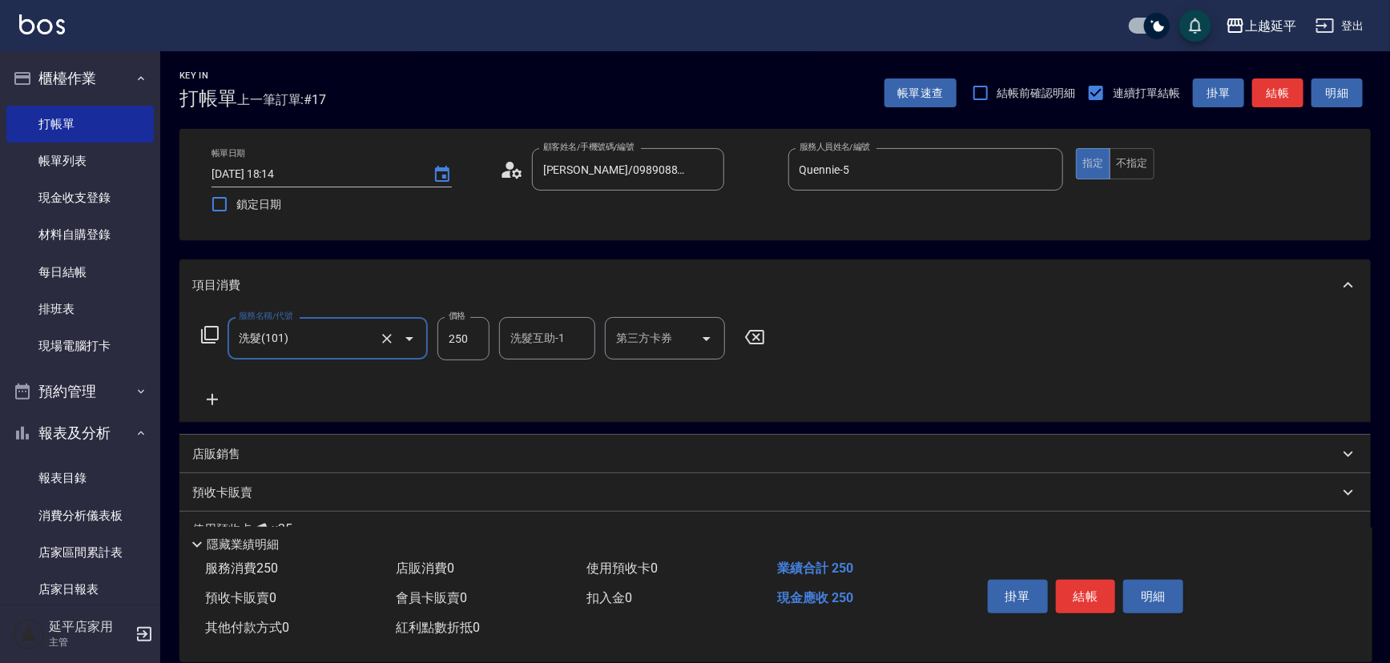
click at [465, 348] on input "250" at bounding box center [463, 338] width 52 height 43
type input "500"
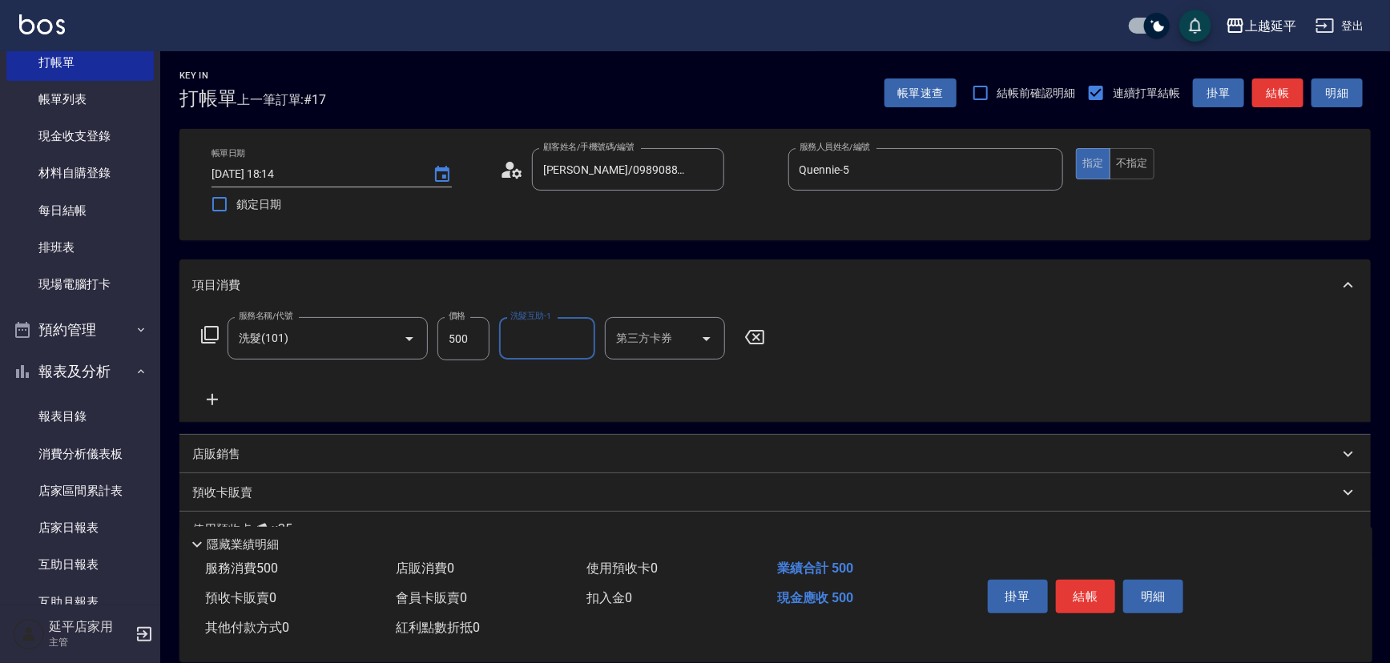
scroll to position [72, 0]
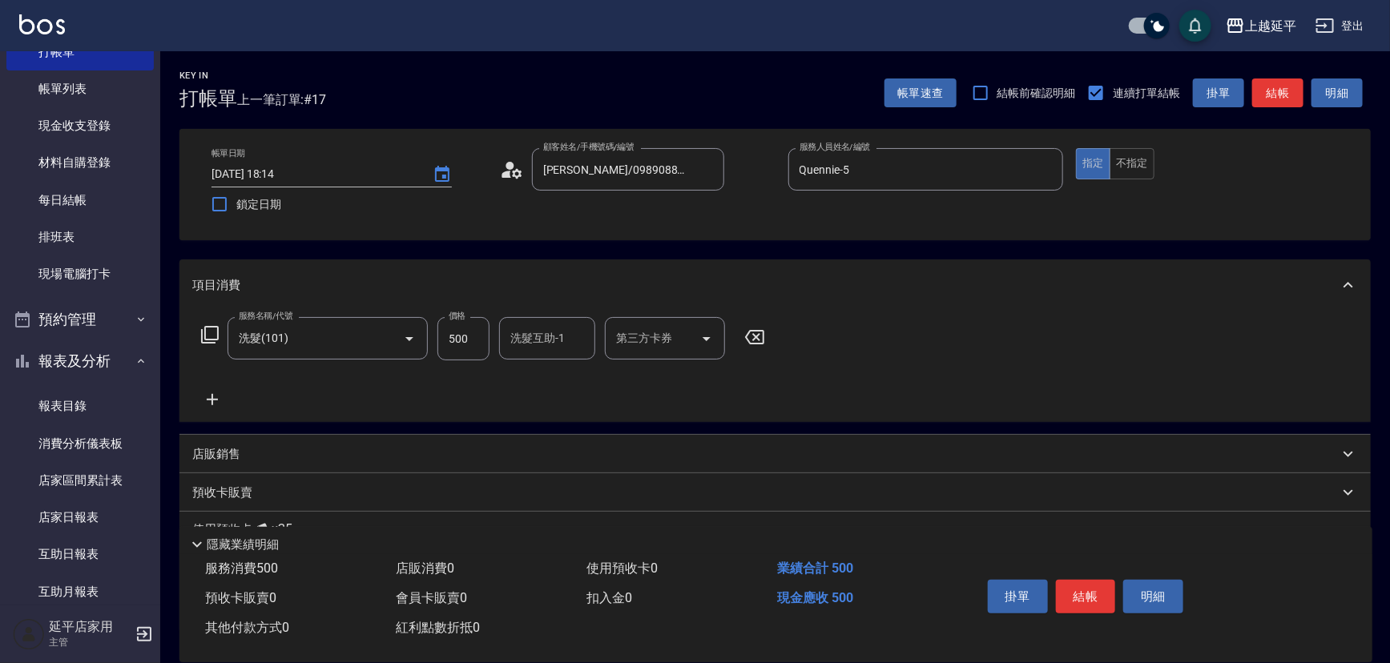
click at [207, 341] on icon at bounding box center [209, 334] width 19 height 19
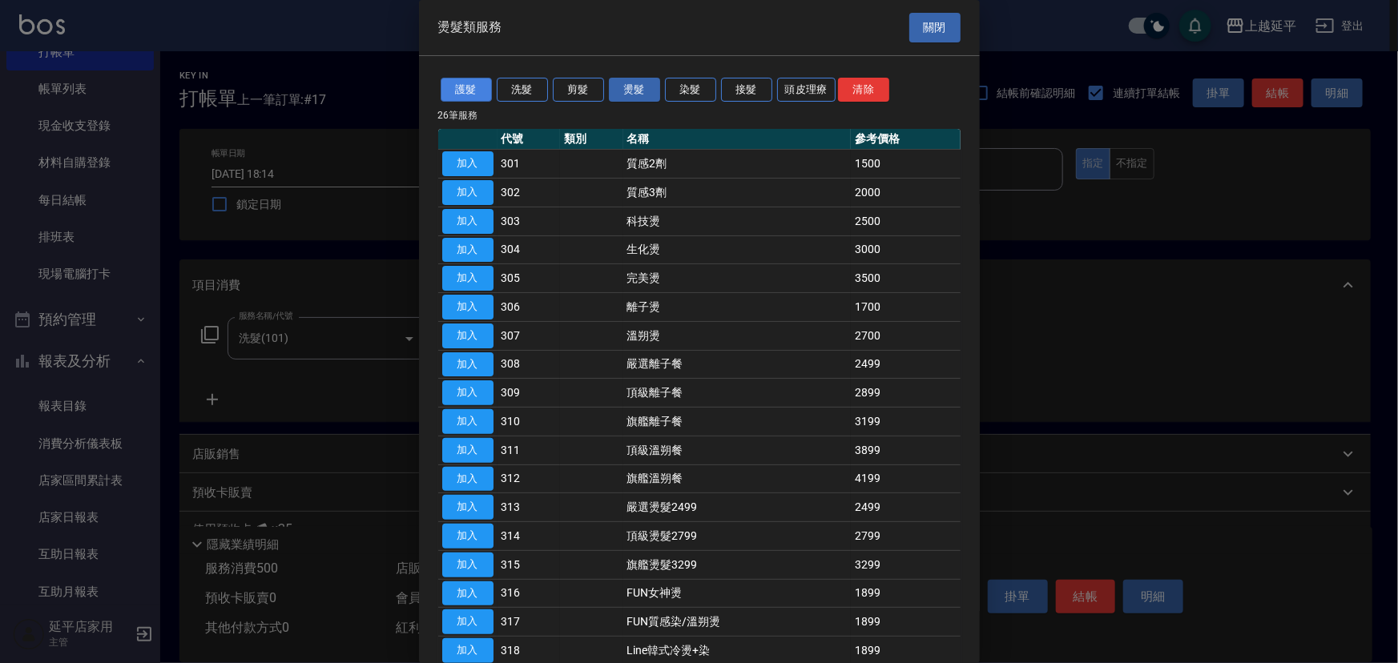
click at [466, 90] on button "護髮" at bounding box center [466, 90] width 51 height 25
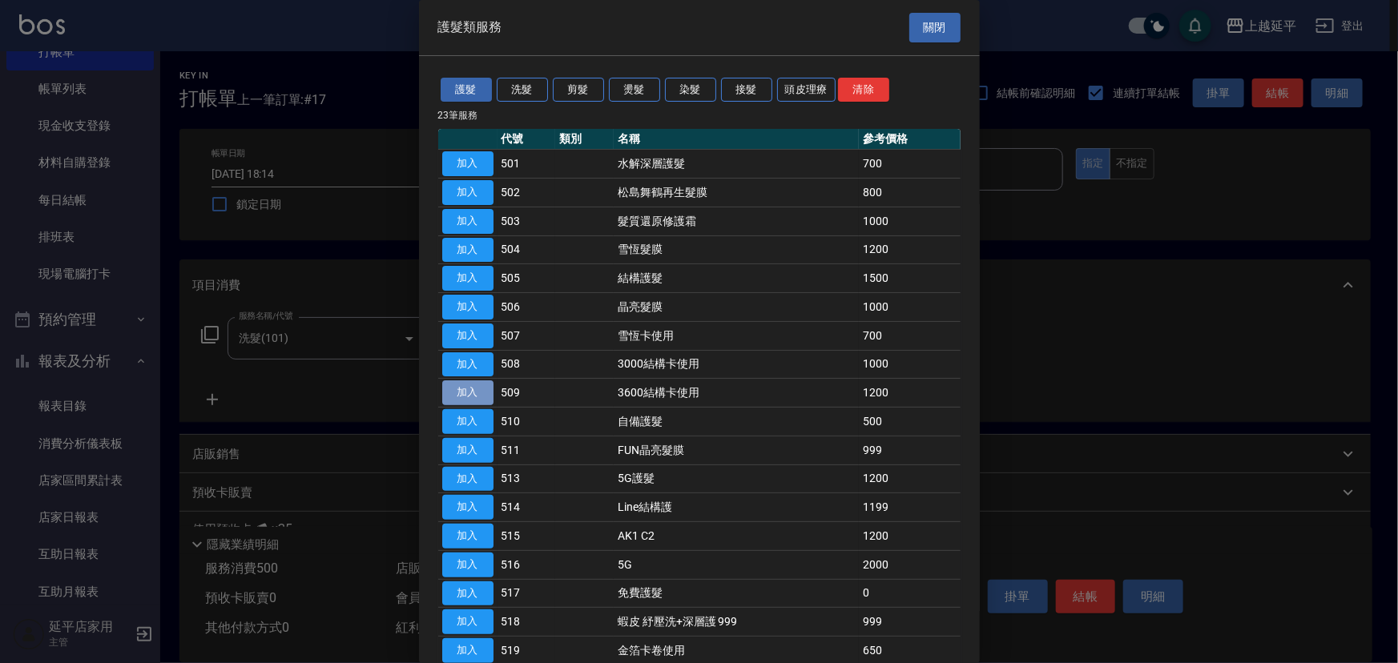
click at [465, 393] on button "加入" at bounding box center [467, 393] width 51 height 25
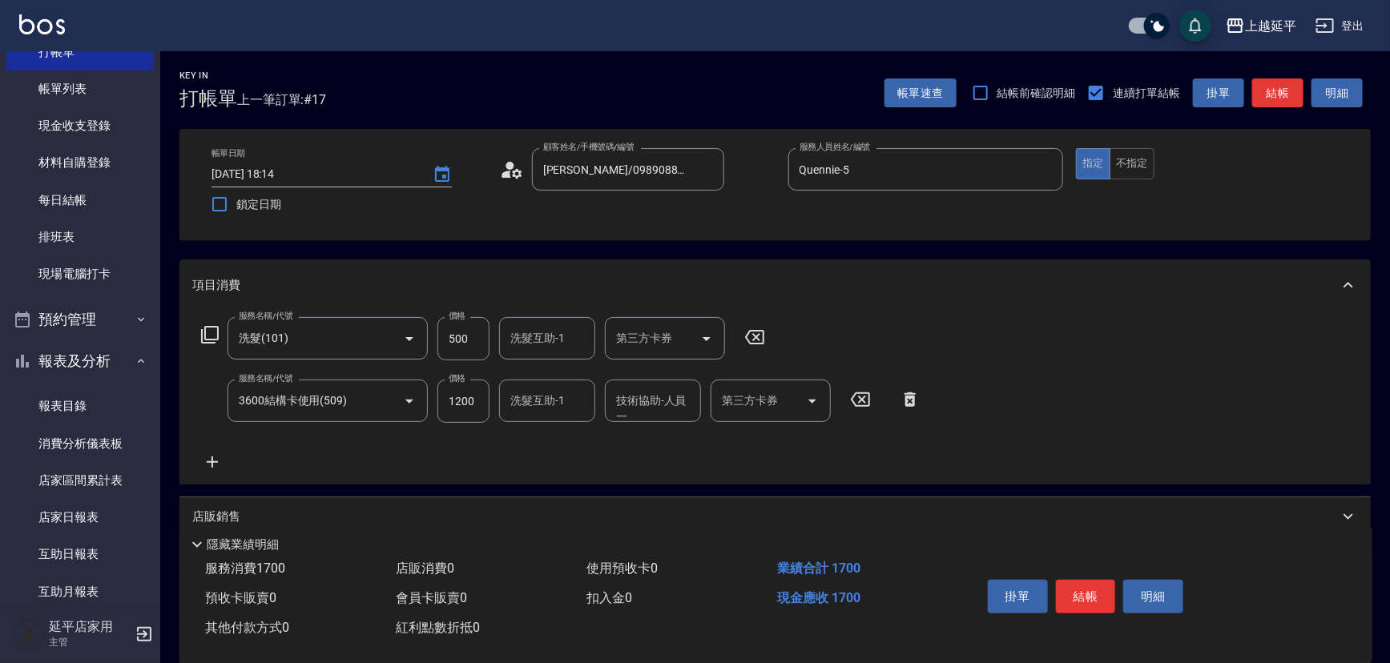
click at [208, 335] on icon at bounding box center [209, 334] width 19 height 19
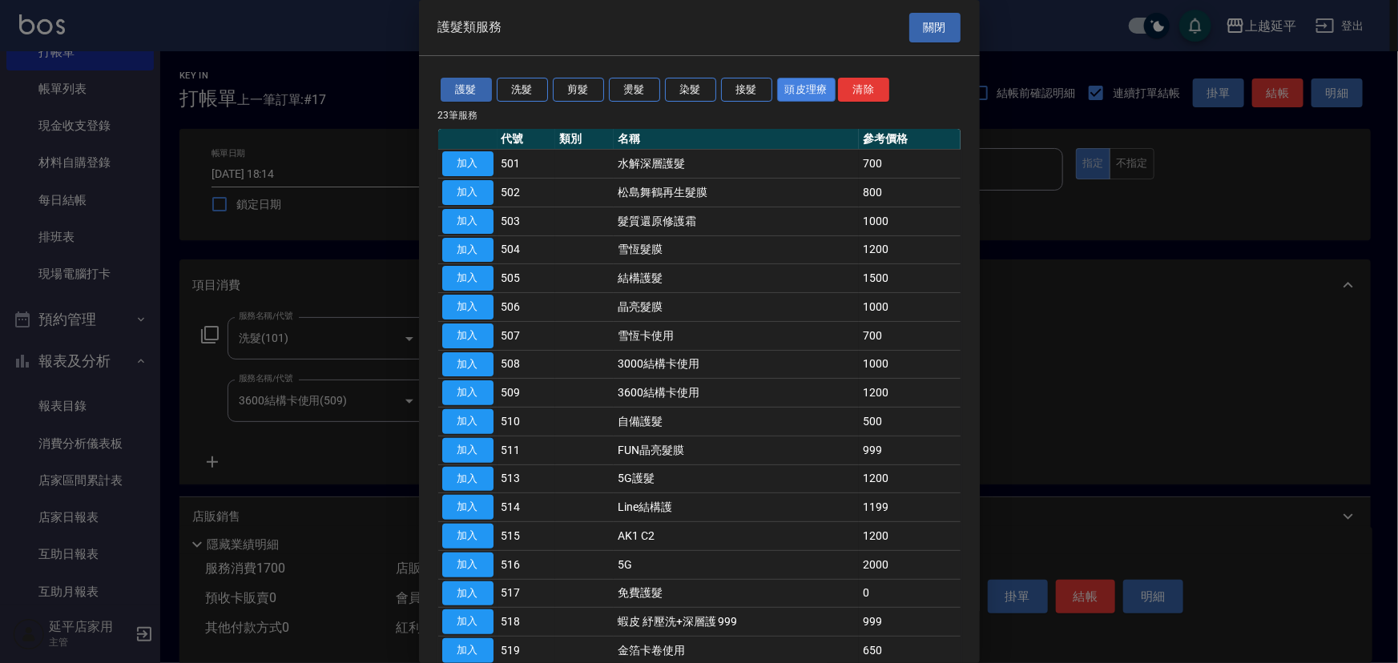
click at [804, 83] on button "頭皮理療" at bounding box center [806, 90] width 59 height 25
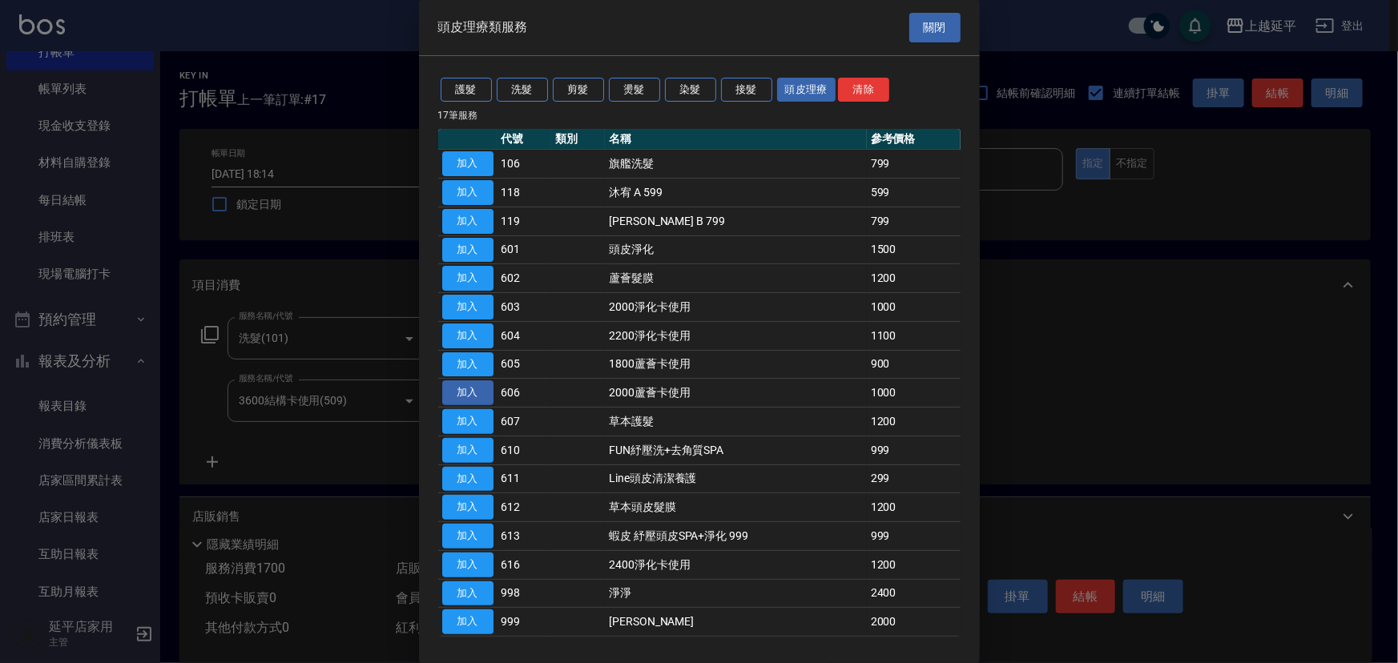
click at [473, 381] on button "加入" at bounding box center [467, 393] width 51 height 25
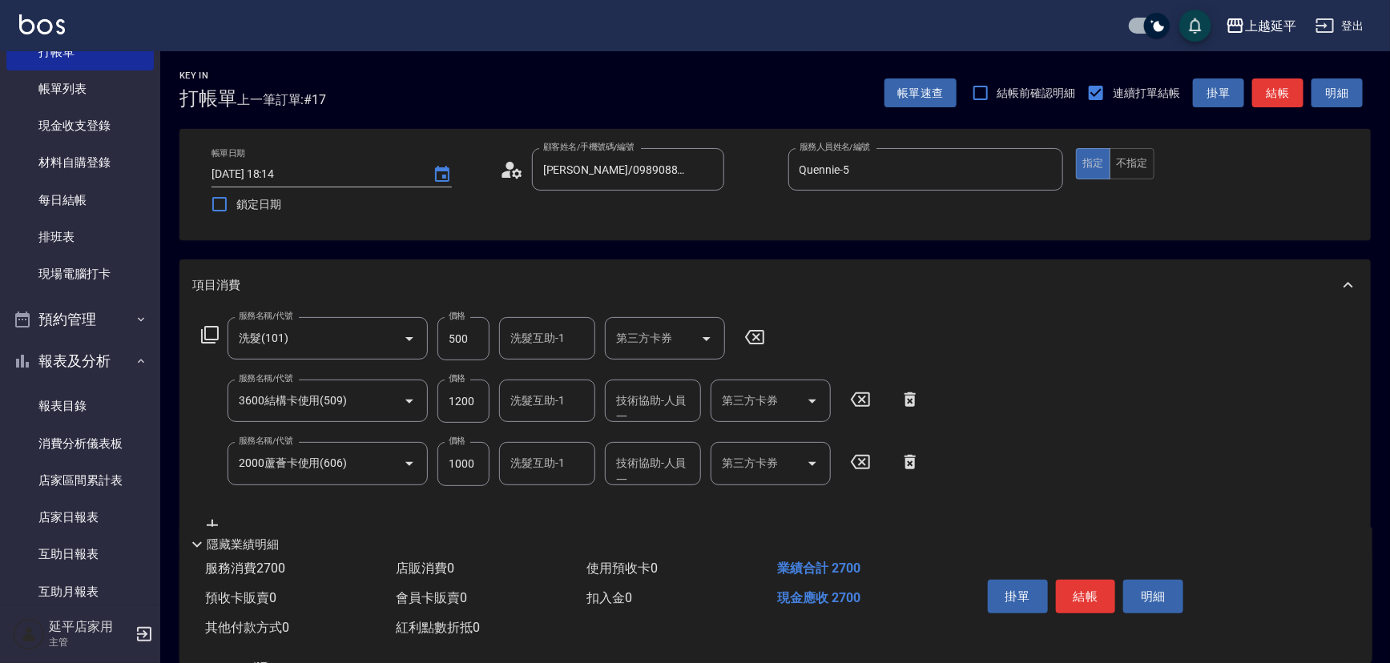
click at [814, 398] on icon "Open" at bounding box center [812, 401] width 19 height 19
click at [812, 434] on span "舊有卡券" at bounding box center [771, 442] width 120 height 26
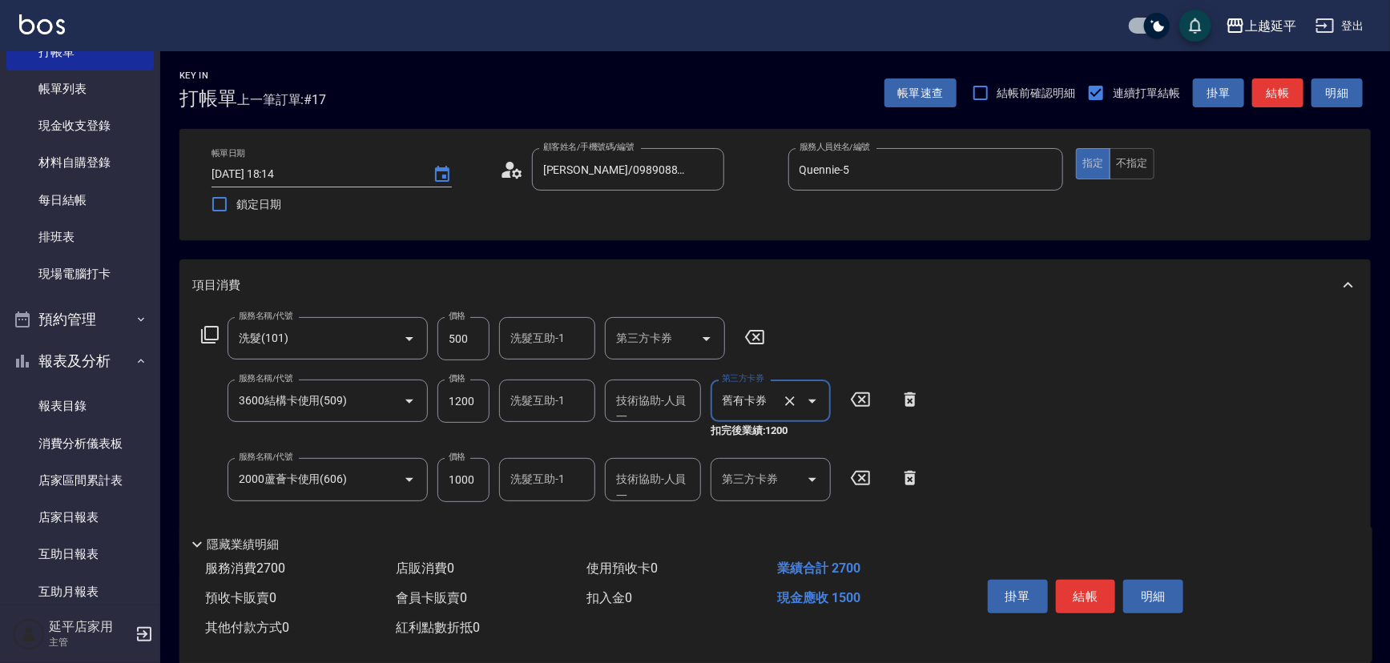
type input "舊有卡券"
click at [816, 484] on icon "Open" at bounding box center [812, 479] width 19 height 19
click at [813, 515] on span "舊有卡券" at bounding box center [771, 520] width 120 height 26
type input "舊有卡券"
click at [1029, 477] on div "服務名稱/代號 洗髮(101) 服務名稱/代號 價格 500 價格 洗髮互助-1 洗髮互助-1 第三方卡券 第三方卡券 服務名稱/代號 3600結構卡使用(5…" at bounding box center [774, 445] width 1191 height 268
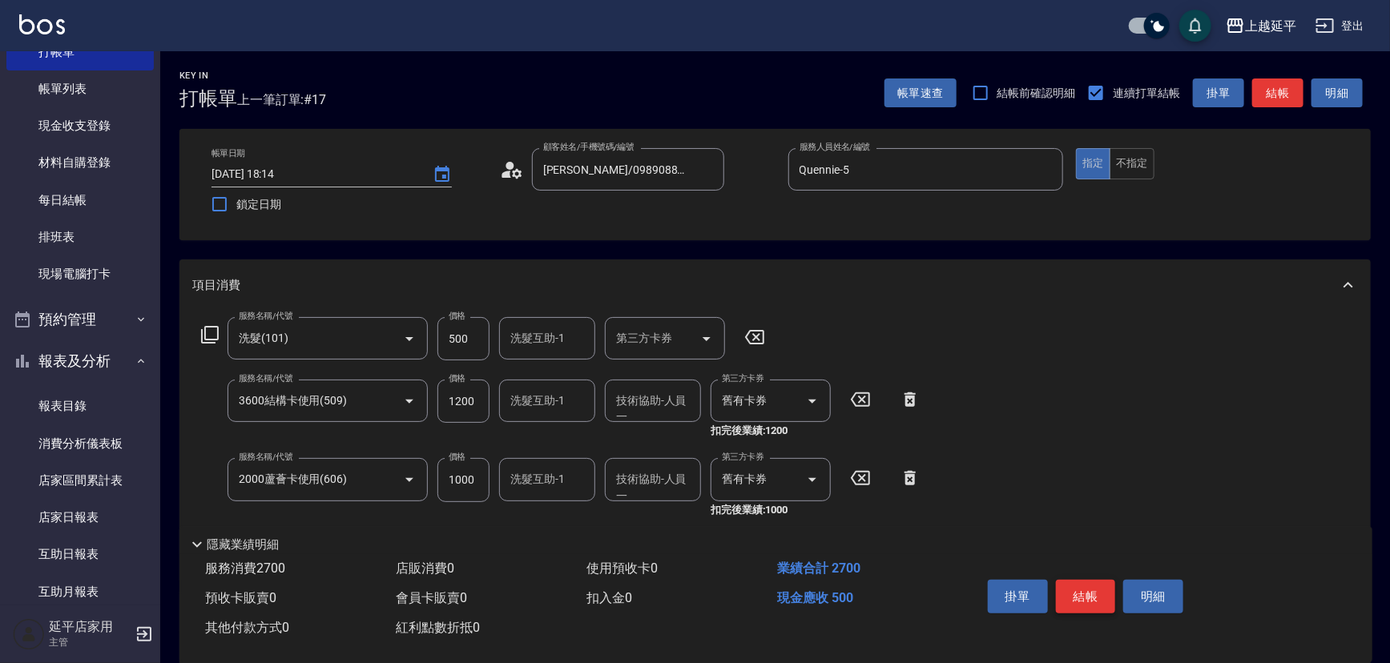
click at [1081, 588] on button "結帳" at bounding box center [1086, 597] width 60 height 34
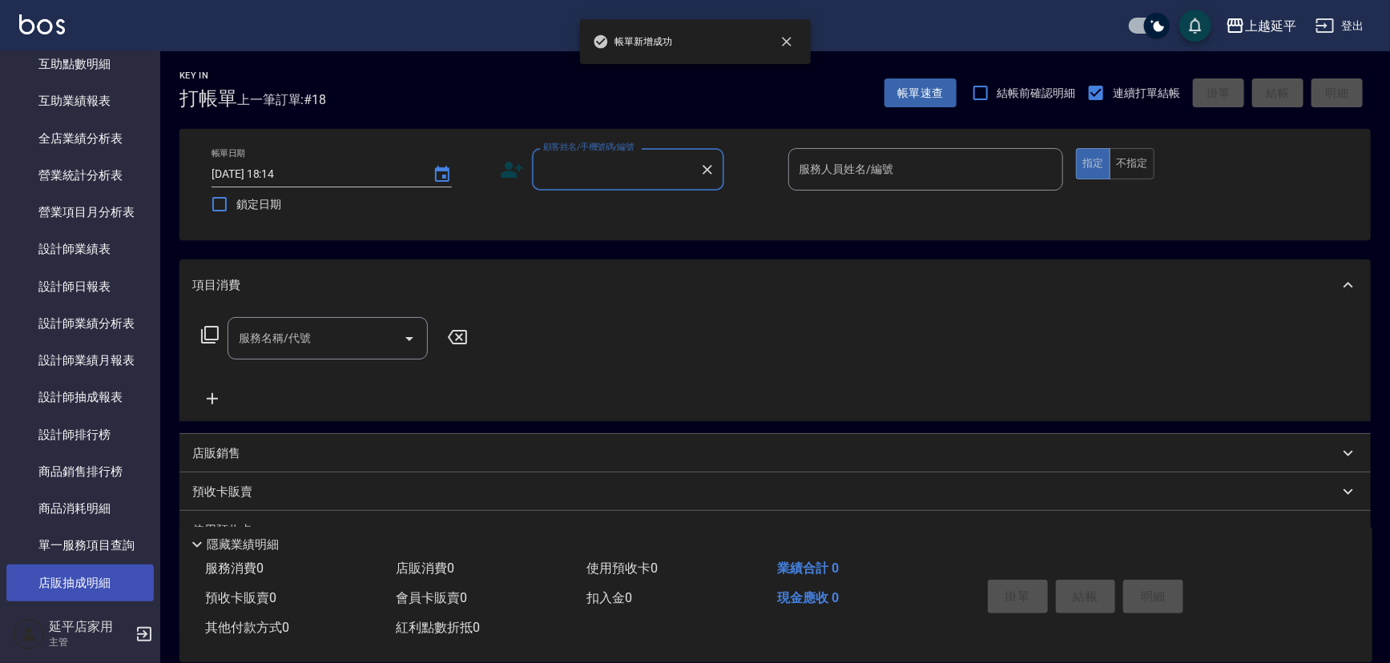
scroll to position [728, 0]
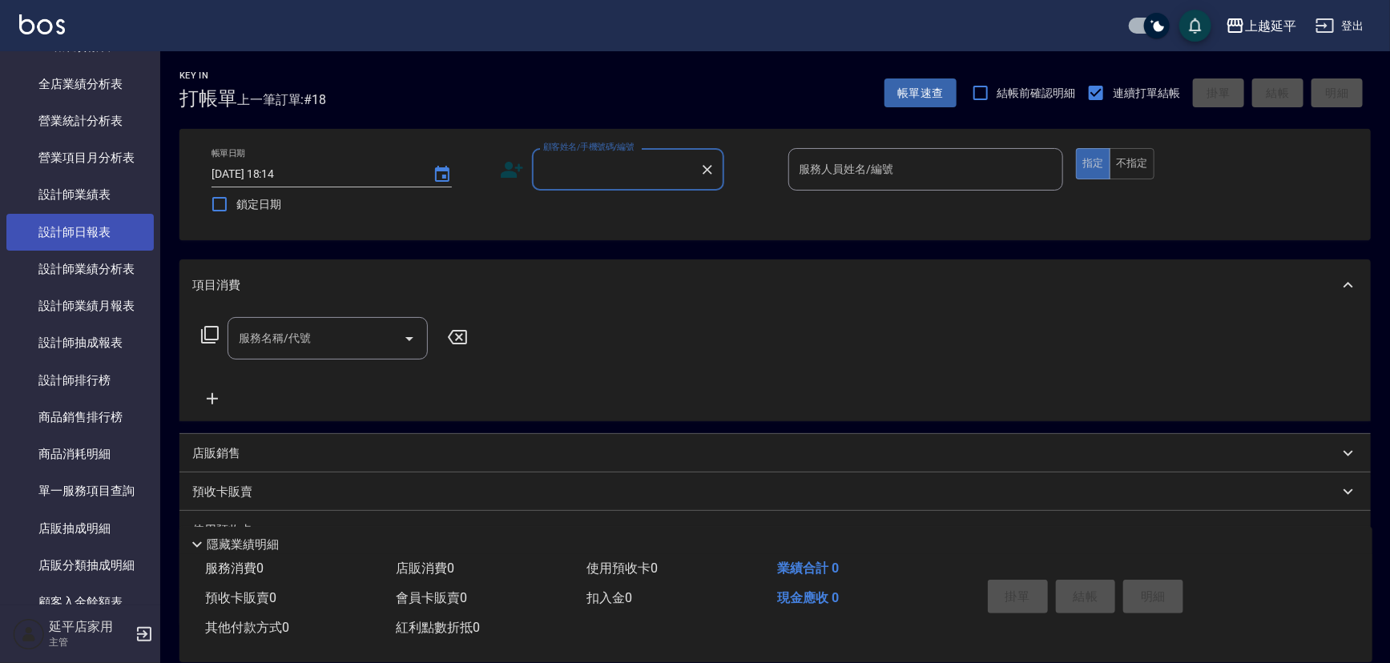
click at [64, 239] on link "設計師日報表" at bounding box center [79, 232] width 147 height 37
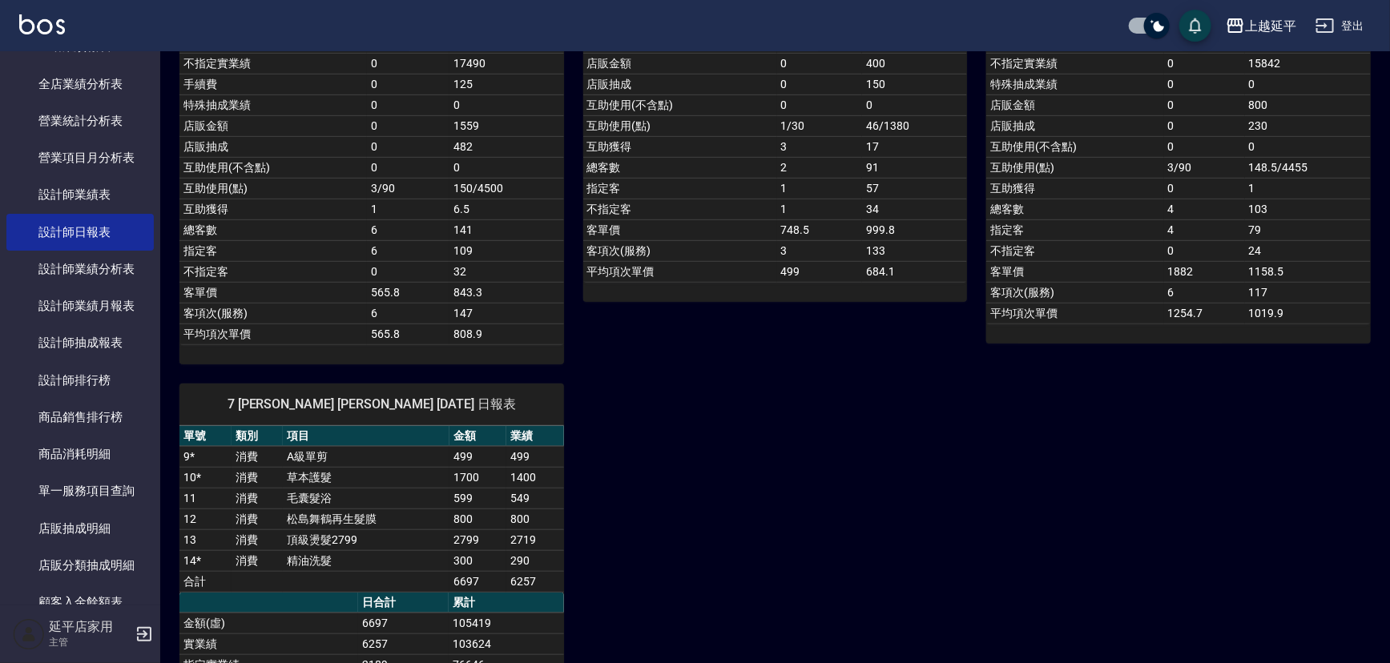
scroll to position [582, 0]
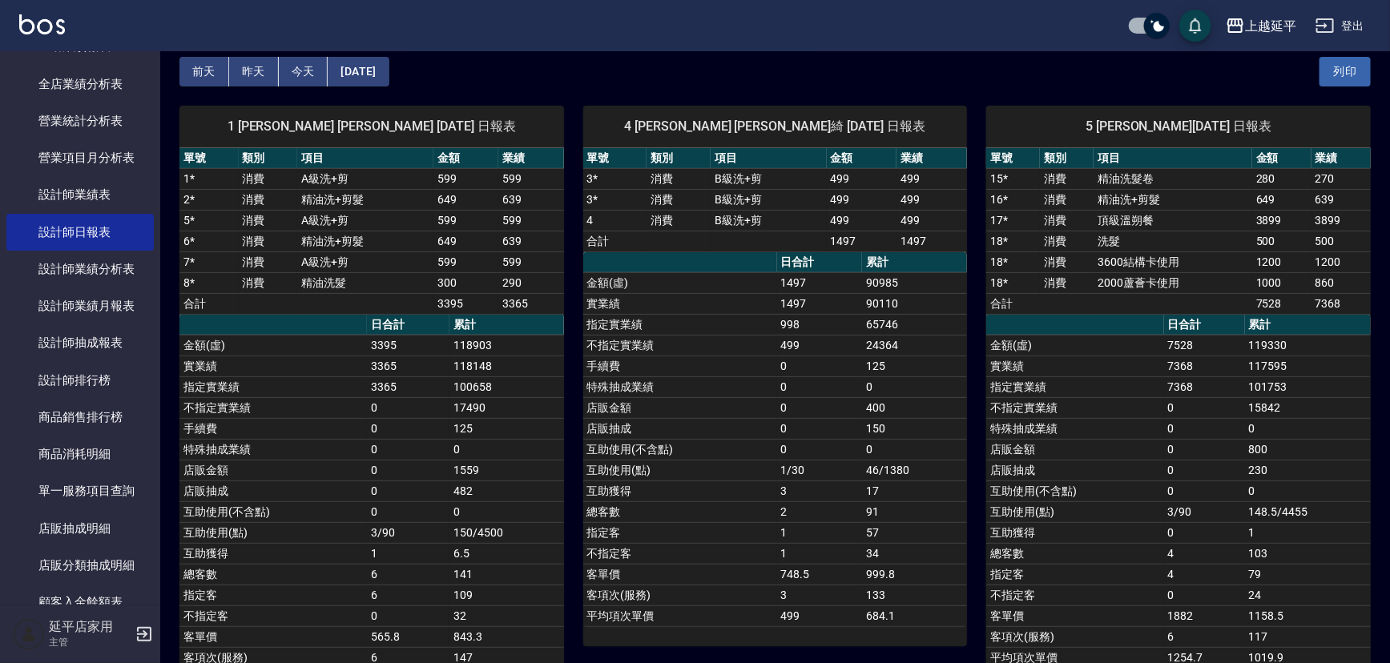
drag, startPoint x: 499, startPoint y: 312, endPoint x: 433, endPoint y: 278, distance: 74.2
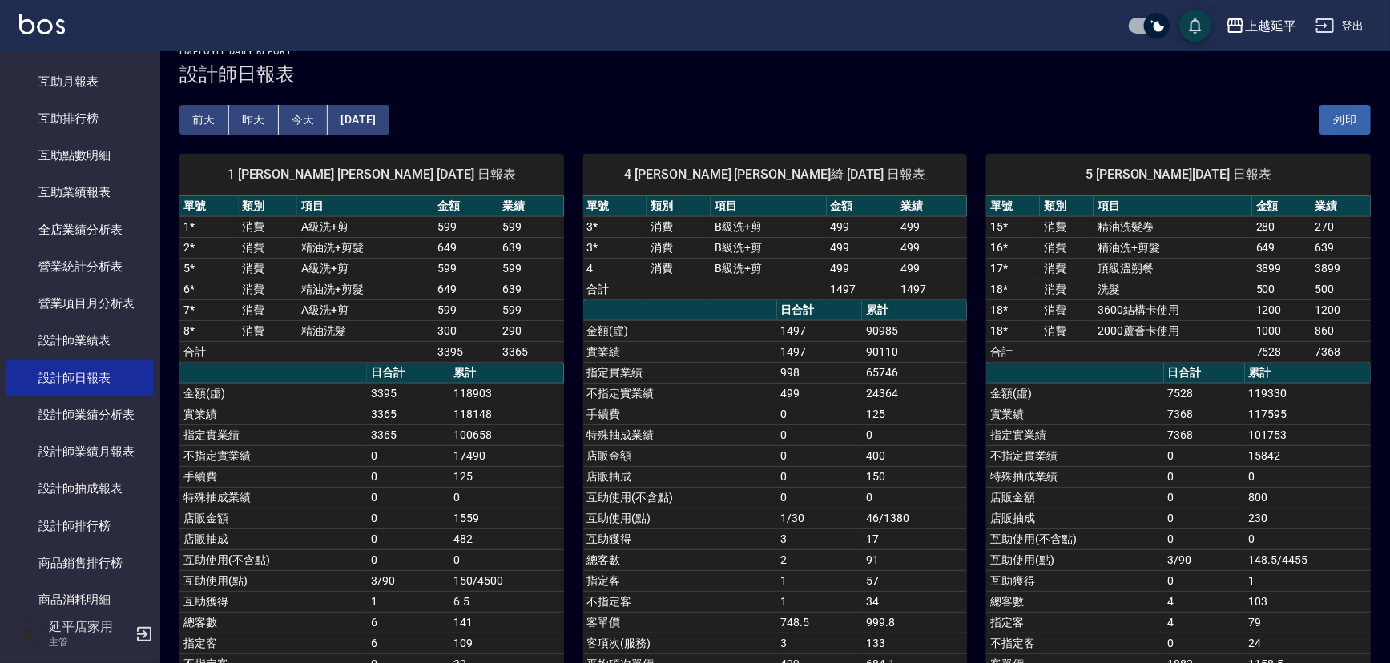
scroll to position [0, 0]
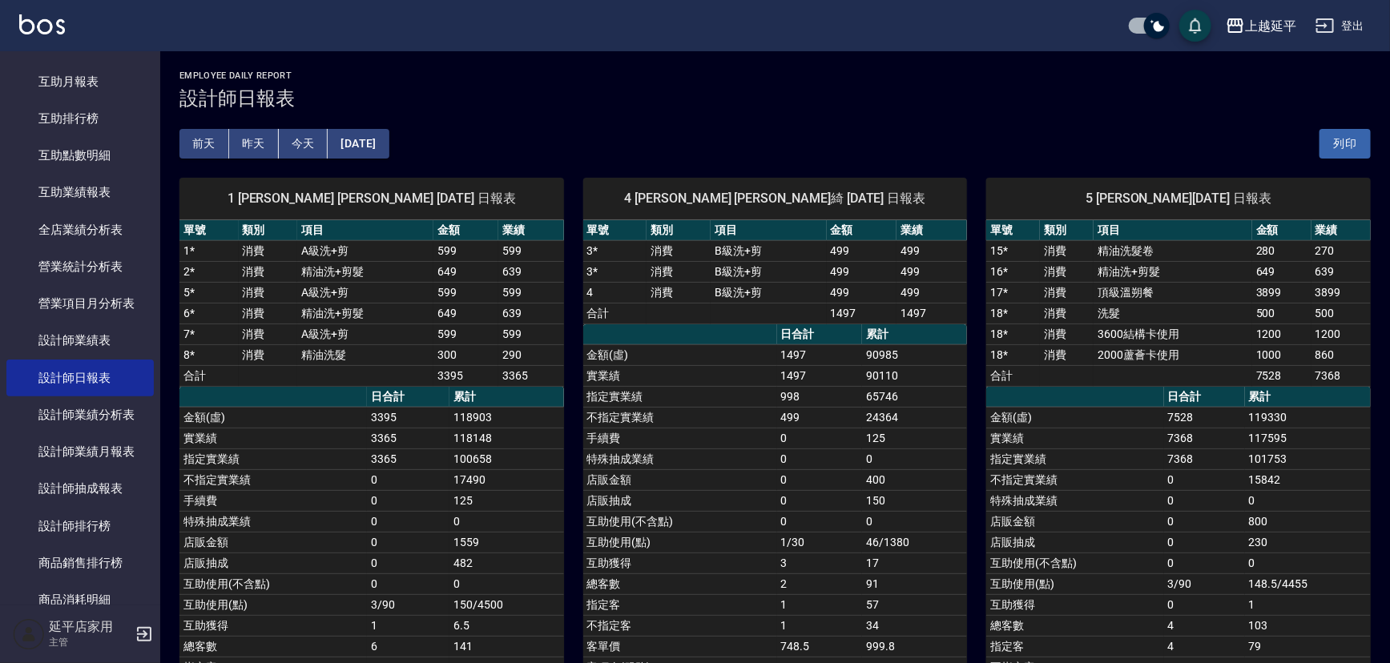
drag, startPoint x: 289, startPoint y: 203, endPoint x: 625, endPoint y: 138, distance: 342.1
click at [629, 138] on div "前天 昨天 今天 2025/09/25 列印" at bounding box center [774, 144] width 1191 height 68
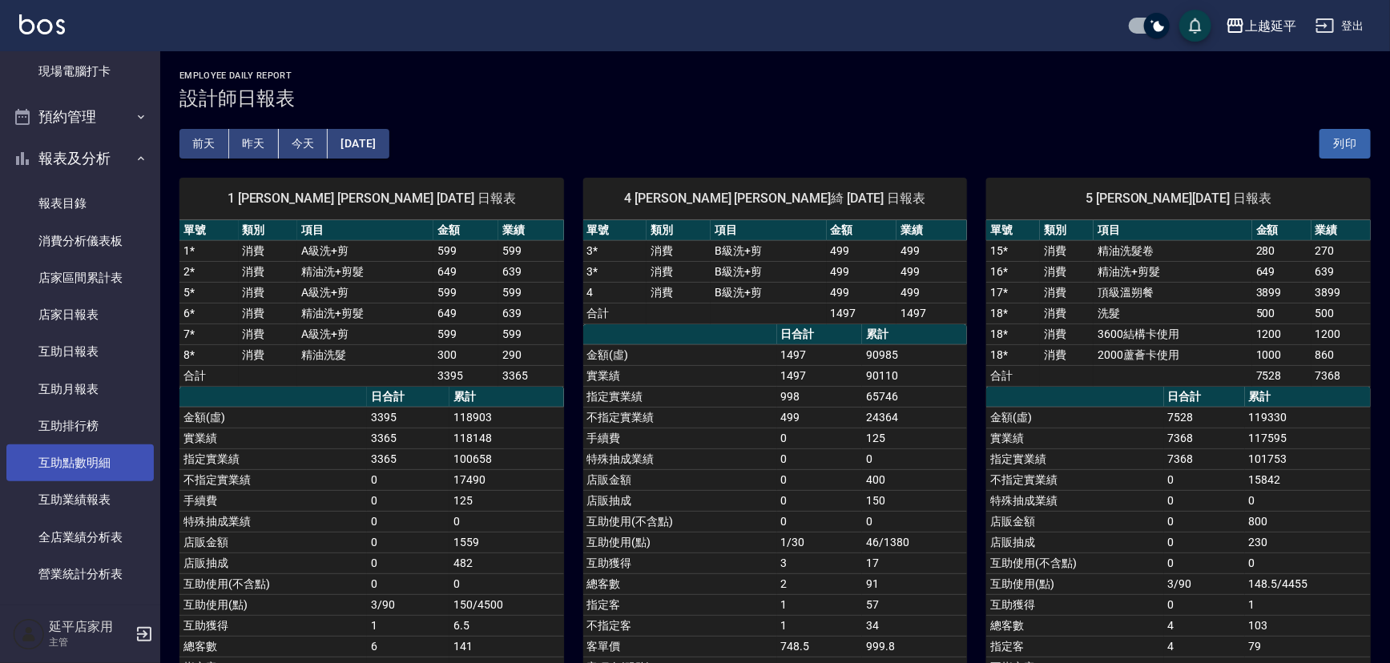
scroll to position [248, 0]
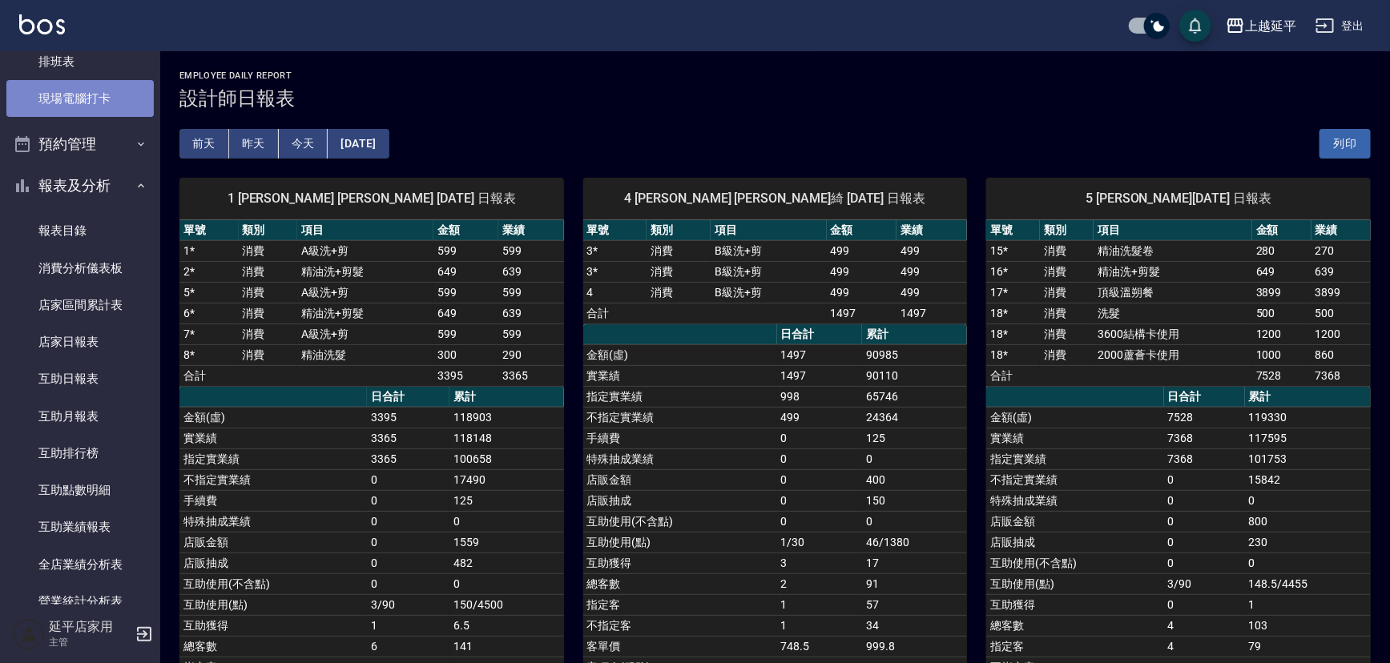
click at [99, 103] on link "現場電腦打卡" at bounding box center [79, 98] width 147 height 37
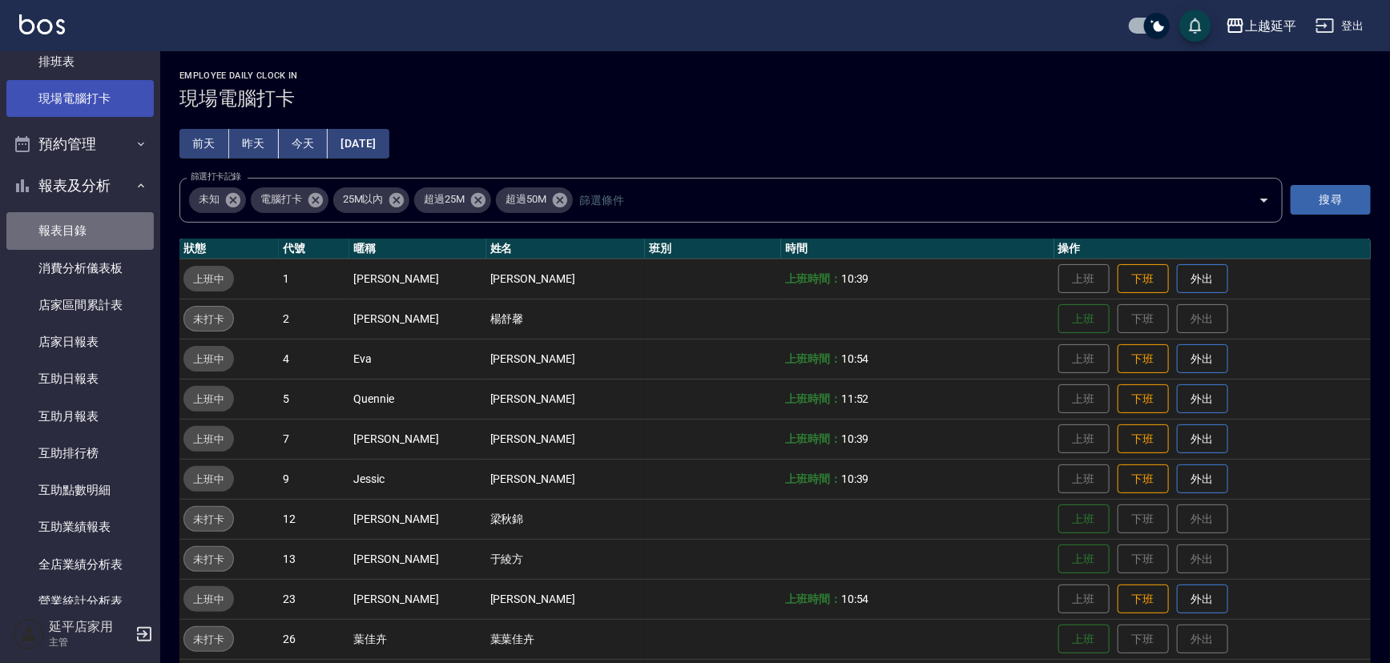
drag, startPoint x: 72, startPoint y: 249, endPoint x: 50, endPoint y: 207, distance: 48.0
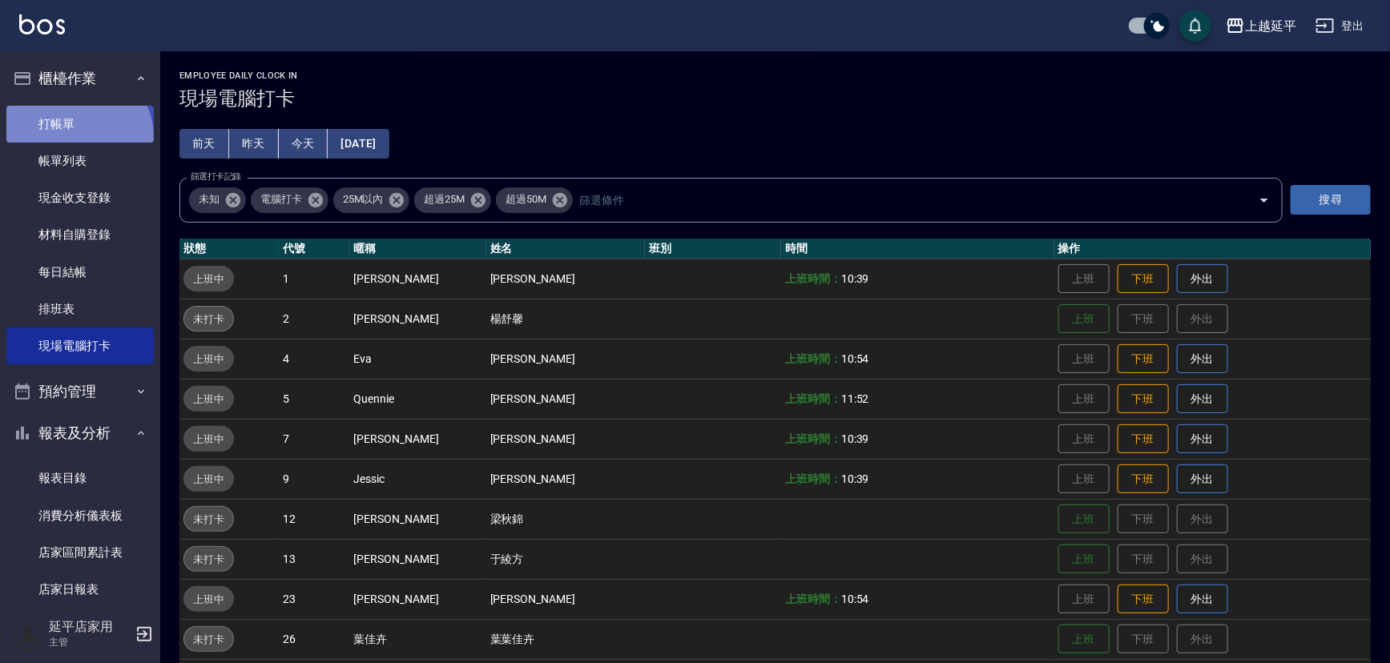
click at [76, 137] on link "打帳單" at bounding box center [79, 124] width 147 height 37
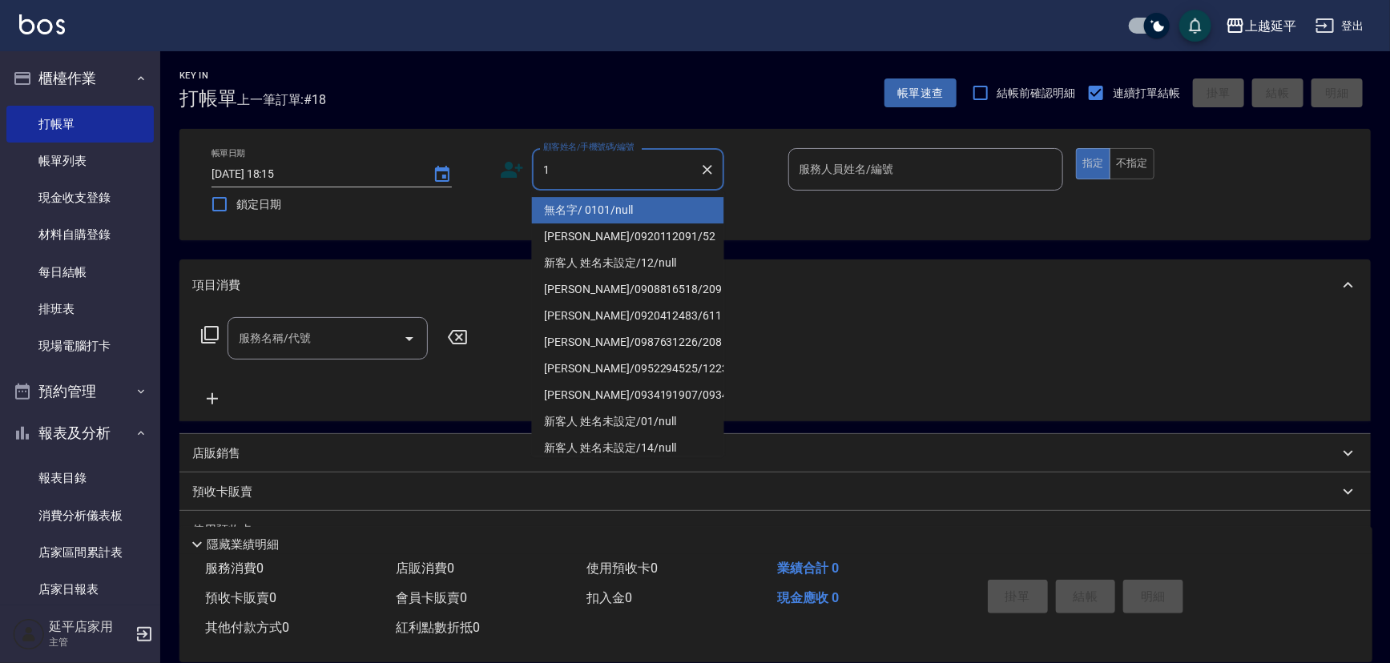
click at [611, 219] on li "無名字/ 0101/null" at bounding box center [628, 210] width 192 height 26
type input "無名字/ 0101/null"
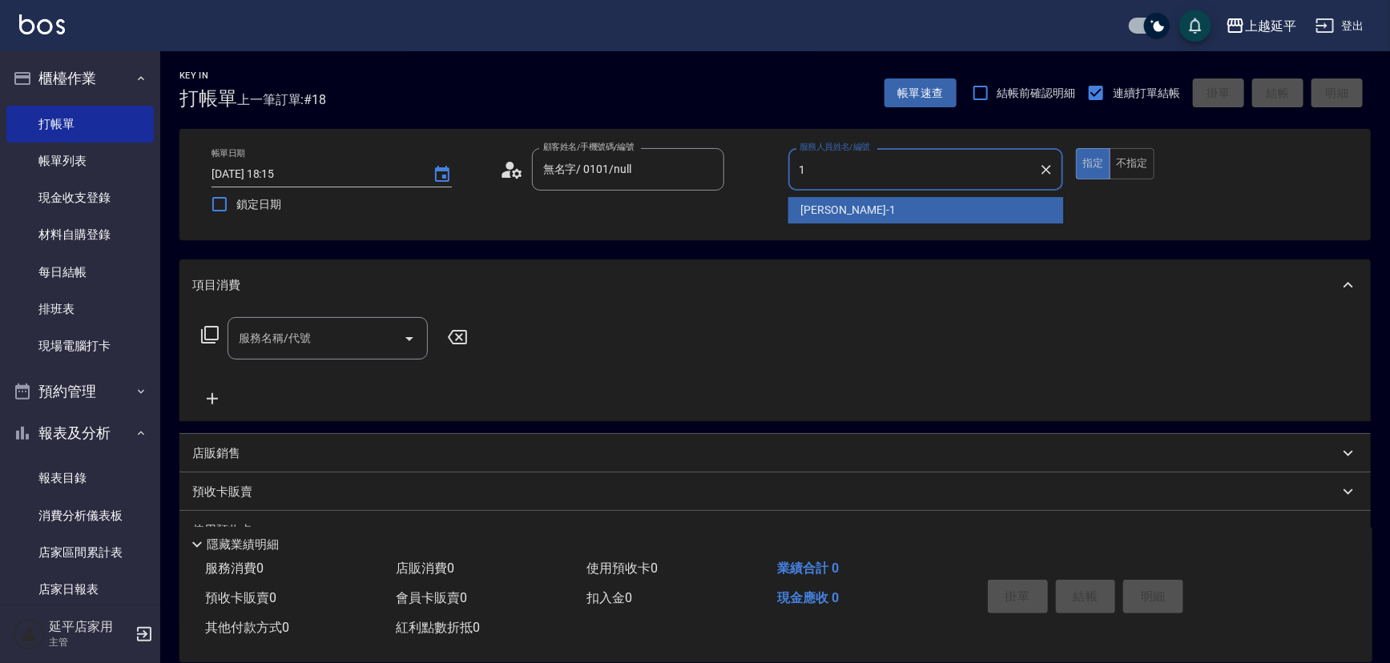
click at [801, 216] on span "李凱婷 -1" at bounding box center [848, 210] width 95 height 17
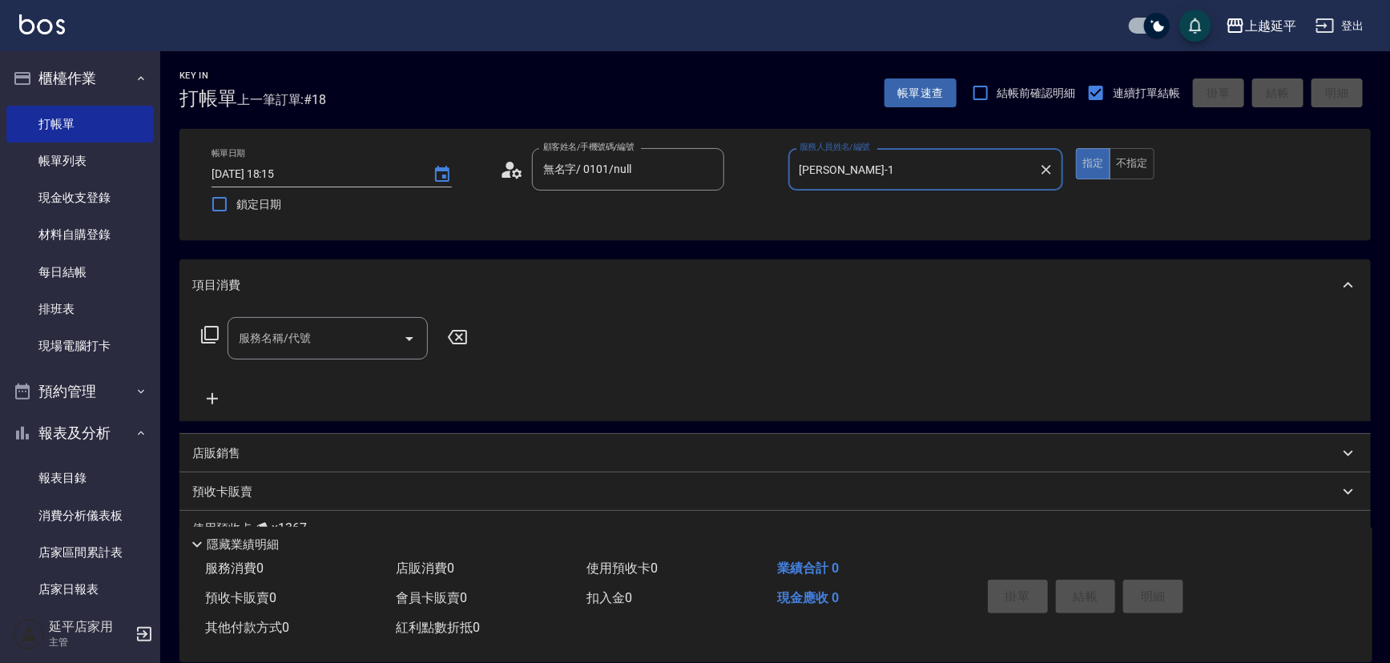
click at [411, 337] on icon "Open" at bounding box center [409, 339] width 8 height 4
type input "李凱婷-1"
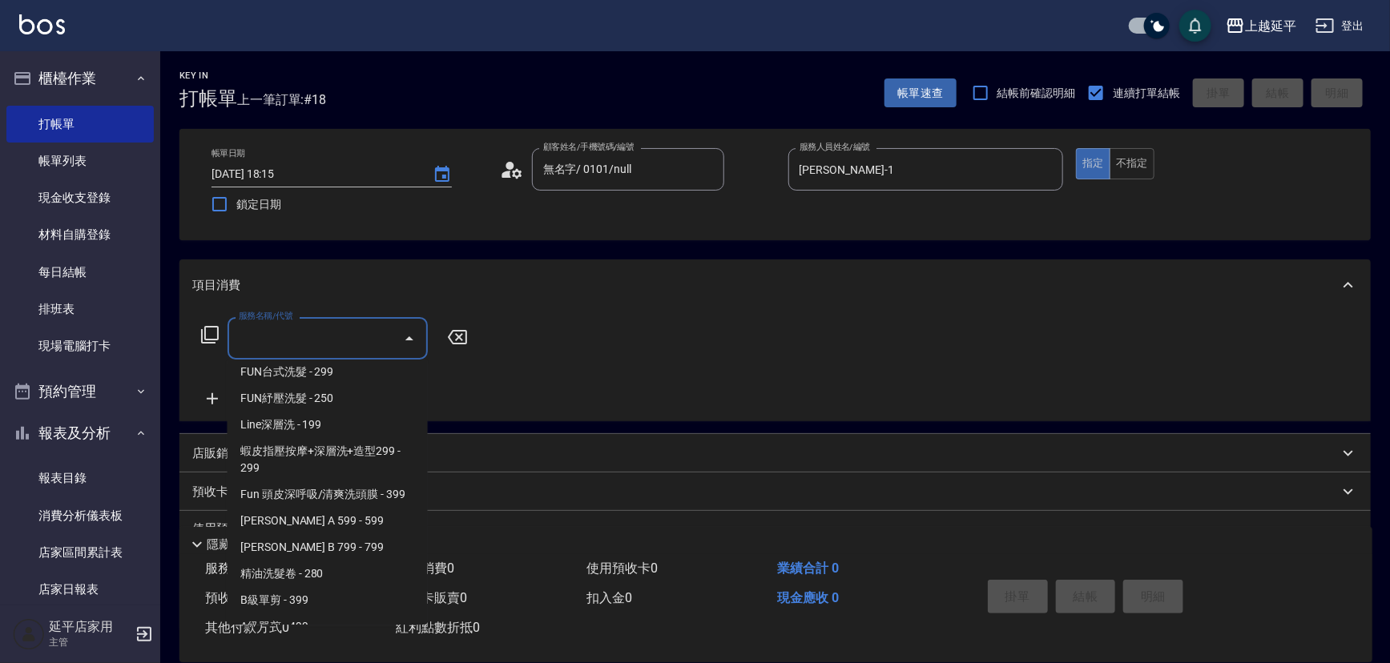
scroll to position [364, 0]
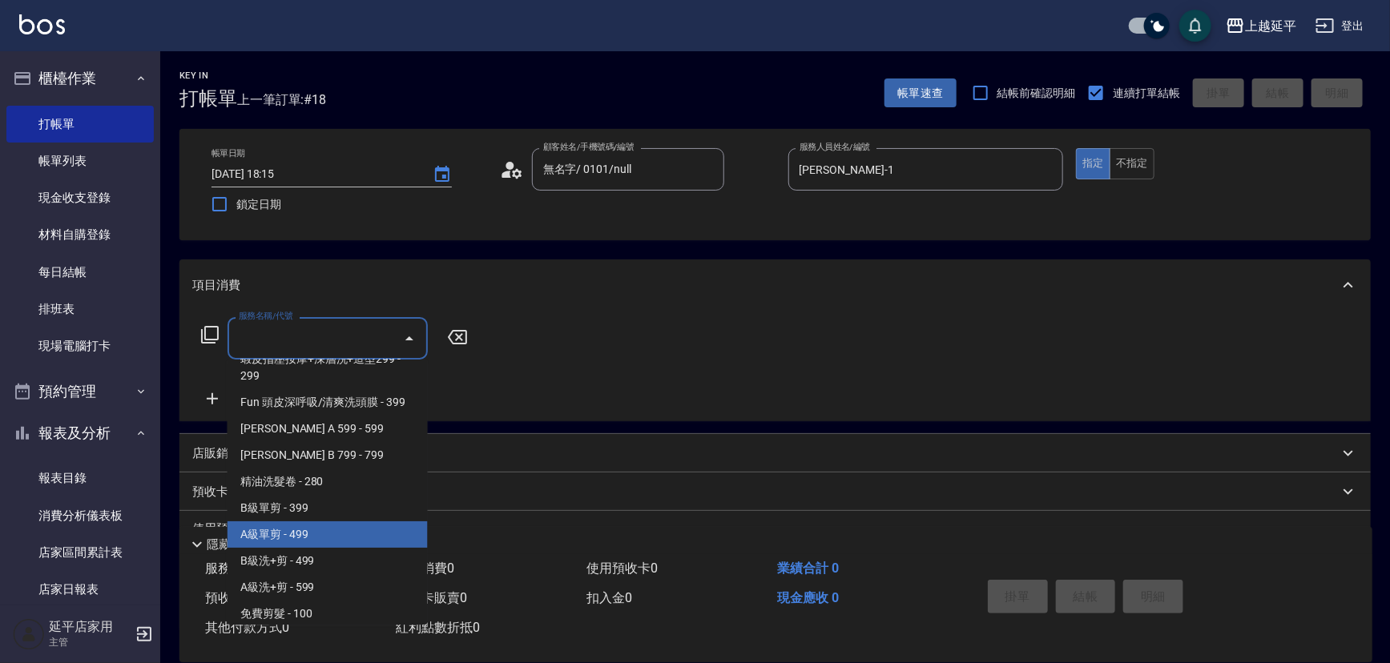
click at [295, 538] on span "A級單剪 - 499" at bounding box center [328, 535] width 200 height 26
type input "A級單剪(202)"
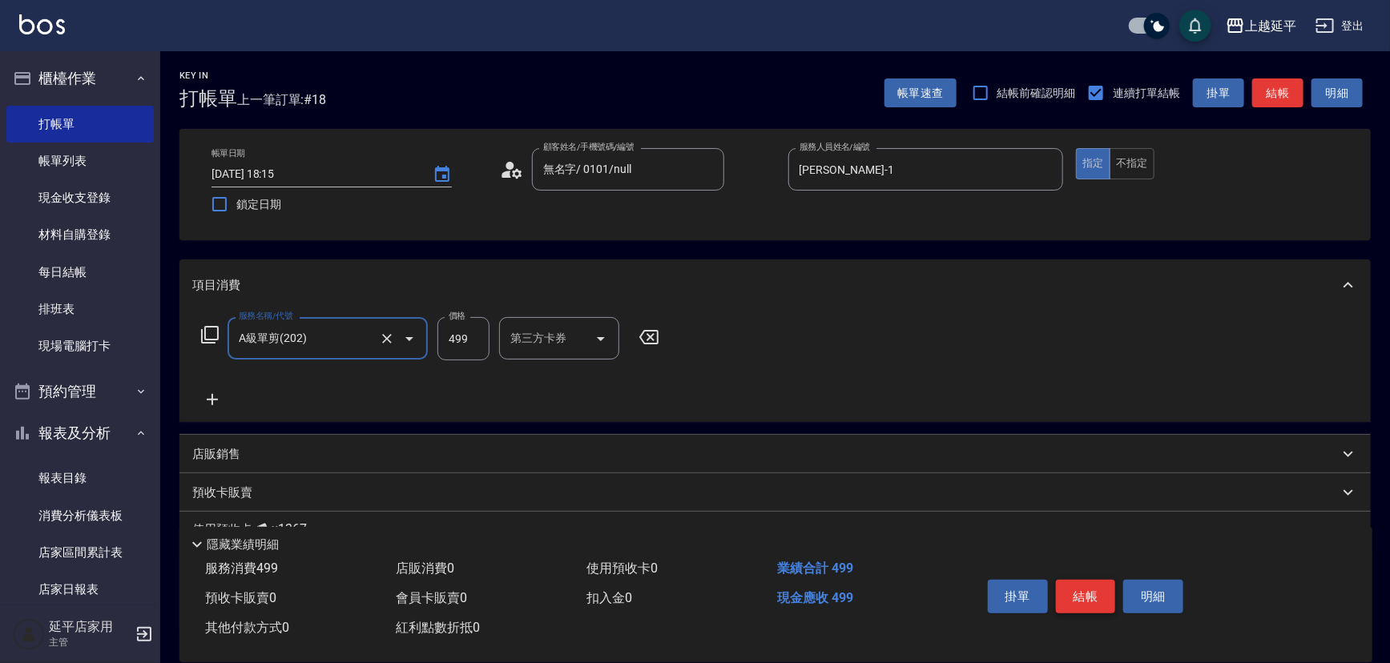
click at [1088, 590] on button "結帳" at bounding box center [1086, 597] width 60 height 34
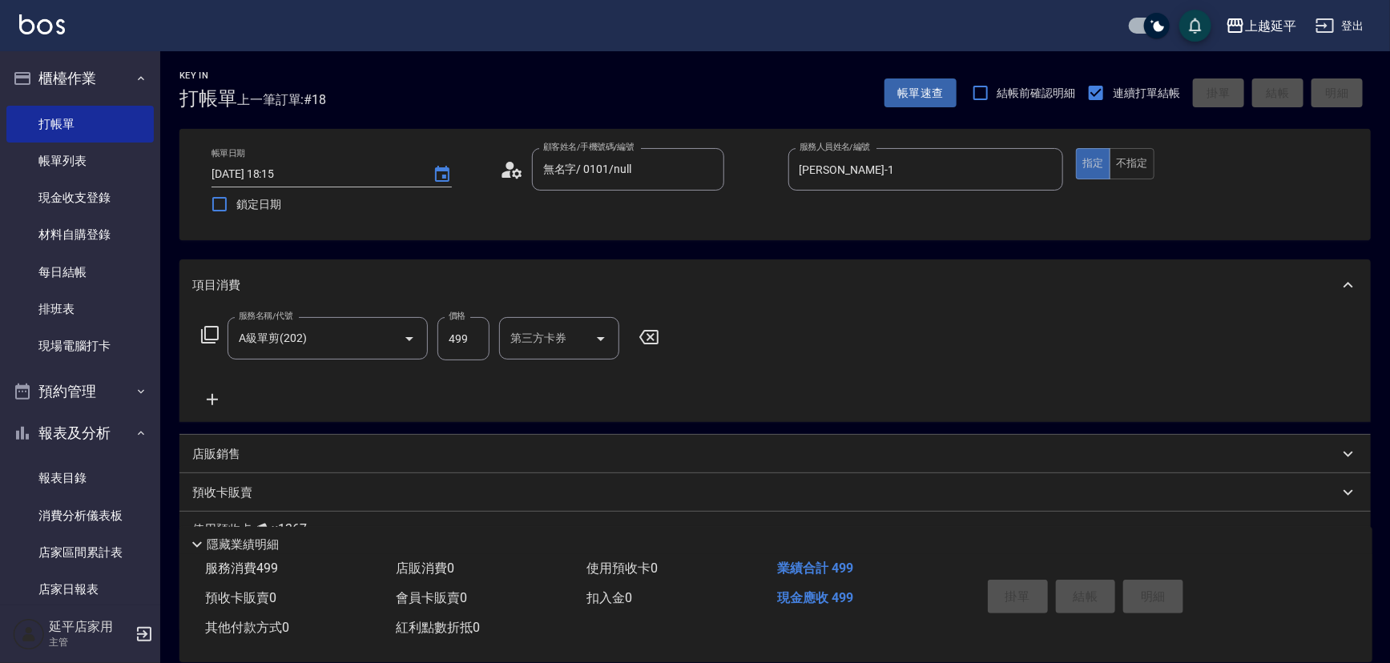
type input "2025/09/25 18:35"
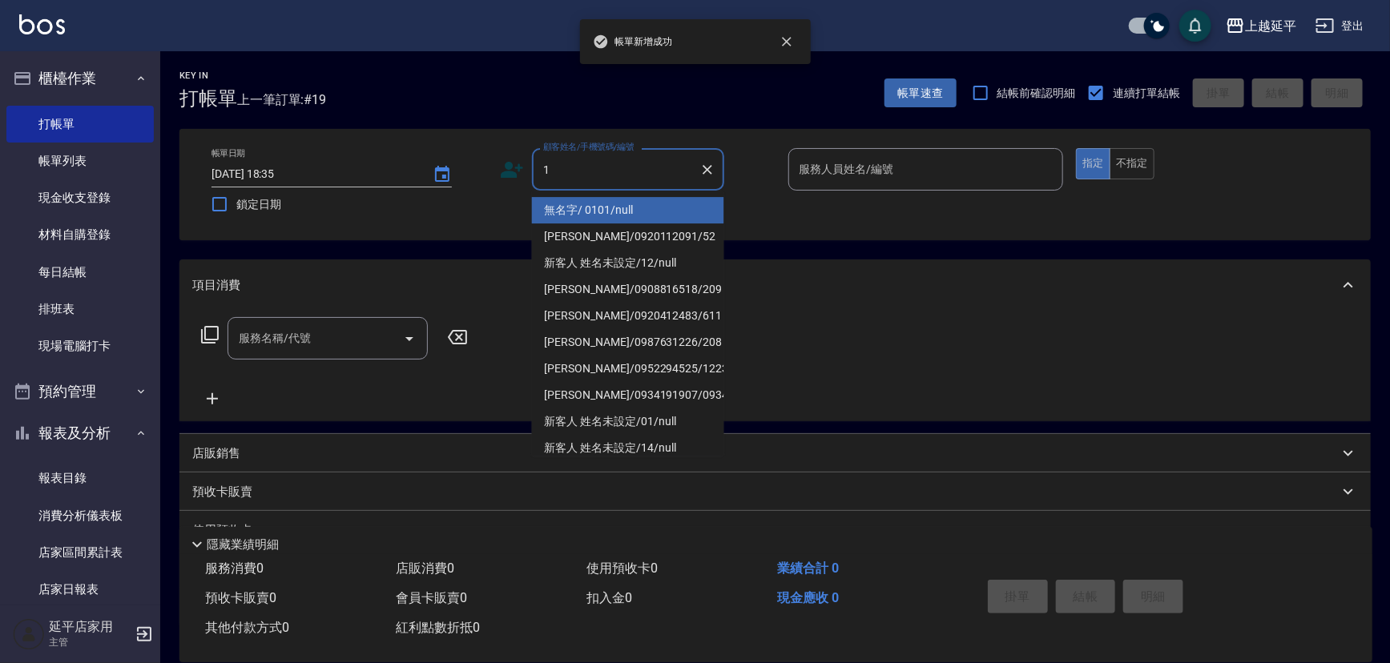
drag, startPoint x: 563, startPoint y: 212, endPoint x: 603, endPoint y: 206, distance: 40.6
click at [565, 212] on li "無名字/ 0101/null" at bounding box center [628, 210] width 192 height 26
type input "無名字/ 0101/null"
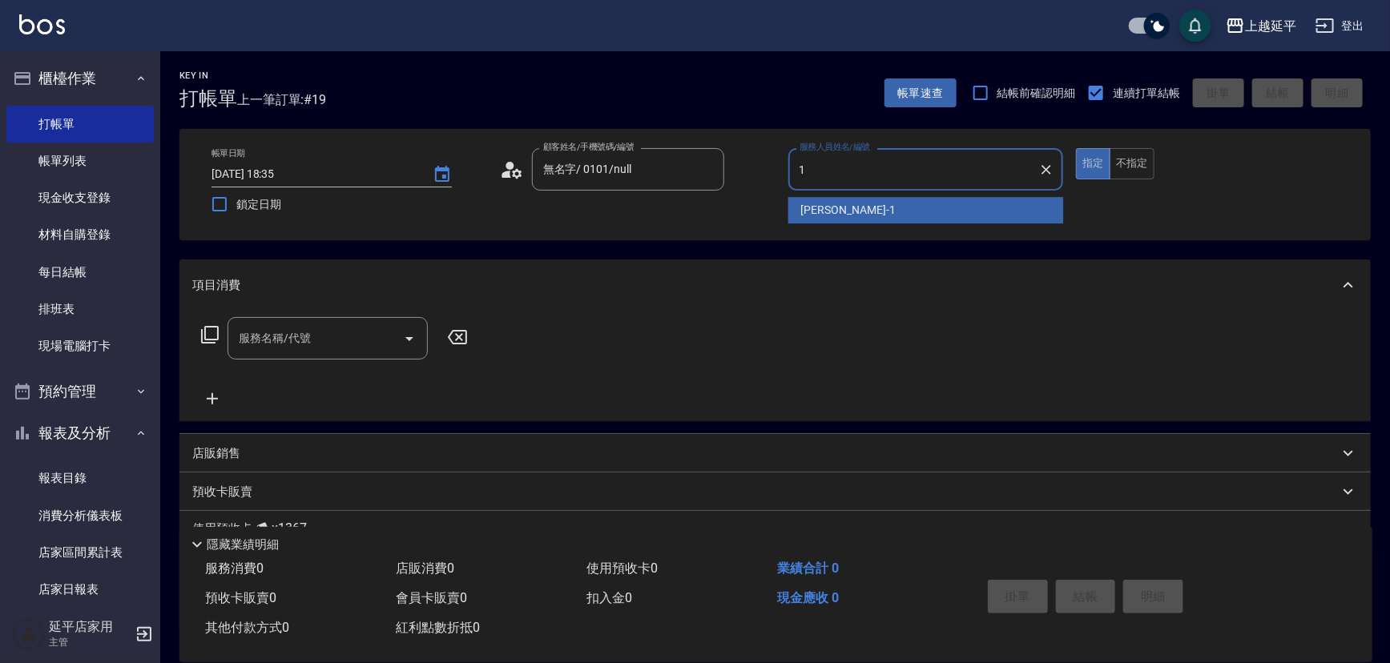
click at [811, 203] on span "李凱婷 -1" at bounding box center [848, 210] width 95 height 17
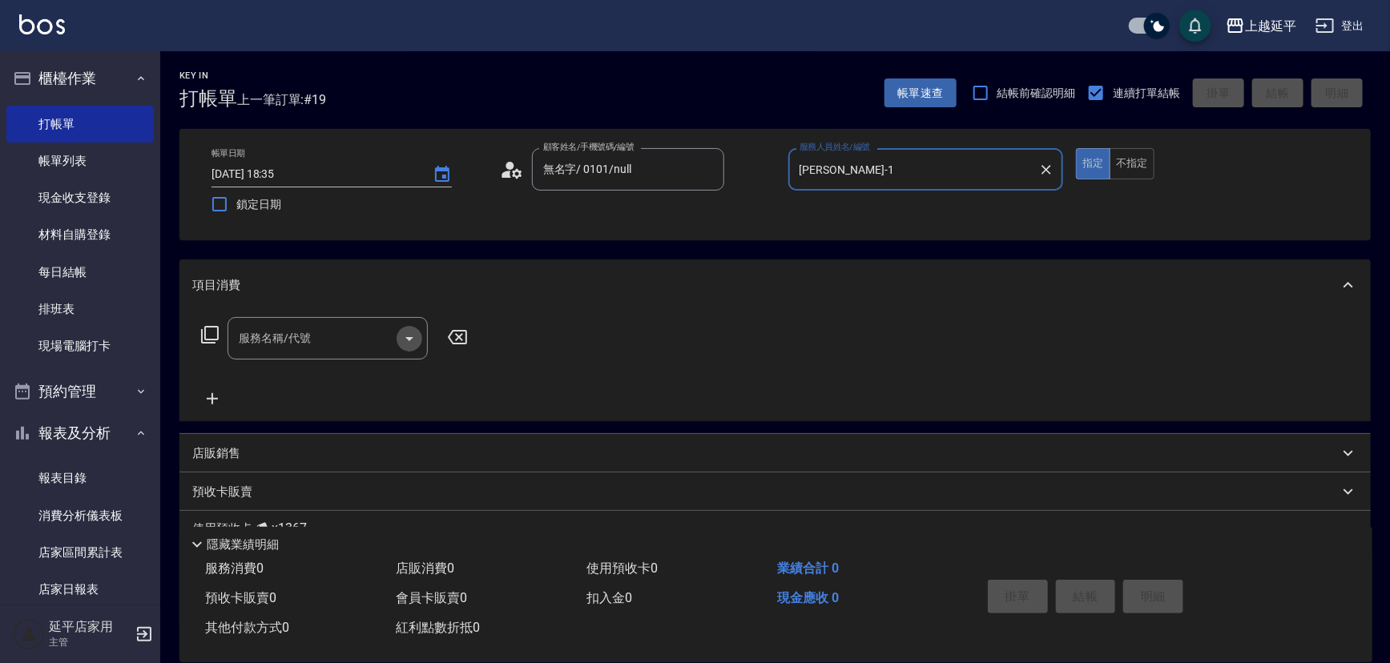
click at [413, 334] on icon "Open" at bounding box center [409, 338] width 19 height 19
type input "李凱婷-1"
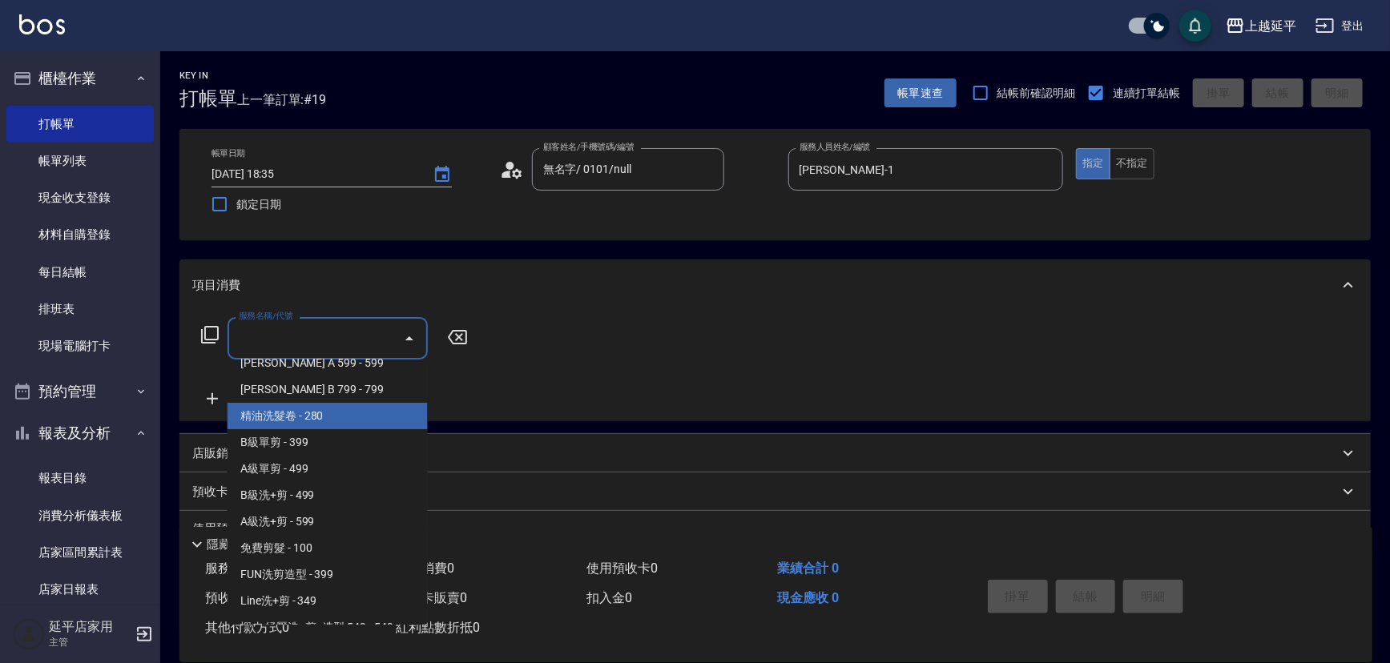
scroll to position [510, 0]
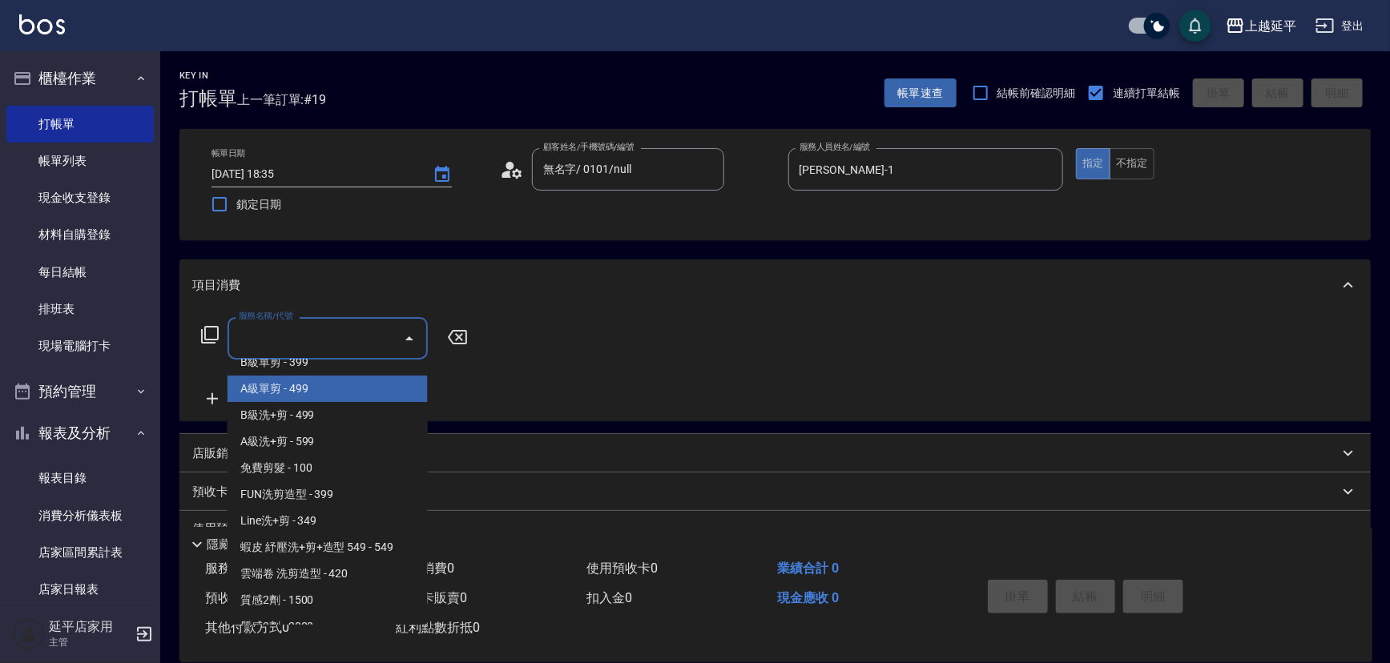
click at [292, 395] on span "A級單剪 - 499" at bounding box center [328, 389] width 200 height 26
type input "A級單剪(202)"
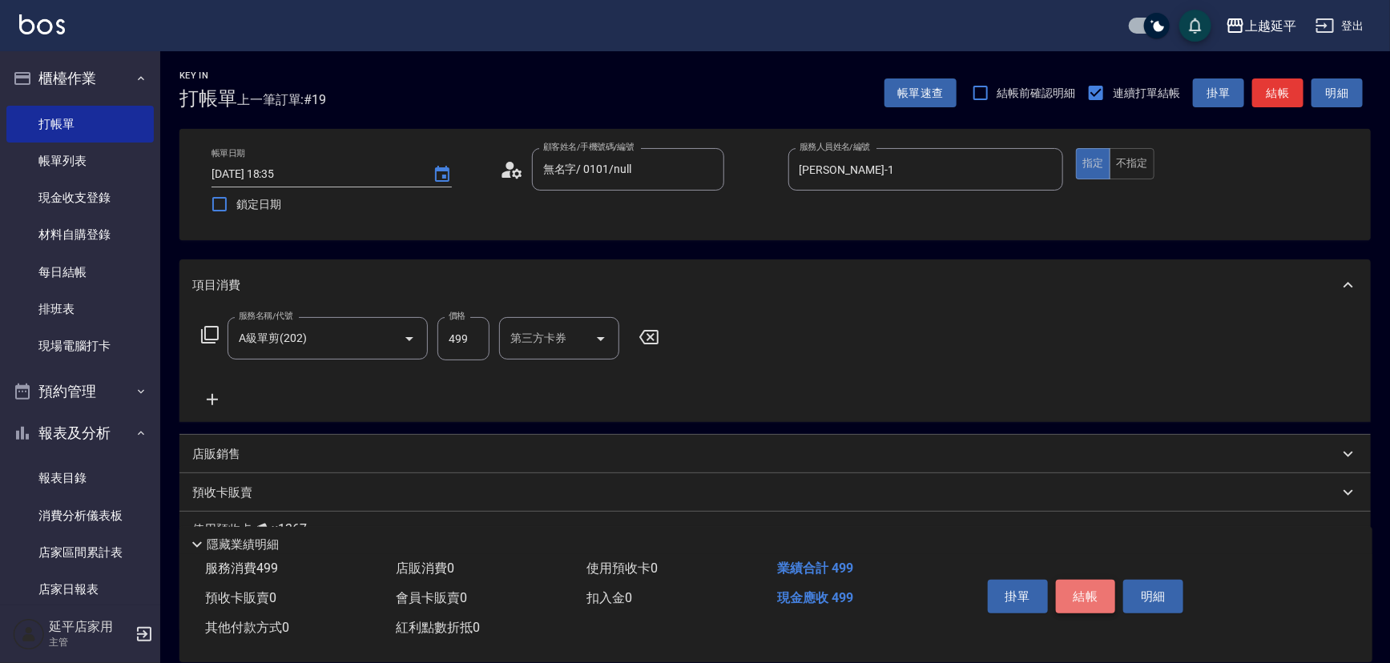
click at [1072, 586] on button "結帳" at bounding box center [1086, 597] width 60 height 34
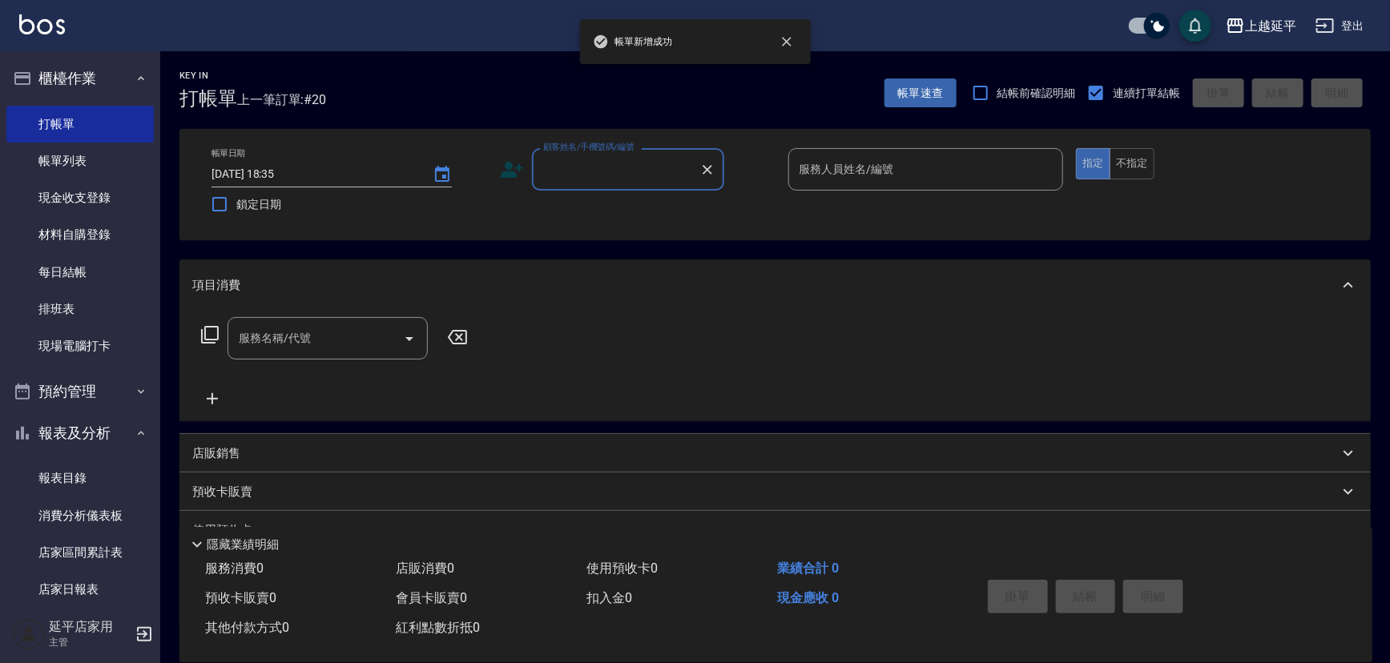
scroll to position [364, 0]
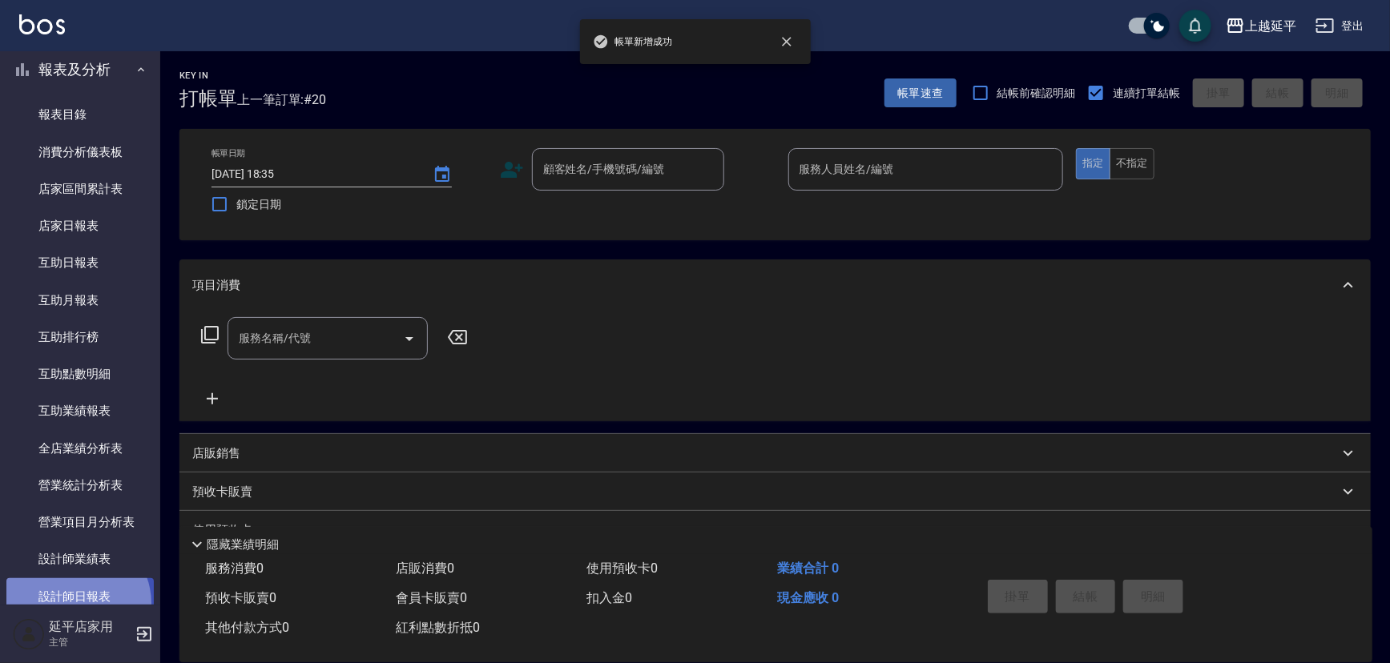
click at [75, 603] on link "設計師日報表" at bounding box center [79, 596] width 147 height 37
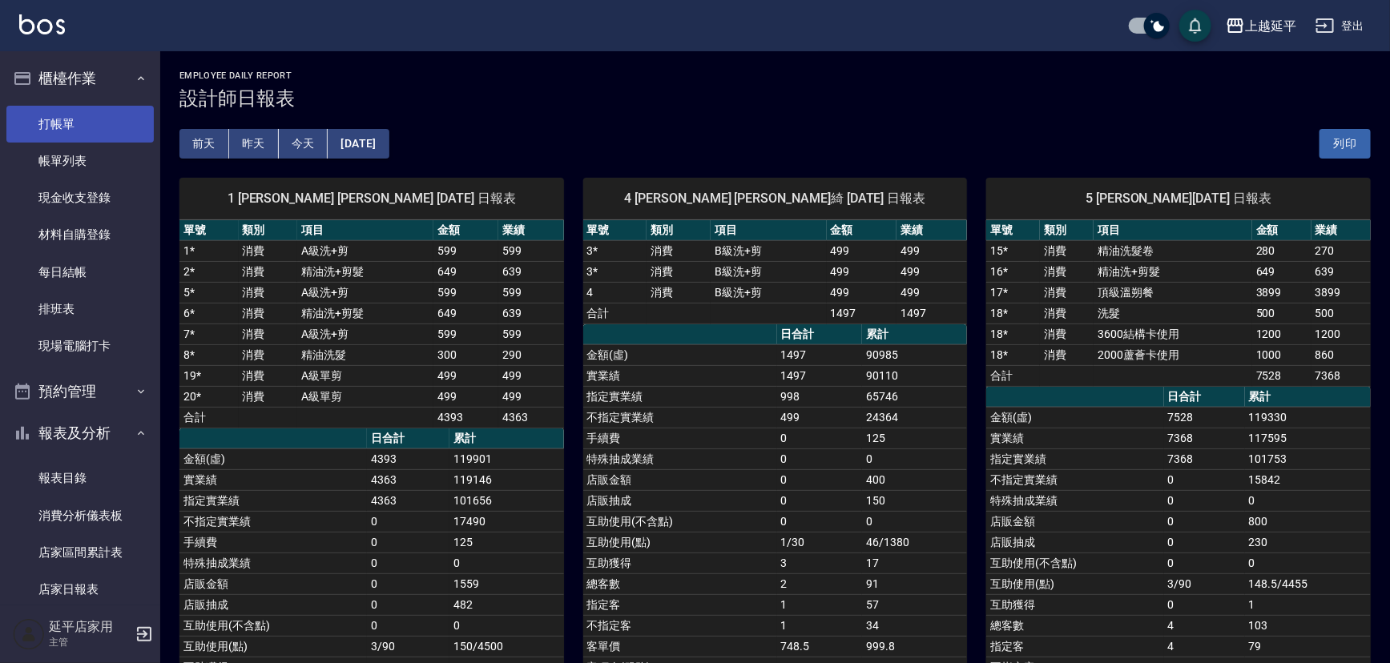
click at [55, 119] on link "打帳單" at bounding box center [79, 124] width 147 height 37
